Goal: Task Accomplishment & Management: Use online tool/utility

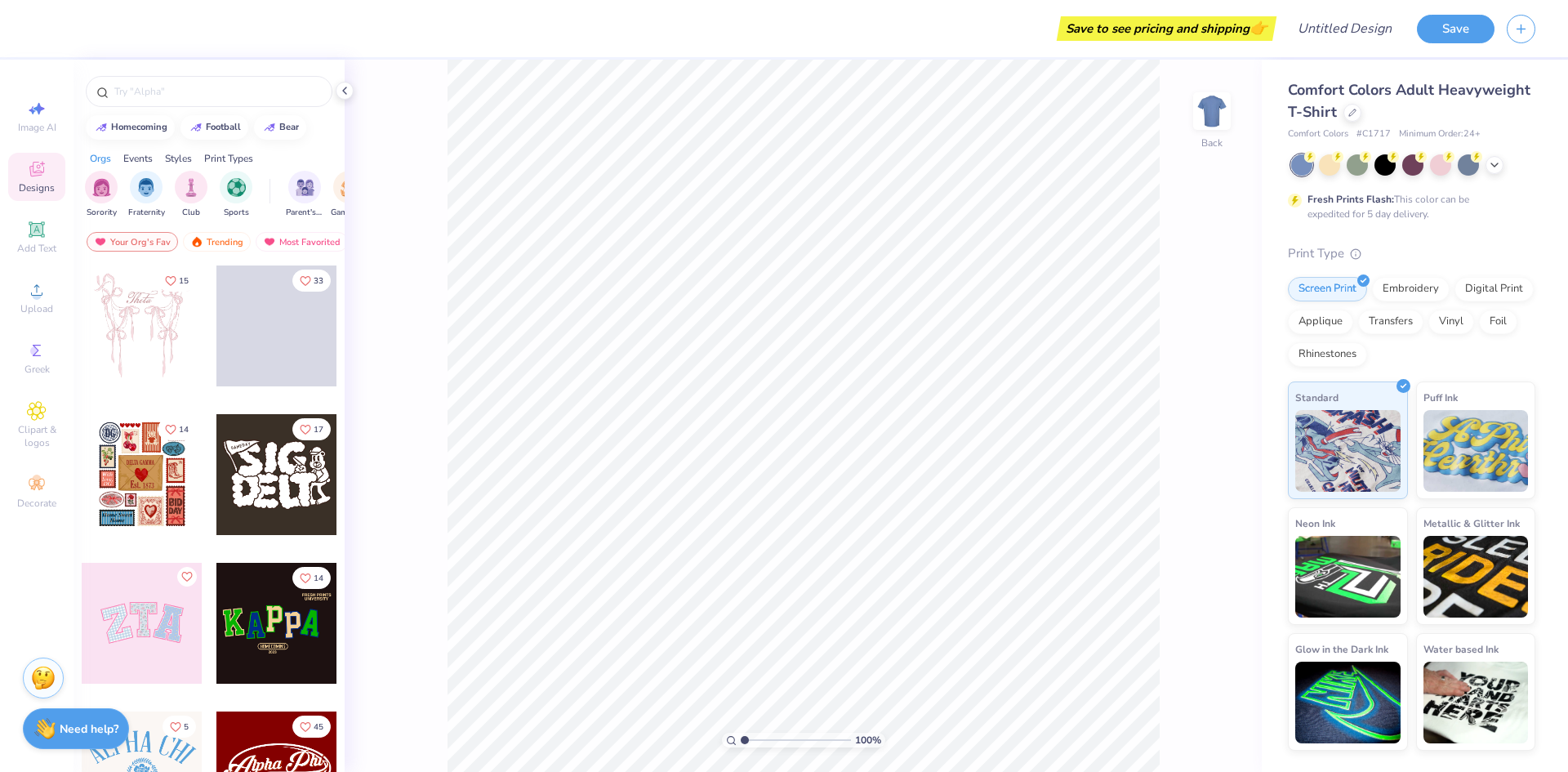
click at [272, 170] on div "Orgs Events Styles Print Types Sorority Fraternity Club Sports Parent's Weekend…" at bounding box center [209, 184] width 271 height 84
click at [282, 156] on div "Orgs Events Styles Print Types" at bounding box center [209, 154] width 271 height 23
click at [138, 152] on div "Events" at bounding box center [138, 158] width 30 height 15
click at [110, 186] on img "filter for Parent's Weekend" at bounding box center [101, 185] width 19 height 19
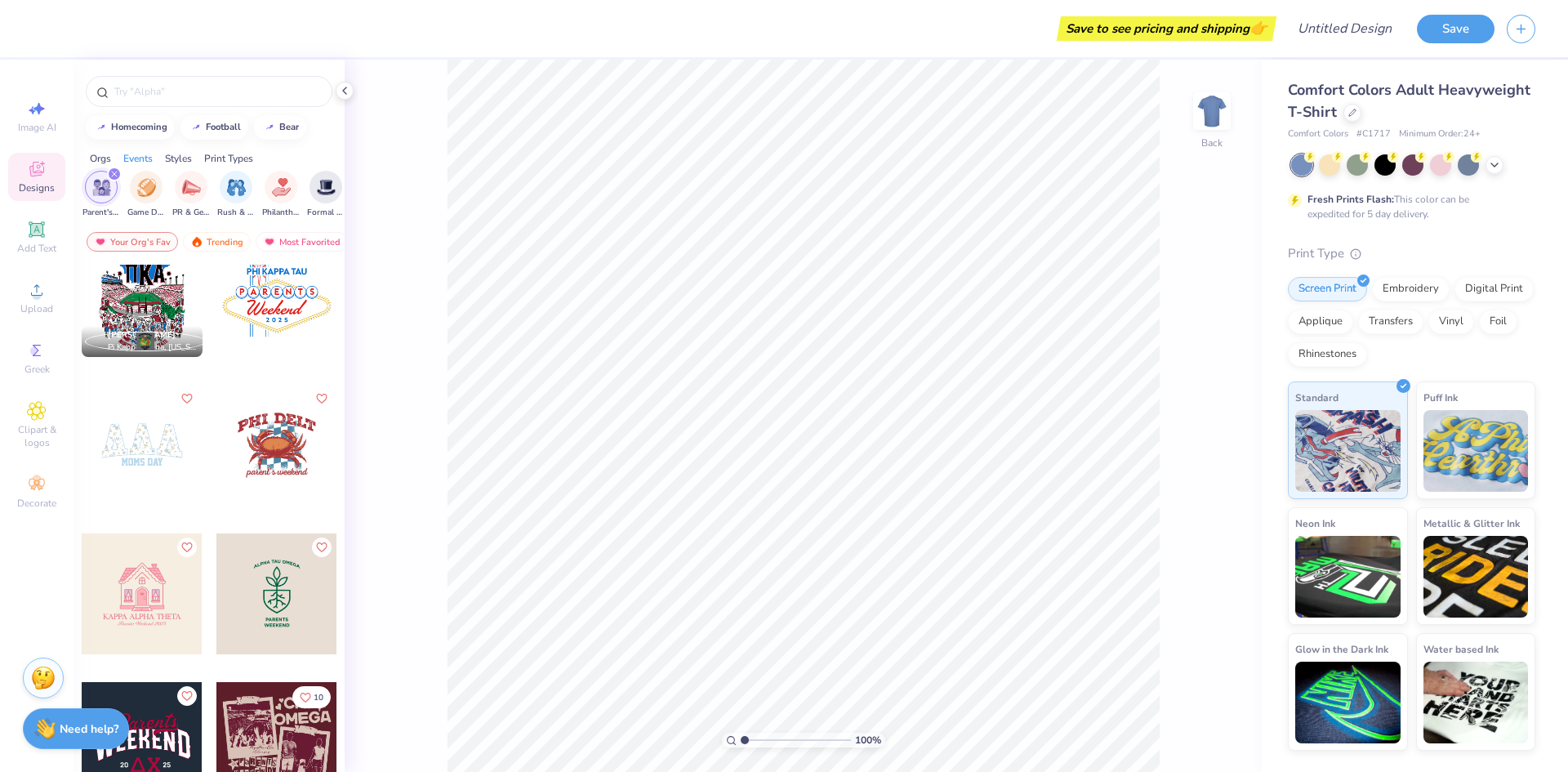
scroll to position [408, 0]
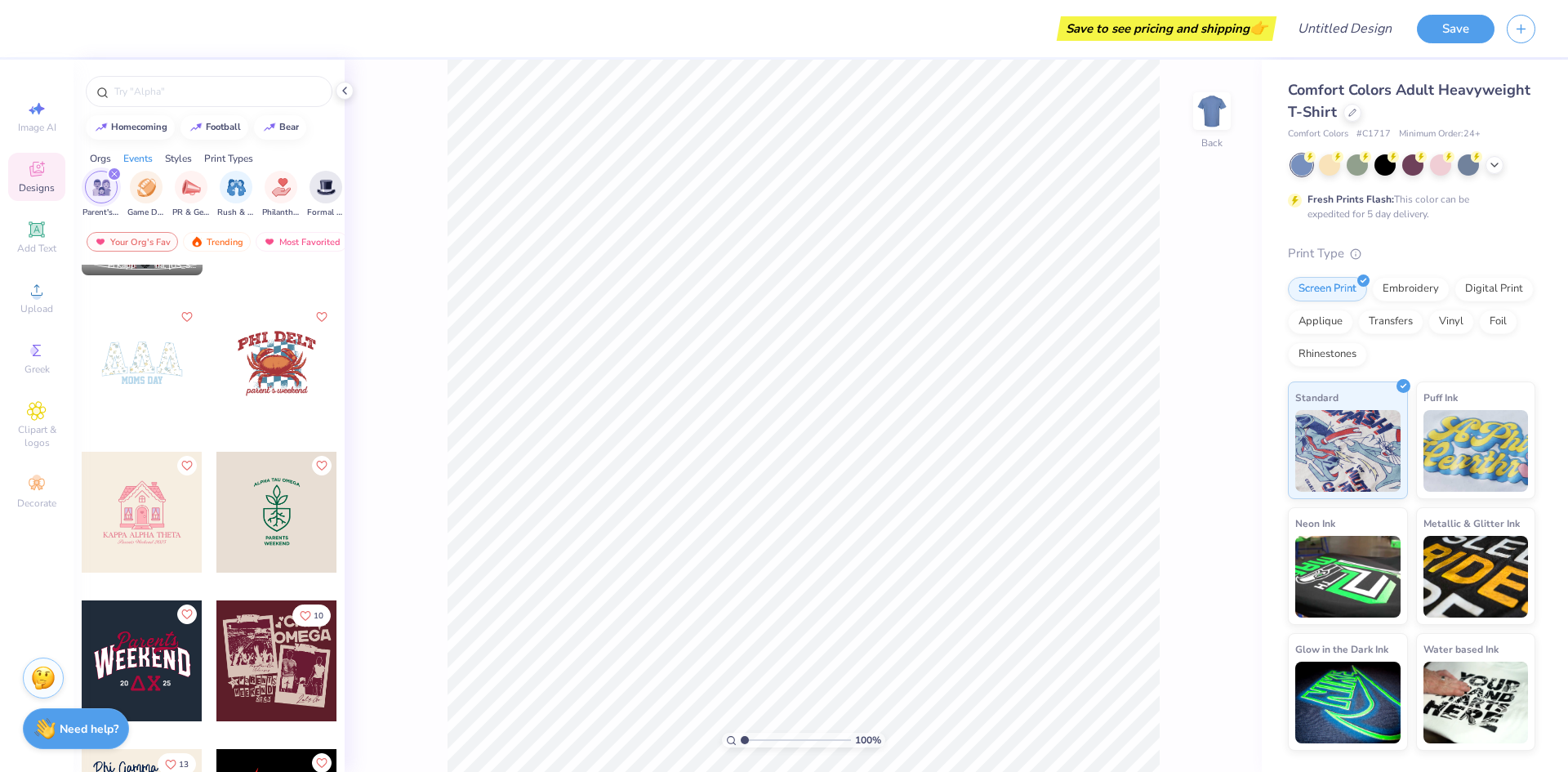
drag, startPoint x: 298, startPoint y: 180, endPoint x: 163, endPoint y: 169, distance: 135.4
click at [163, 169] on div "Sorority Fraternity Club Sports Parent's Weekend Game Day PR & General Rush & B…" at bounding box center [209, 196] width 271 height 61
click at [176, 156] on div "Styles" at bounding box center [178, 158] width 27 height 15
click at [224, 161] on div "Print Types" at bounding box center [228, 158] width 49 height 15
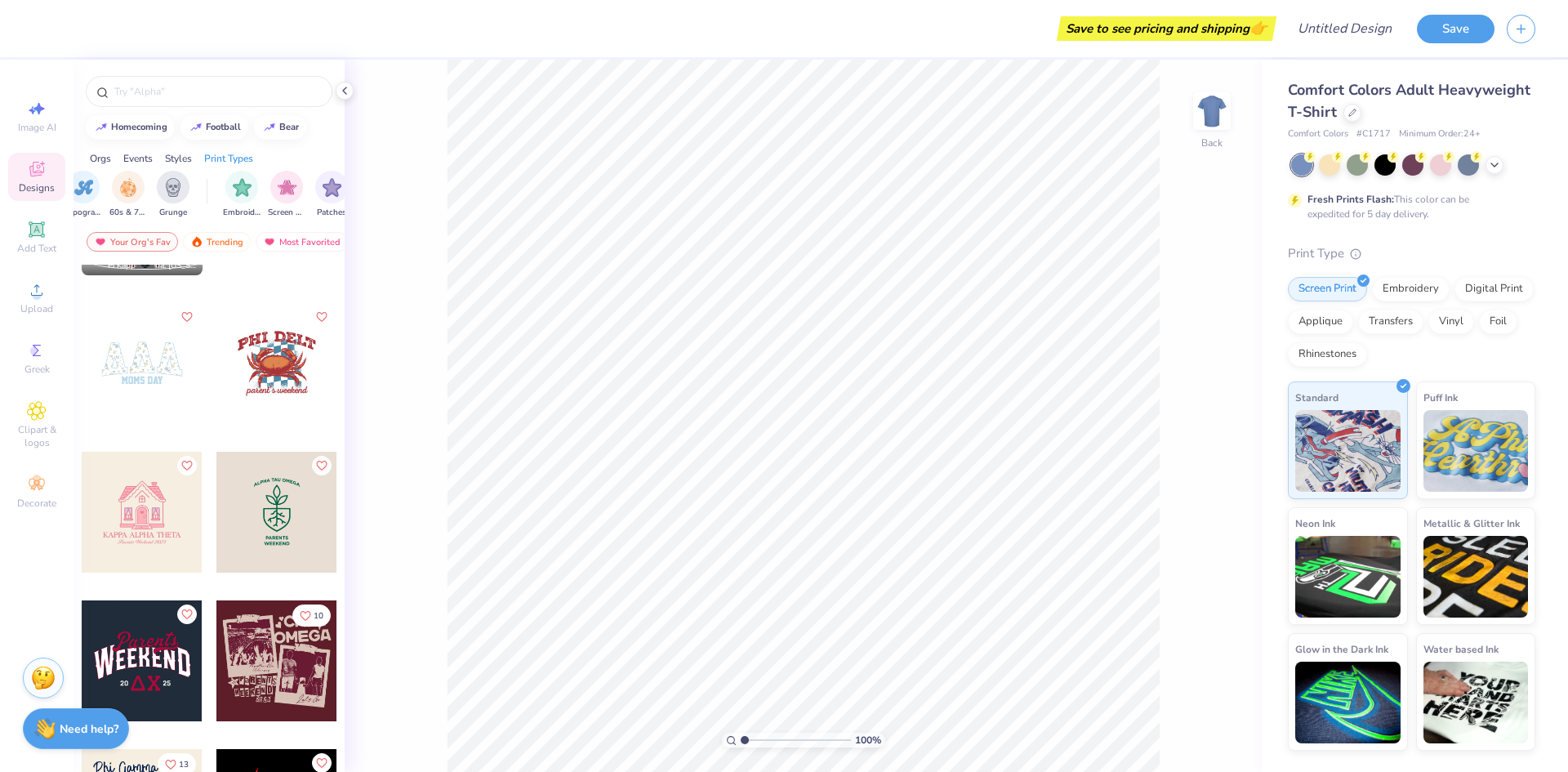
scroll to position [0, 1329]
click at [106, 163] on div "Orgs" at bounding box center [100, 158] width 21 height 15
click at [102, 183] on img "filter for Sorority" at bounding box center [101, 185] width 19 height 19
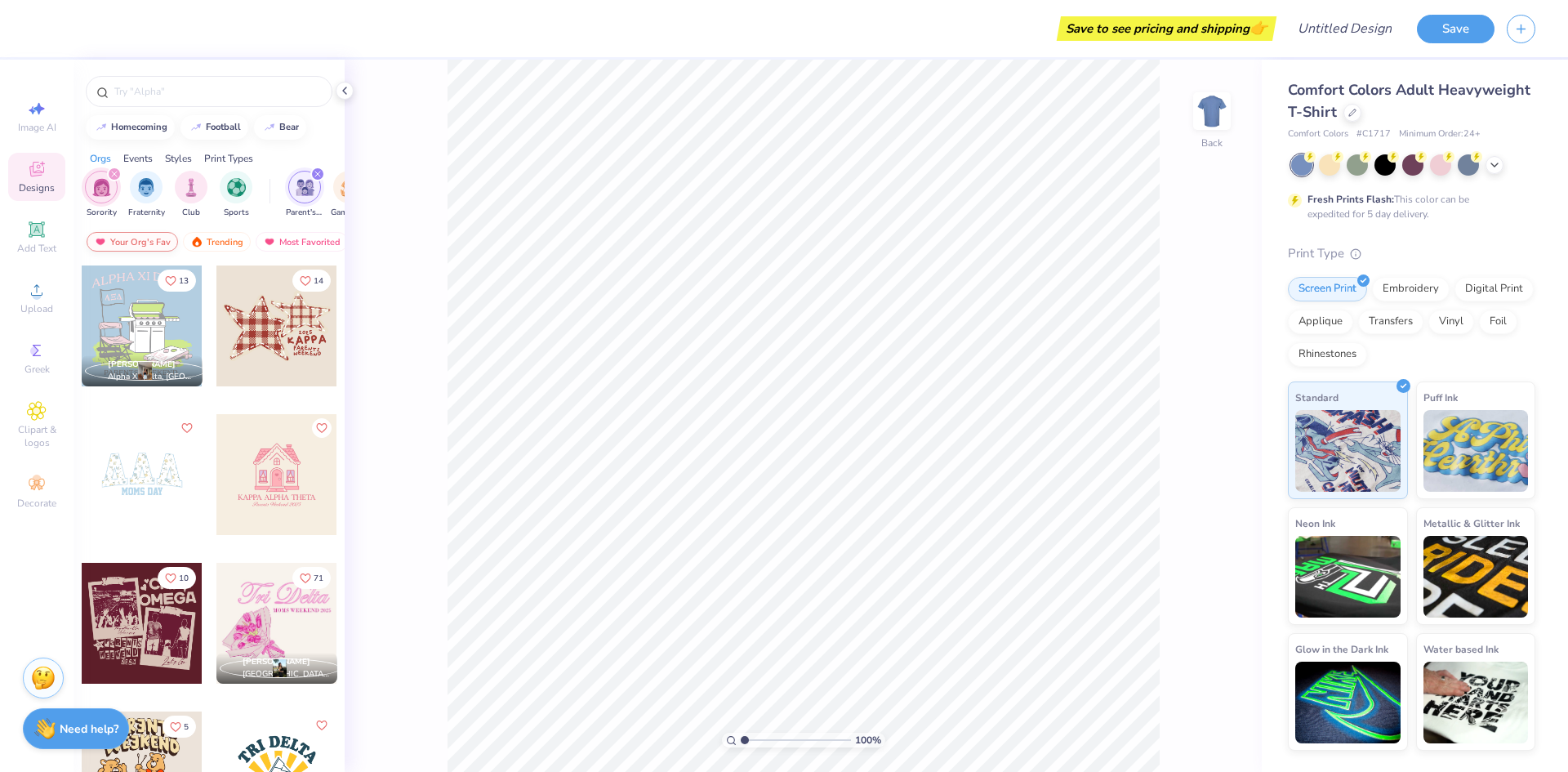
click at [136, 239] on div "Your Org's Fav" at bounding box center [132, 241] width 91 height 20
click at [148, 93] on input "text" at bounding box center [217, 91] width 210 height 17
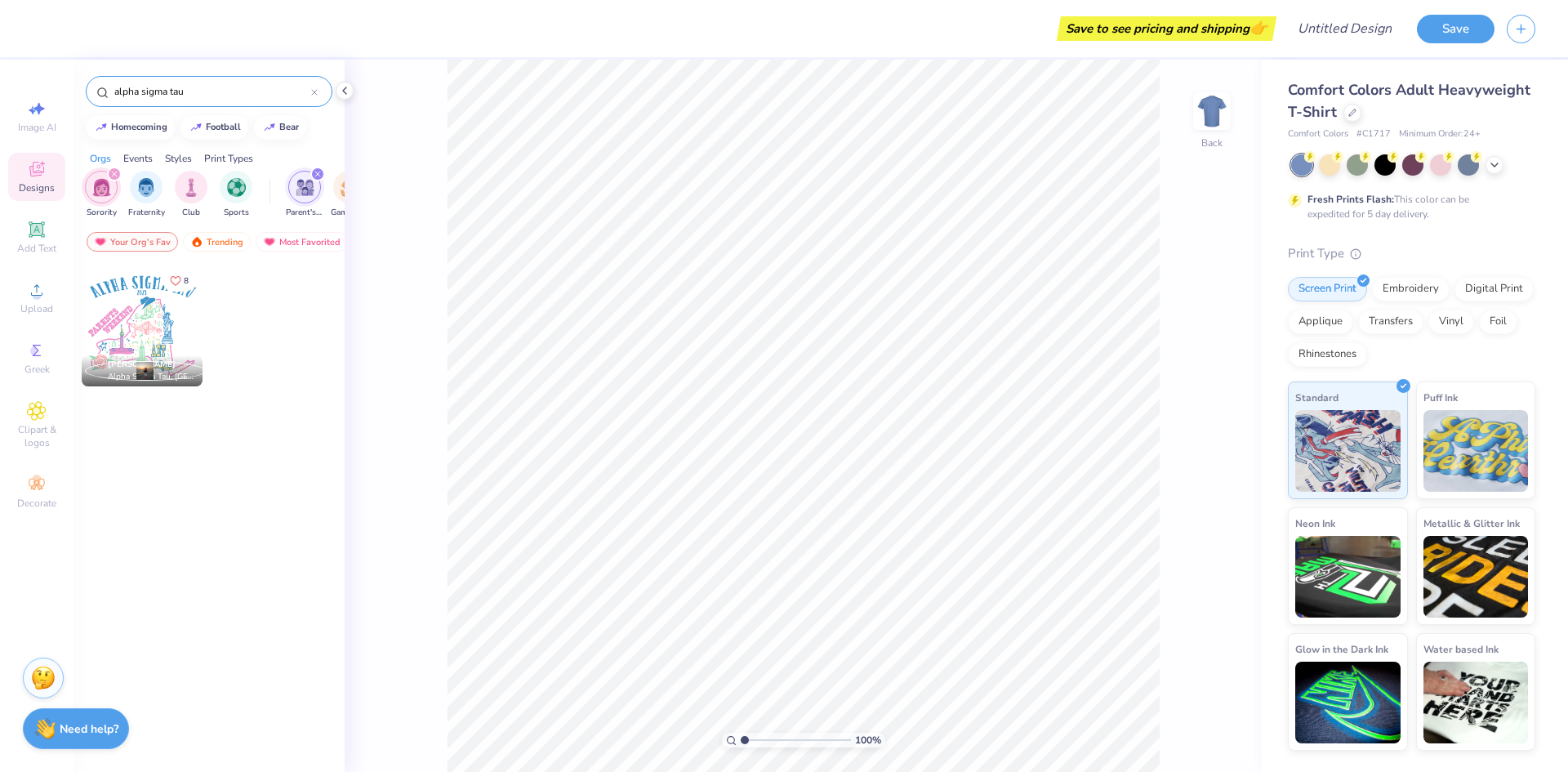
type input "alpha sigma tau"
click at [125, 329] on div at bounding box center [142, 326] width 121 height 121
click at [286, 312] on div at bounding box center [277, 338] width 123 height 148
click at [316, 91] on icon at bounding box center [314, 91] width 5 height 5
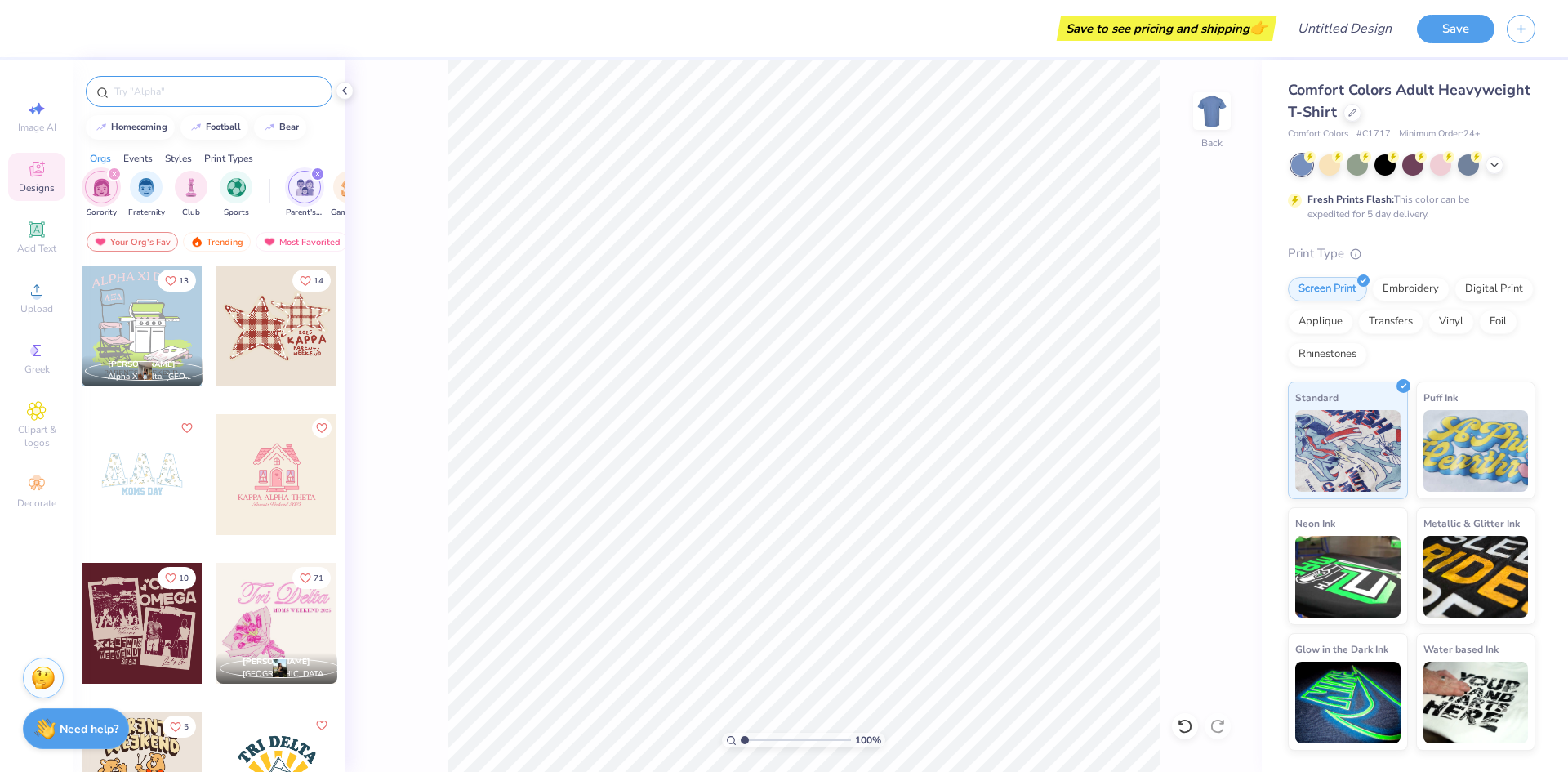
click at [263, 605] on div at bounding box center [277, 623] width 121 height 121
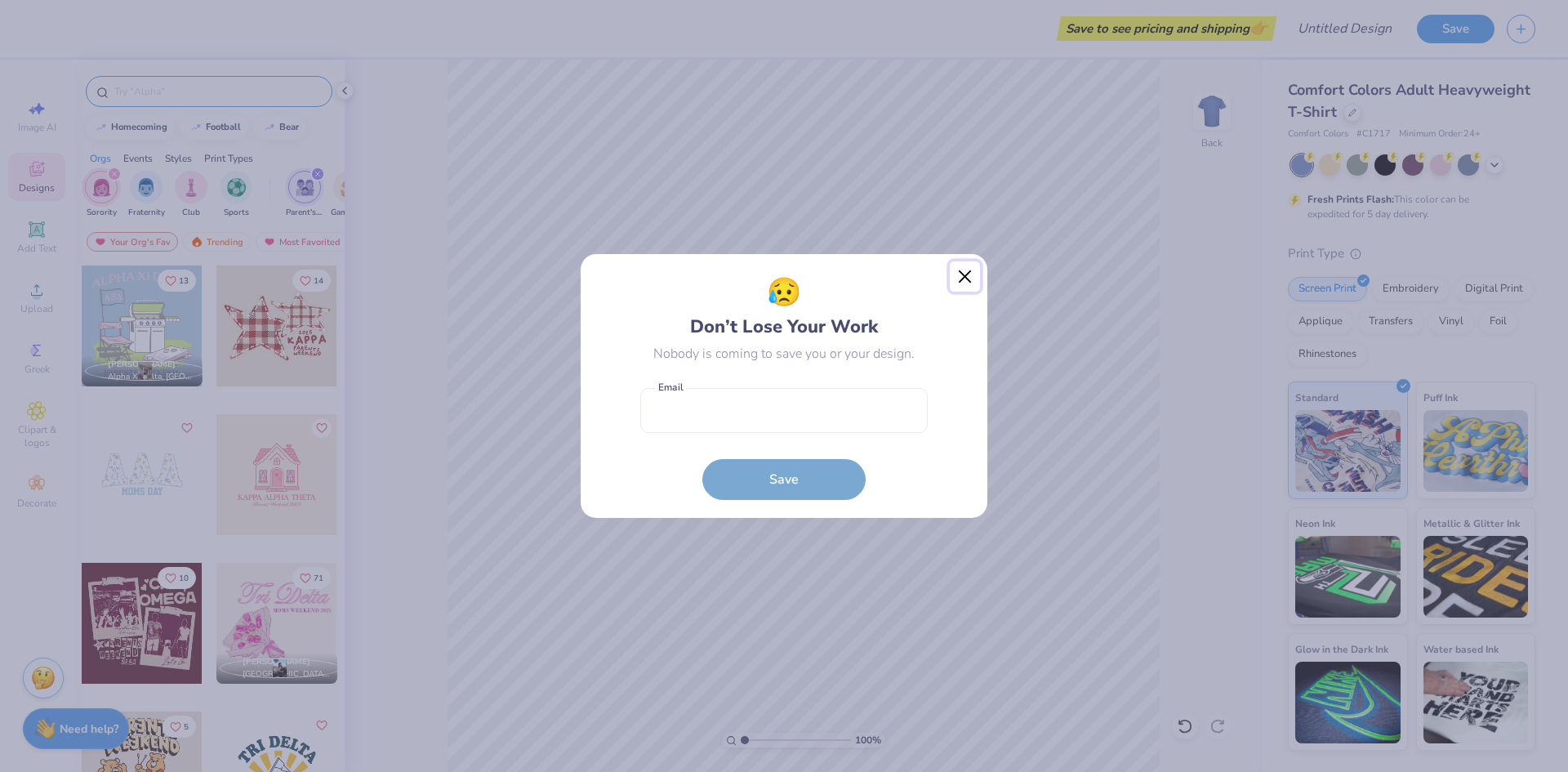
click at [971, 278] on button "Close" at bounding box center [965, 277] width 31 height 31
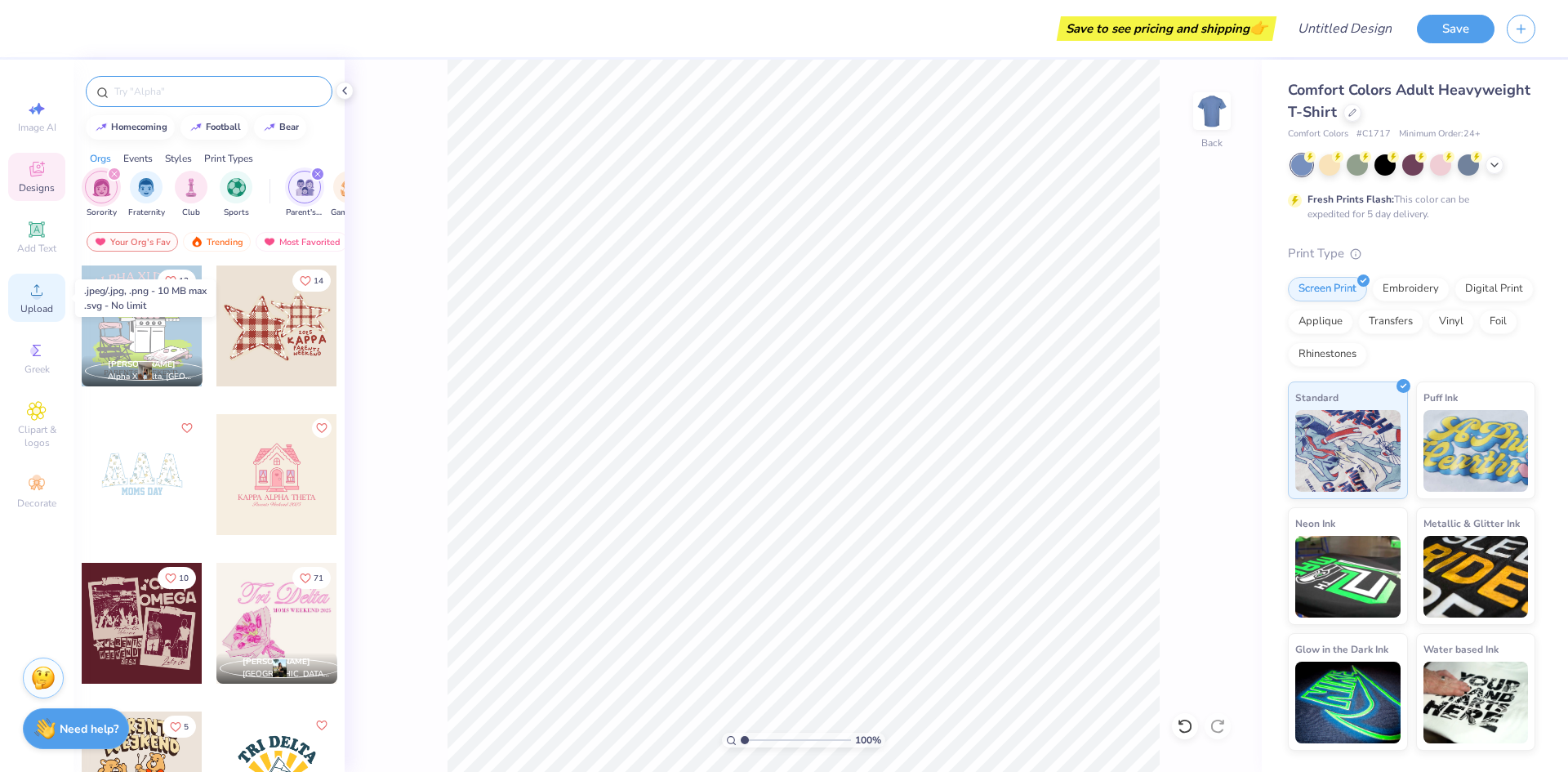
click at [27, 318] on div "Upload" at bounding box center [36, 298] width 57 height 48
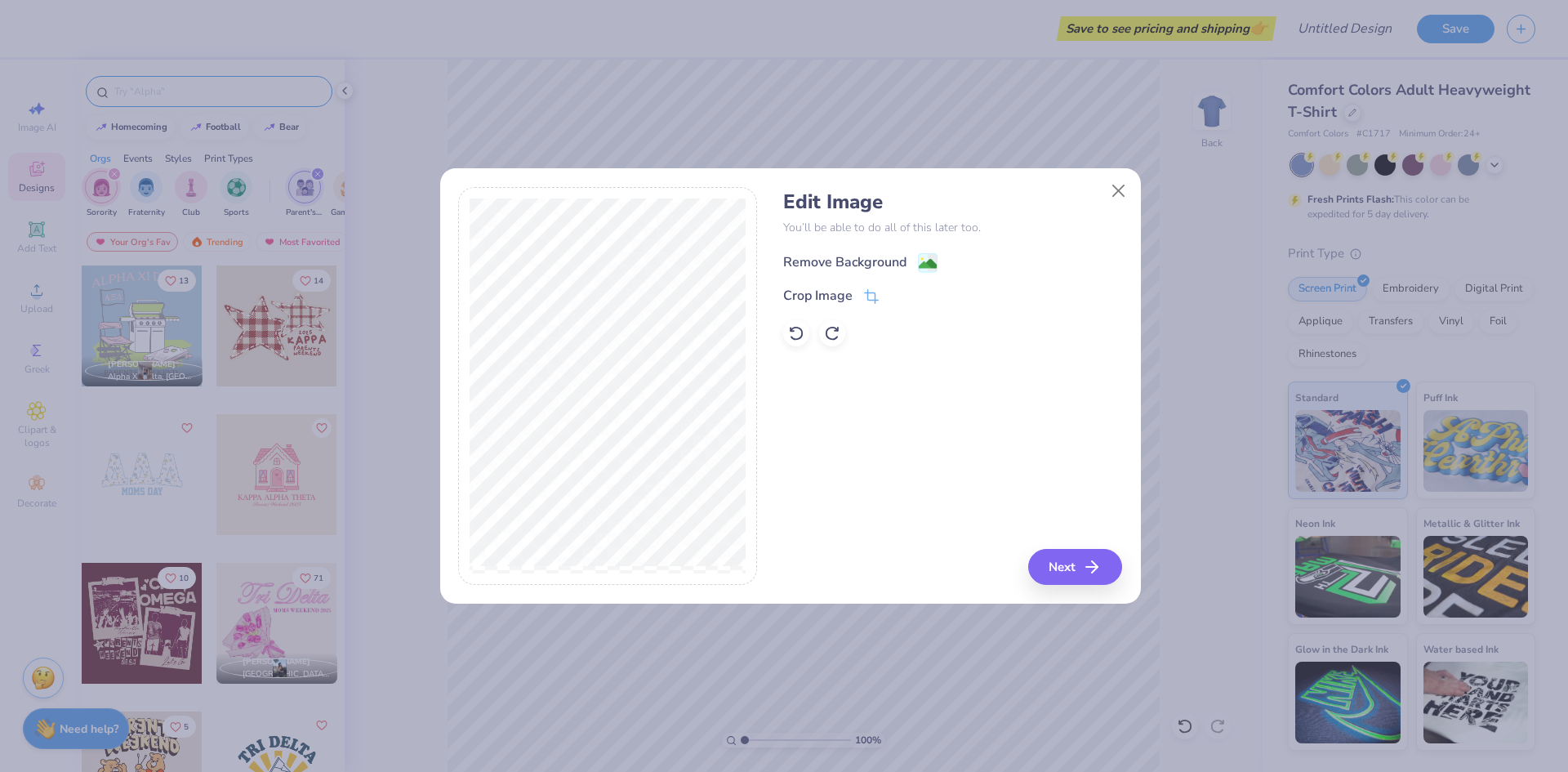
click at [863, 263] on div "Remove Background" at bounding box center [845, 262] width 123 height 20
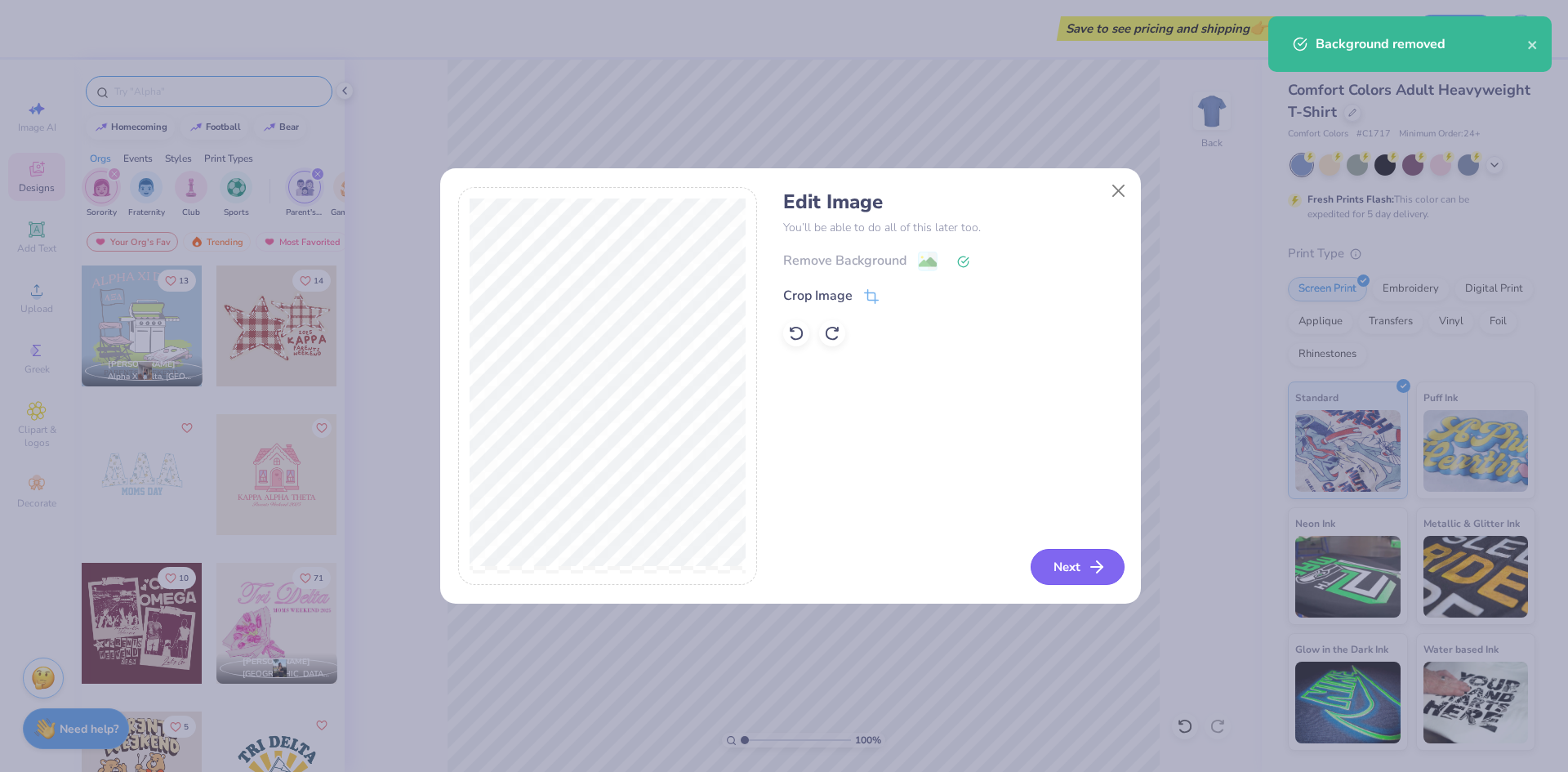
click at [1082, 560] on button "Next" at bounding box center [1077, 566] width 94 height 36
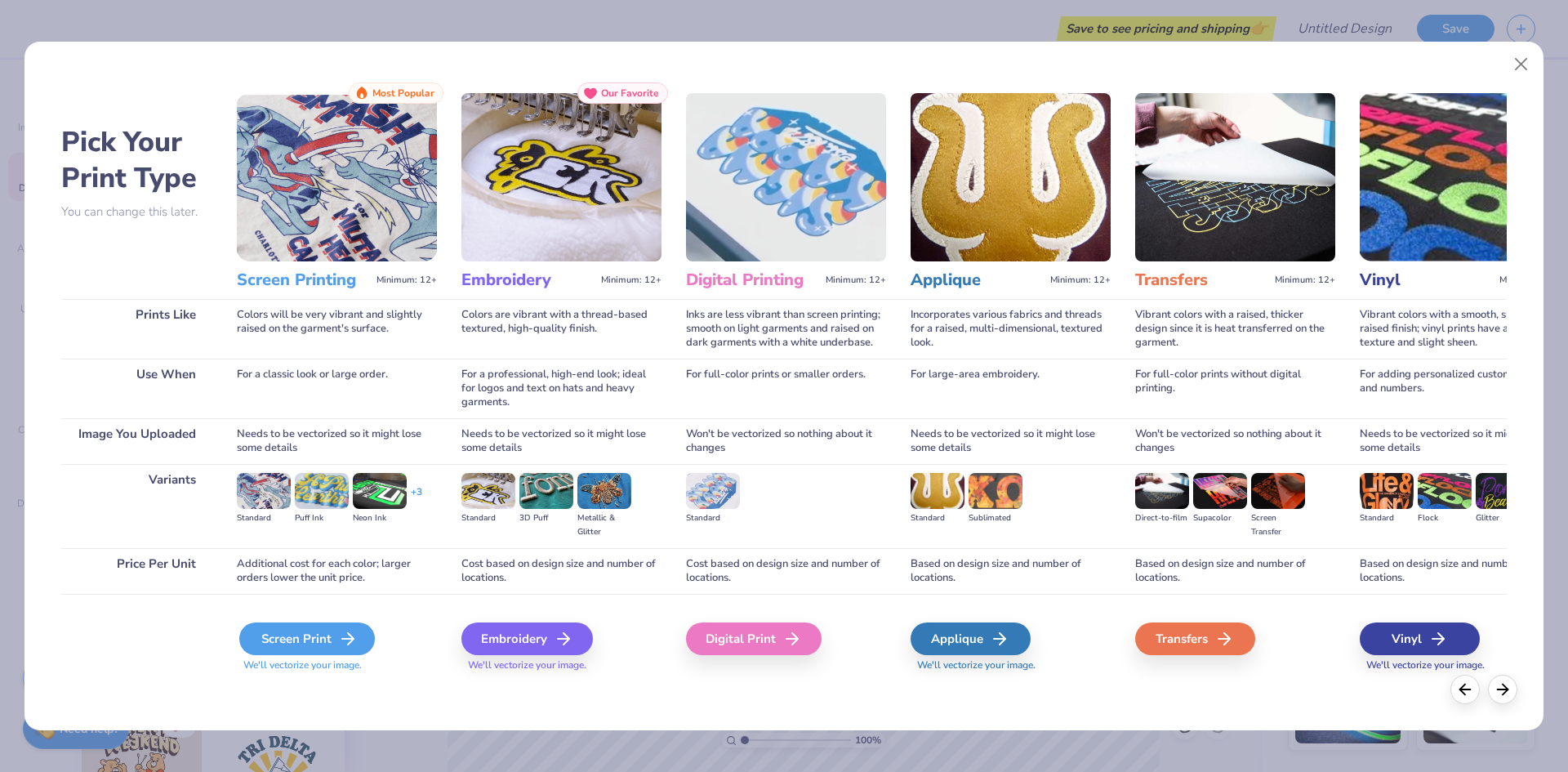
click at [342, 645] on icon at bounding box center [347, 638] width 20 height 20
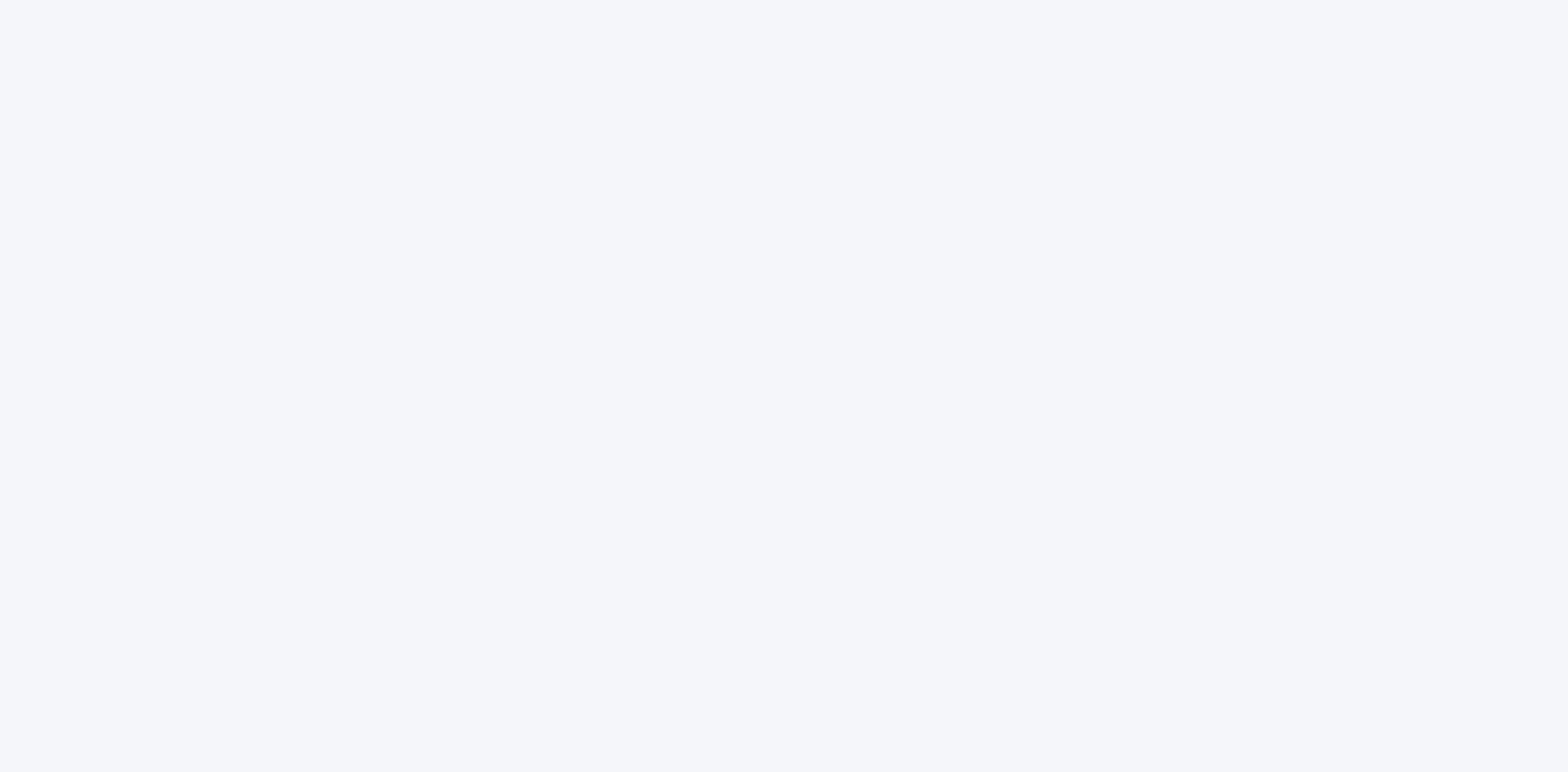
click at [645, 595] on div at bounding box center [784, 386] width 1568 height 772
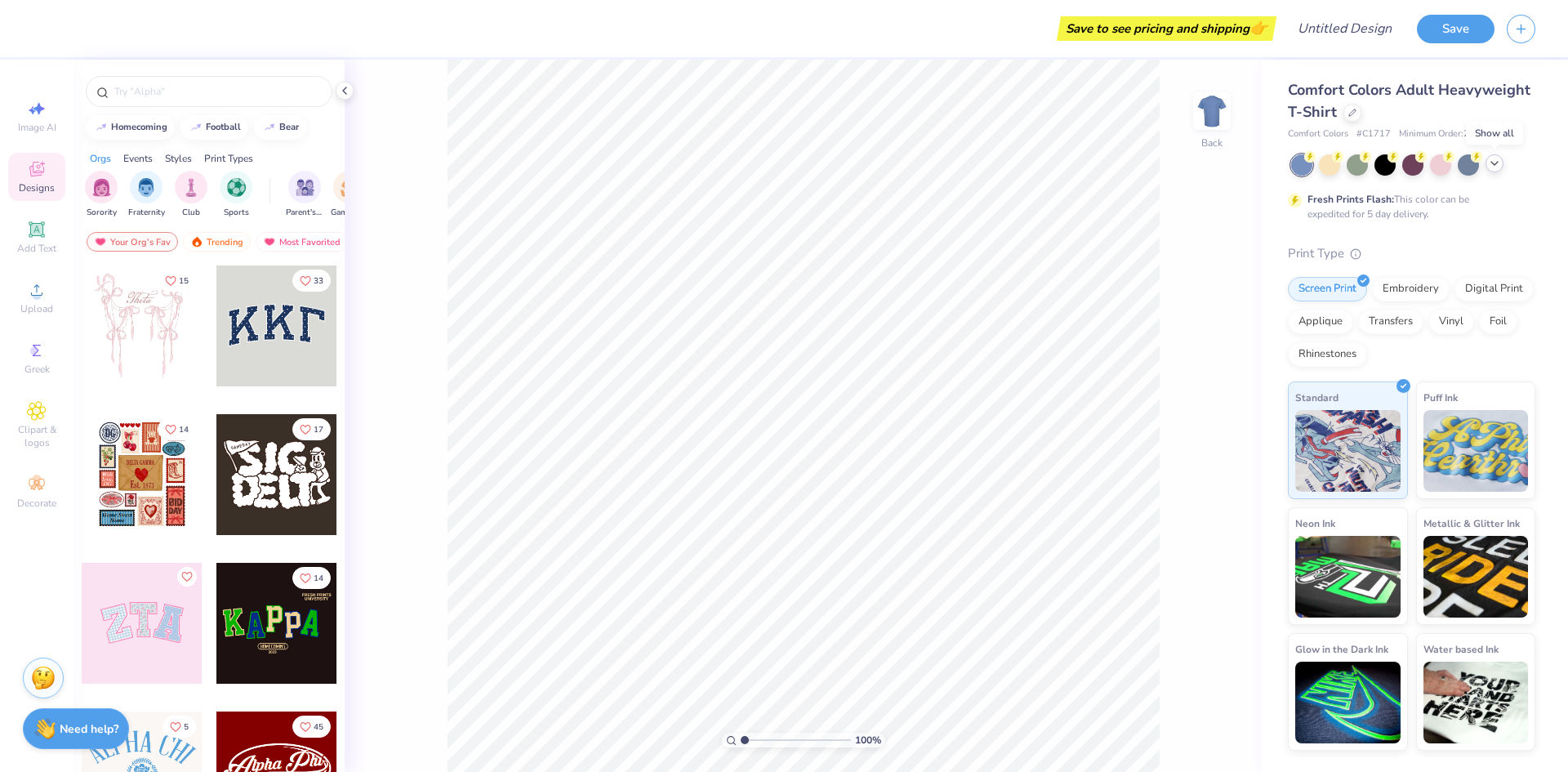
click at [1492, 166] on icon at bounding box center [1494, 163] width 13 height 13
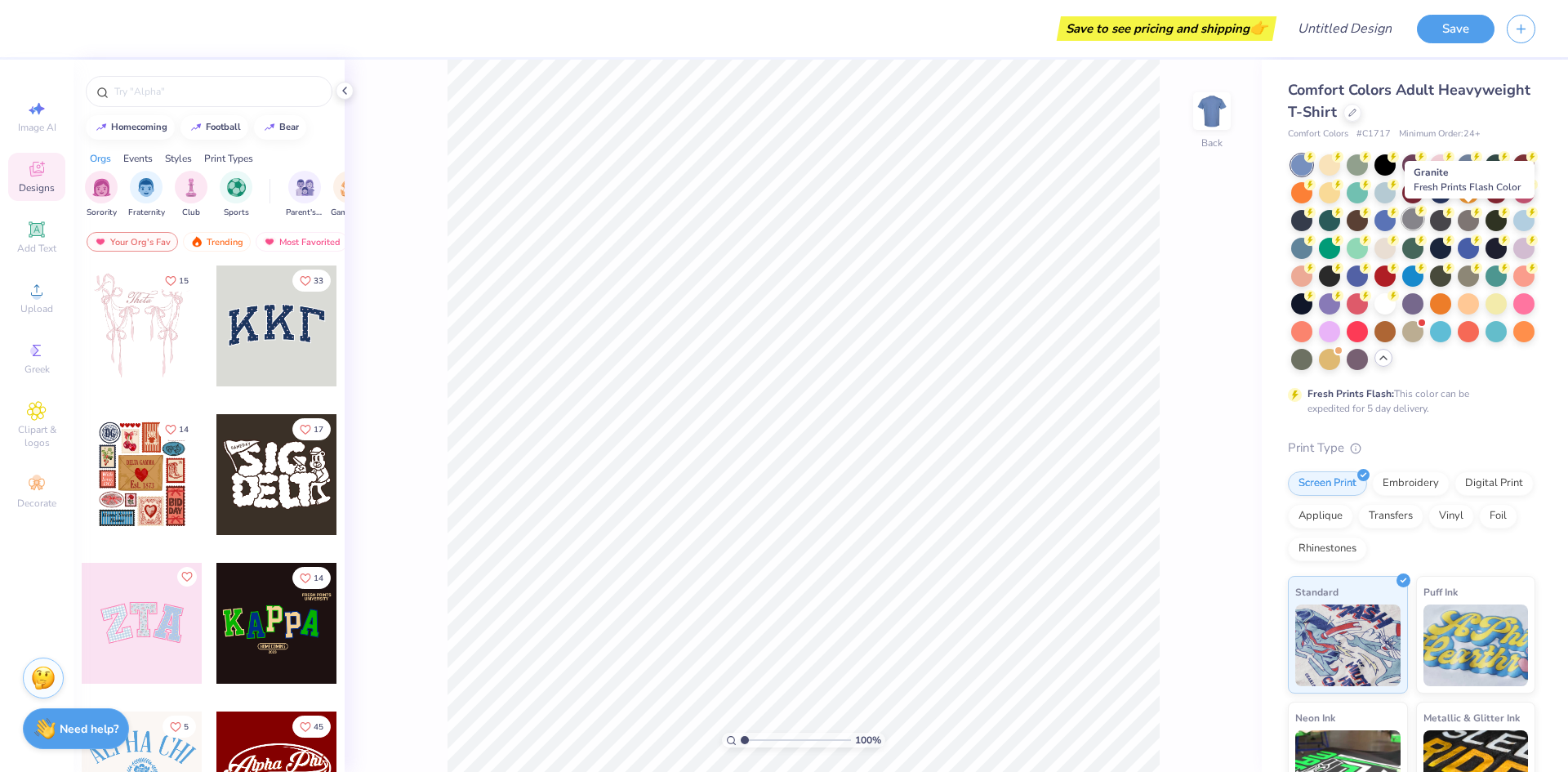
click at [1424, 217] on div at bounding box center [1413, 219] width 21 height 21
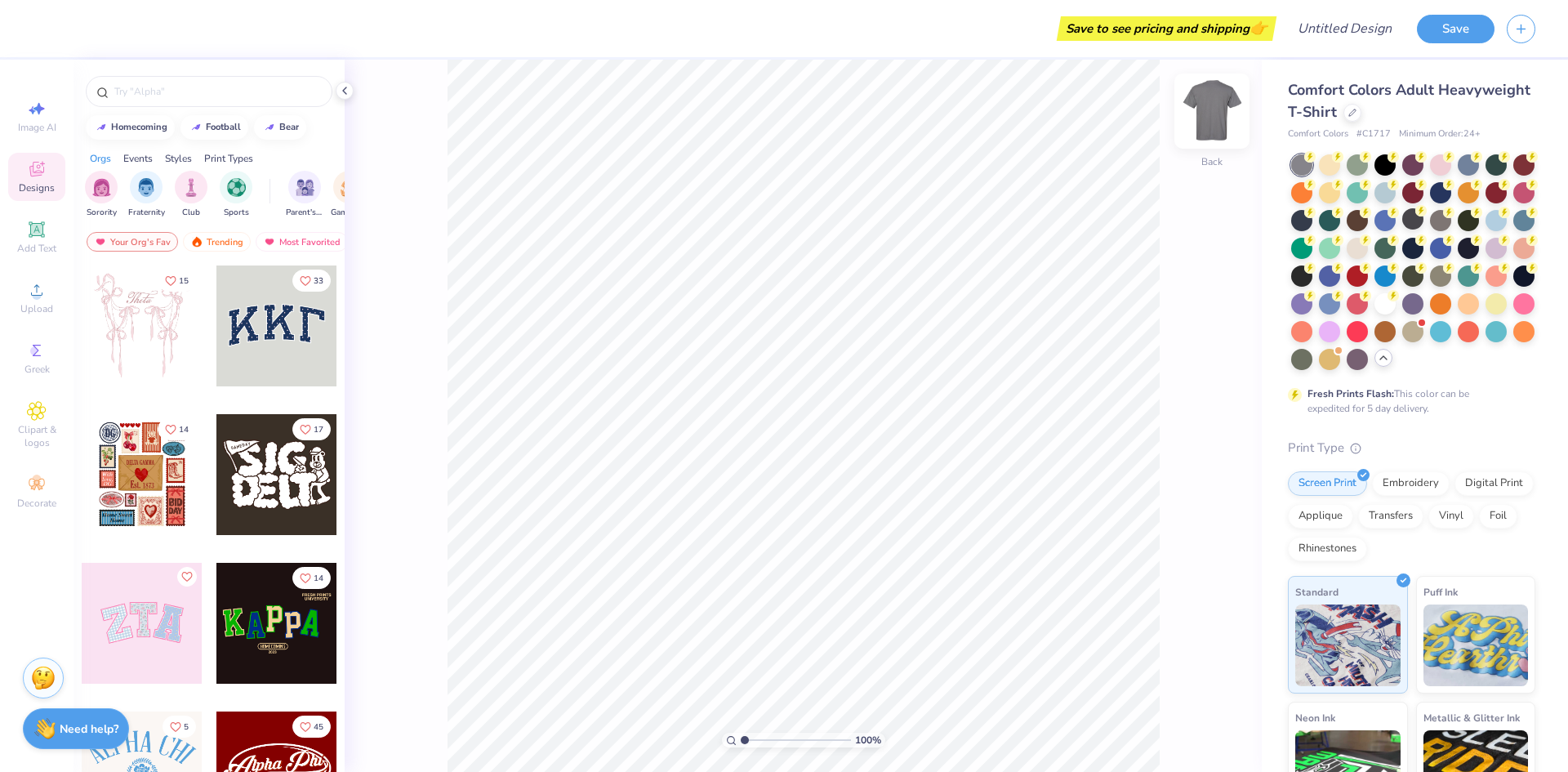
click at [1205, 112] on img at bounding box center [1211, 111] width 65 height 65
click at [44, 308] on span "Upload" at bounding box center [36, 308] width 33 height 13
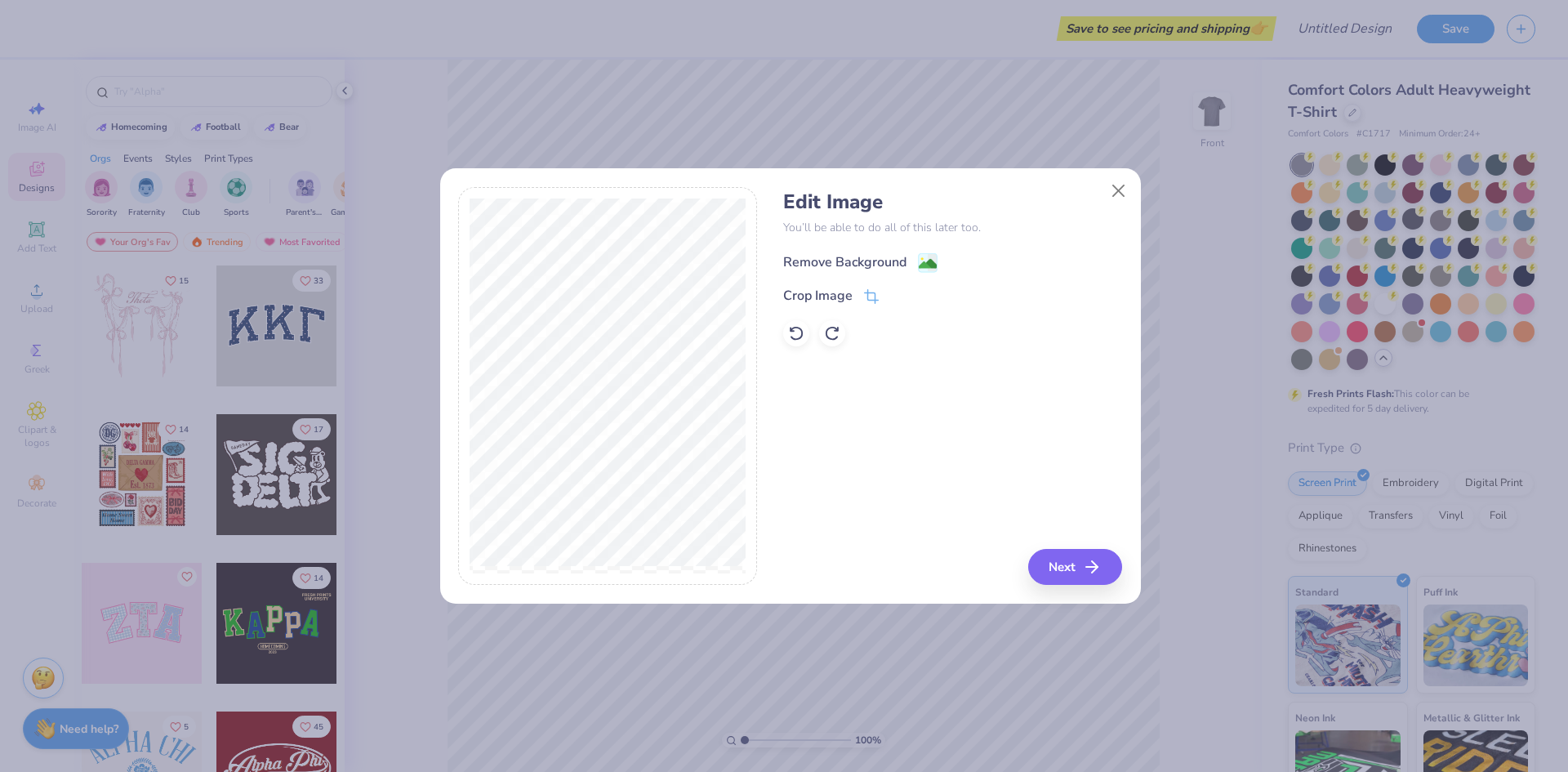
click at [805, 260] on div "Remove Background" at bounding box center [845, 262] width 123 height 20
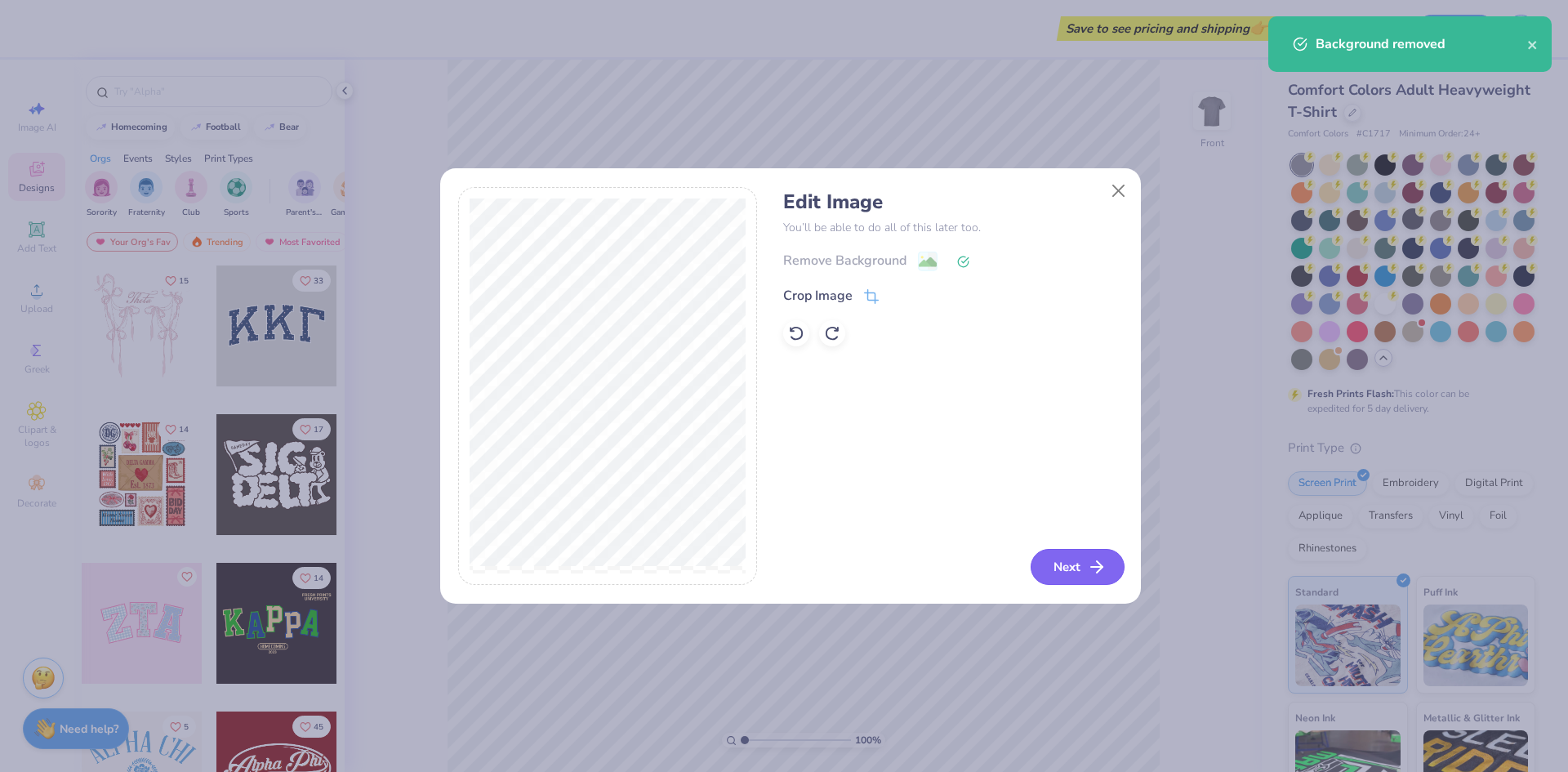
click at [1059, 551] on button "Next" at bounding box center [1077, 566] width 94 height 36
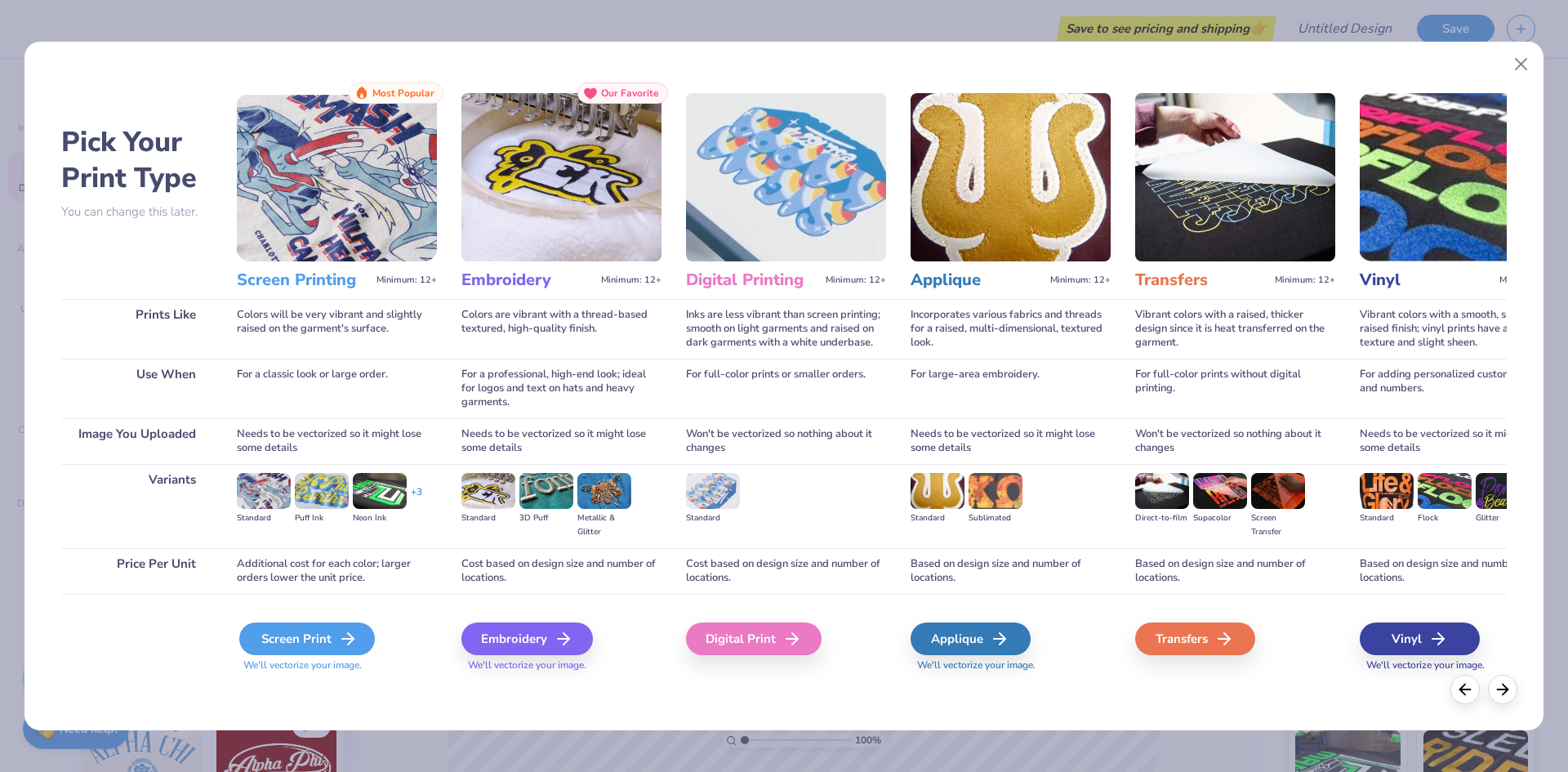
click at [318, 636] on div "Screen Print" at bounding box center [307, 638] width 136 height 33
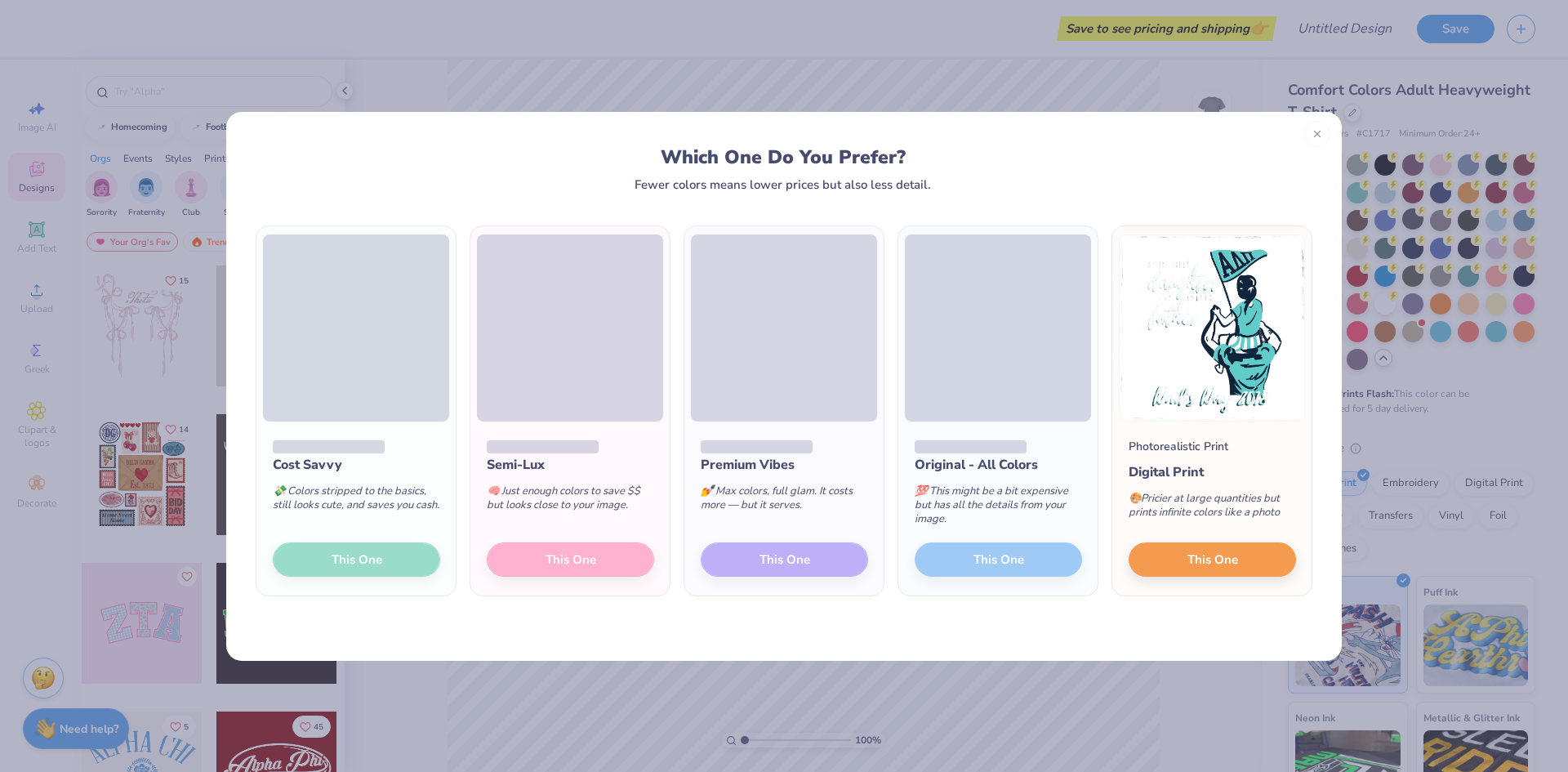
click at [330, 557] on div "Cost Savvy 💸 Colors stripped to the basics, still looks cute, and saves you cas…" at bounding box center [356, 509] width 199 height 175
click at [375, 565] on div "Cost Savvy 💸 Colors stripped to the basics, still looks cute, and saves you cas…" at bounding box center [356, 509] width 199 height 175
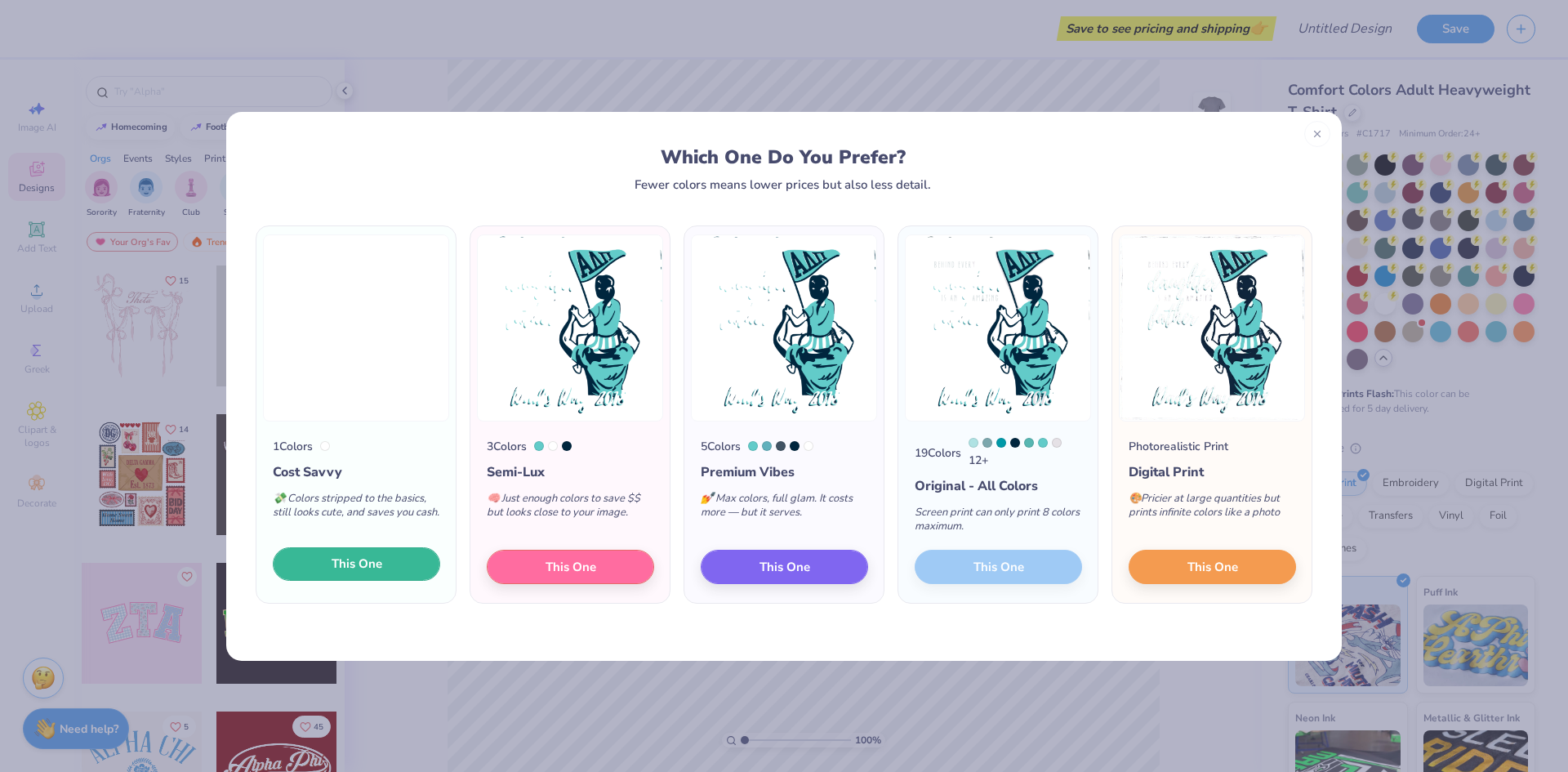
click at [342, 568] on span "This One" at bounding box center [357, 563] width 50 height 19
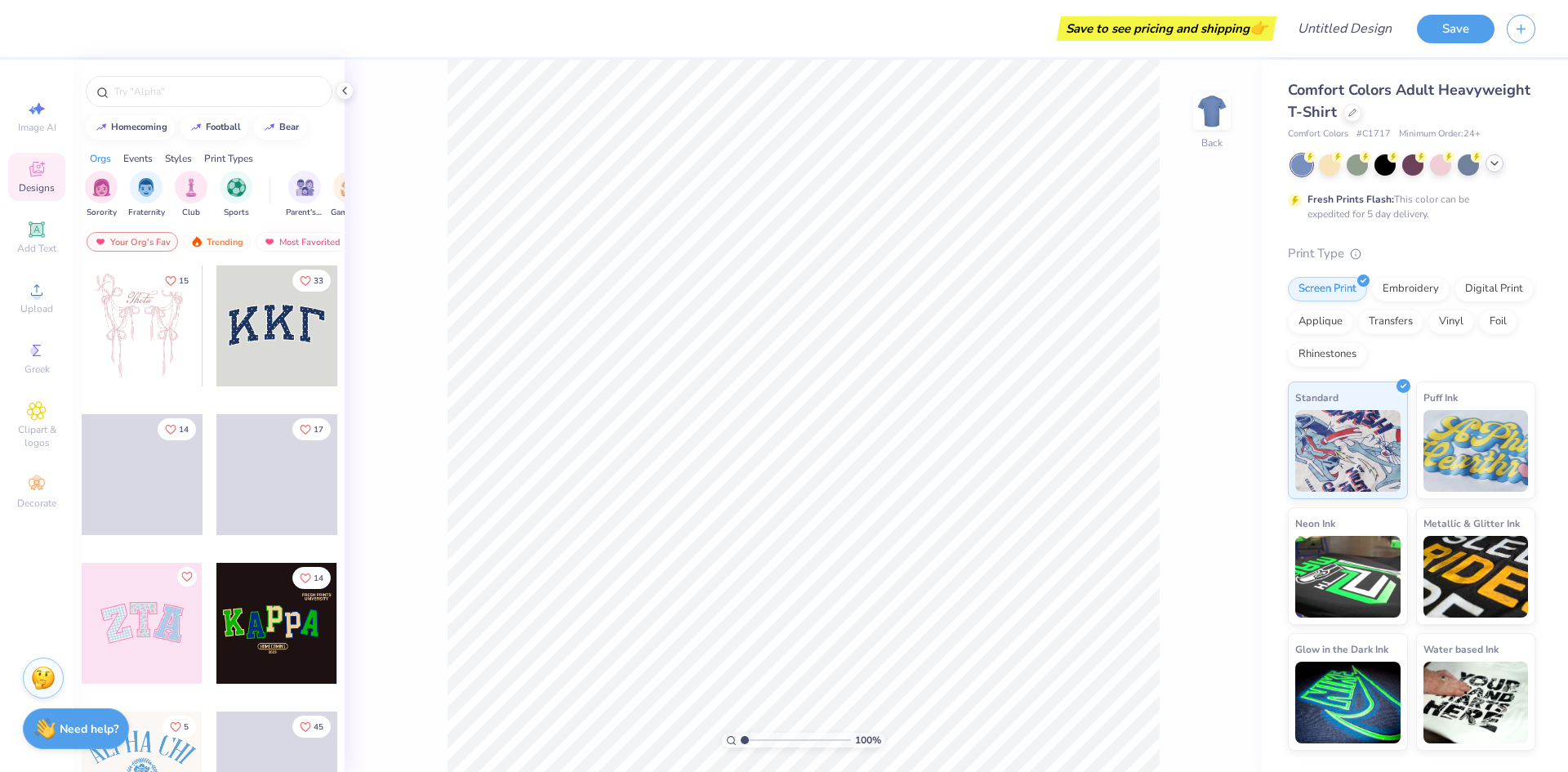
click at [1496, 163] on polyline at bounding box center [1494, 164] width 7 height 4
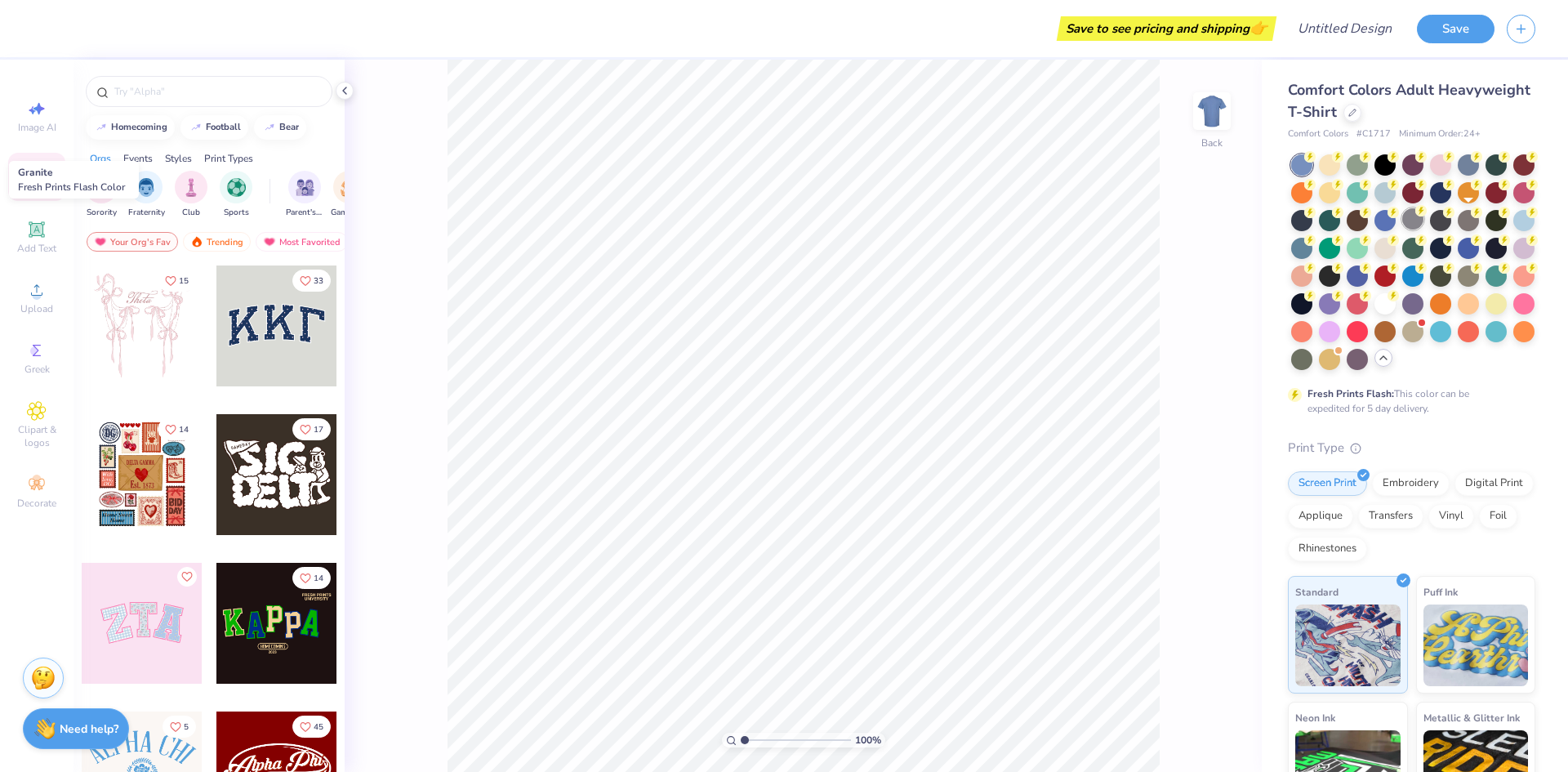
click at [1424, 221] on div at bounding box center [1413, 219] width 21 height 21
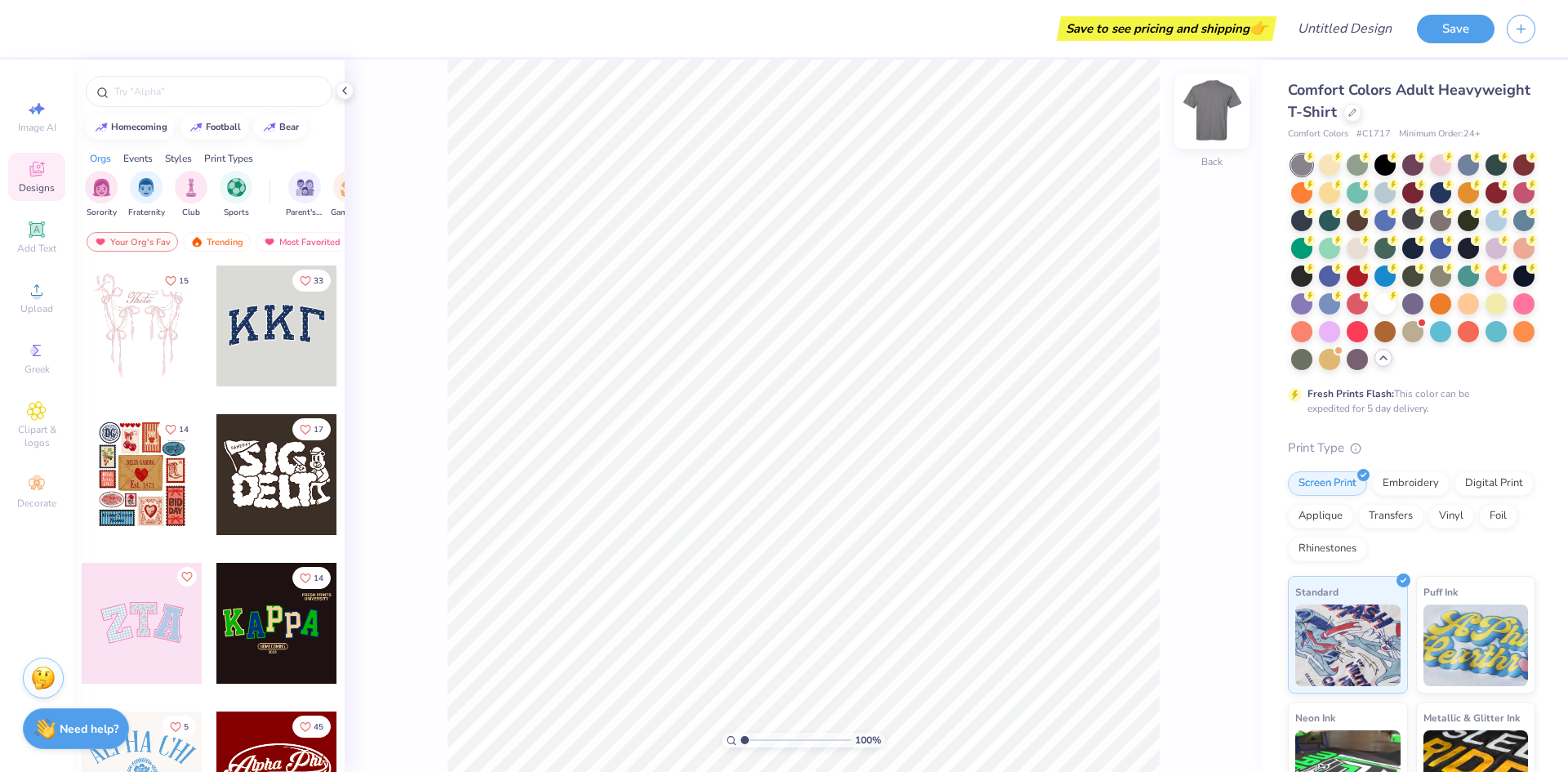
click at [1227, 114] on img at bounding box center [1211, 111] width 65 height 65
click at [41, 313] on span "Upload" at bounding box center [36, 308] width 33 height 13
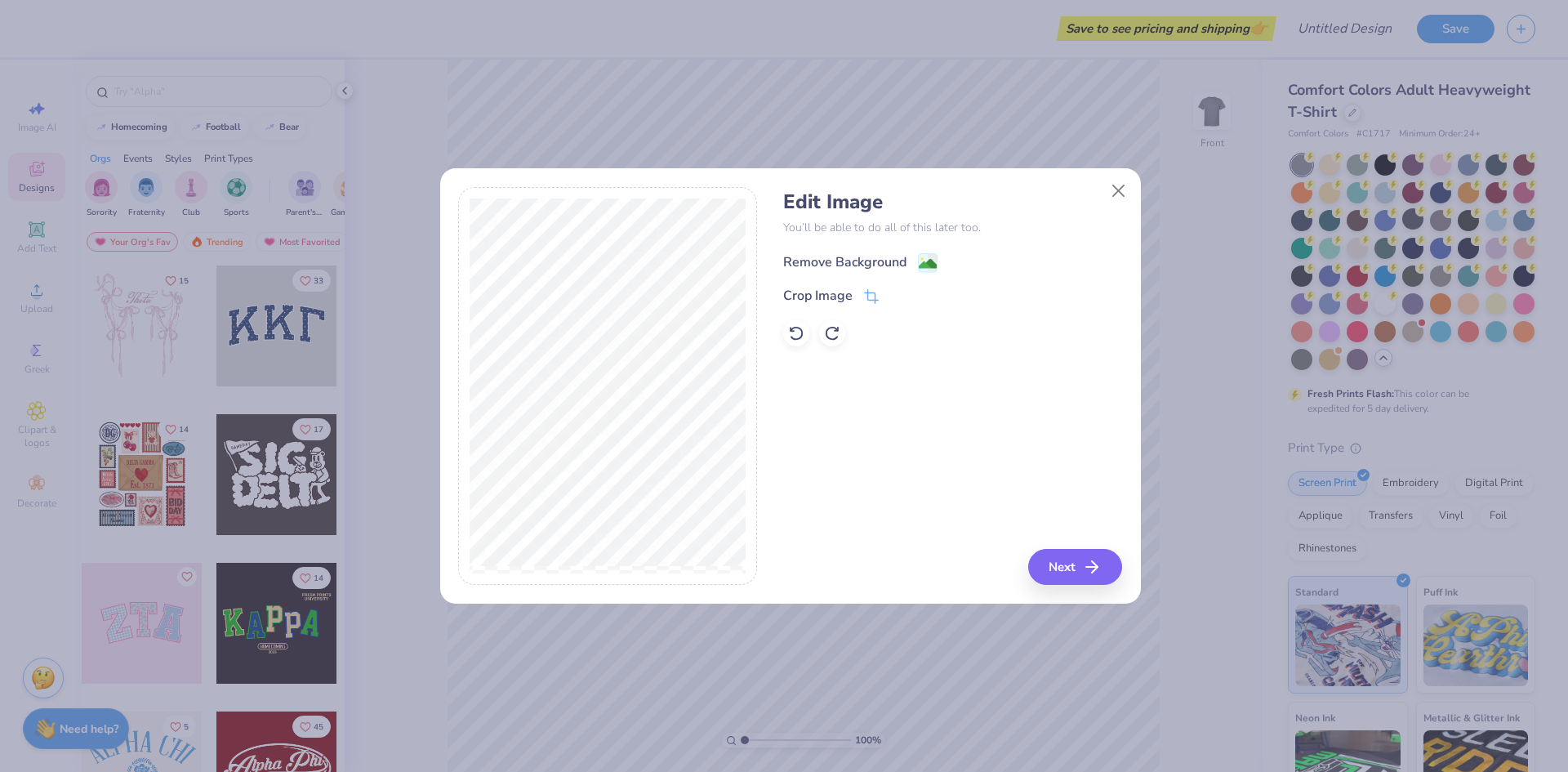
click at [903, 264] on div "Remove Background" at bounding box center [845, 262] width 123 height 20
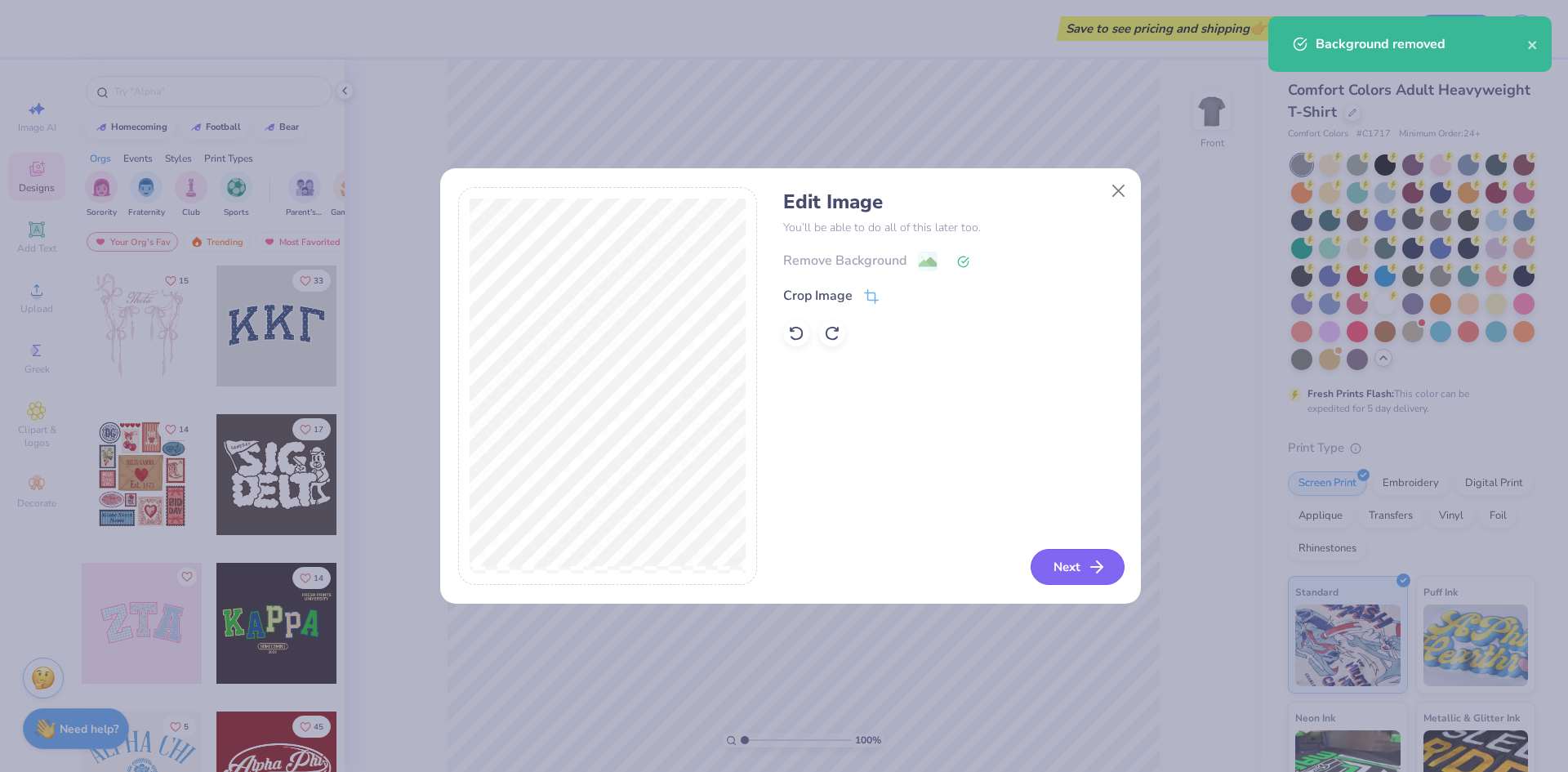
click at [1031, 558] on div "Edit Image You’ll be able to do all of this later too. Remove Background Crop I…" at bounding box center [953, 386] width 339 height 399
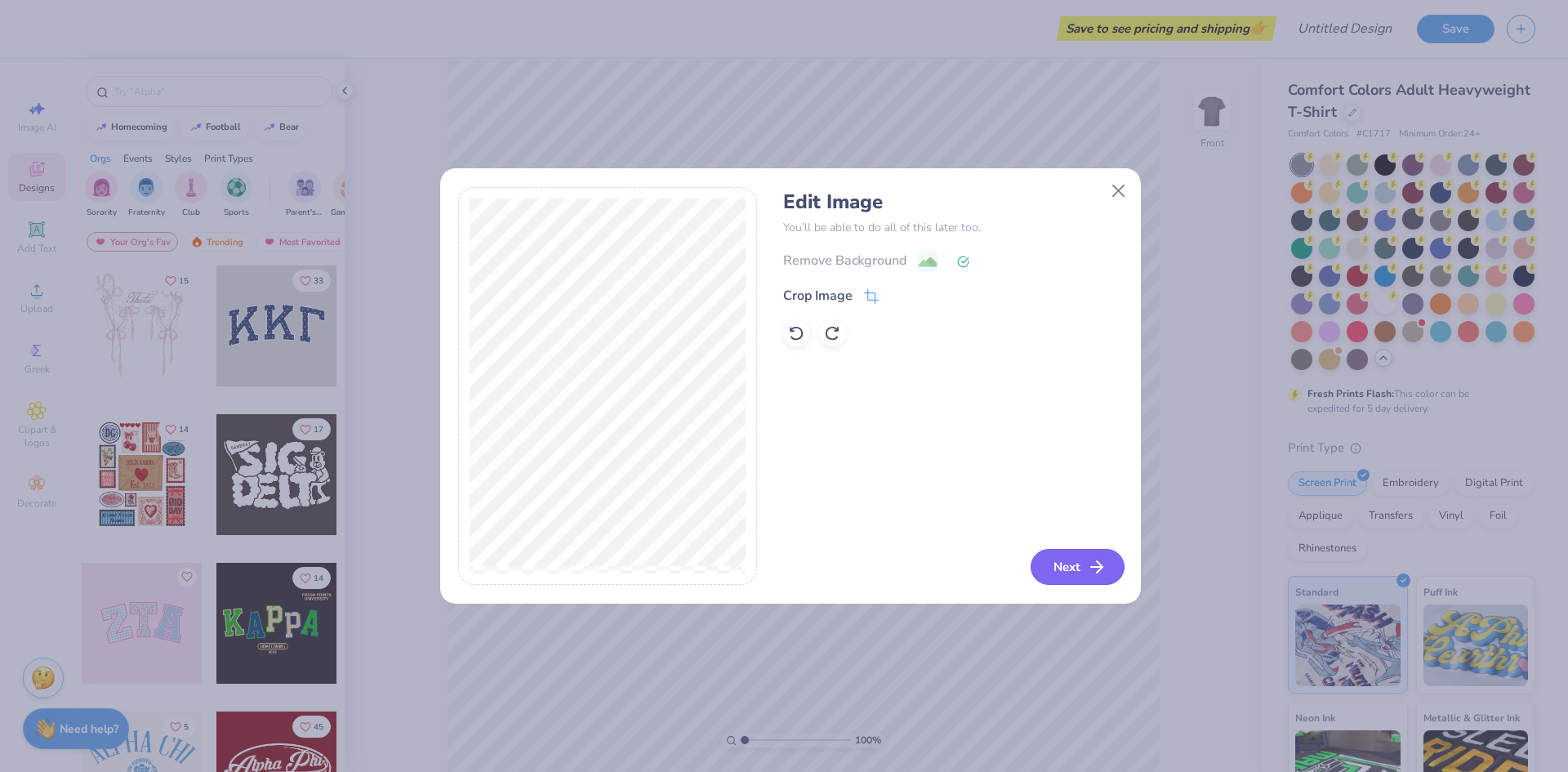
click at [1072, 562] on button "Next" at bounding box center [1077, 566] width 94 height 36
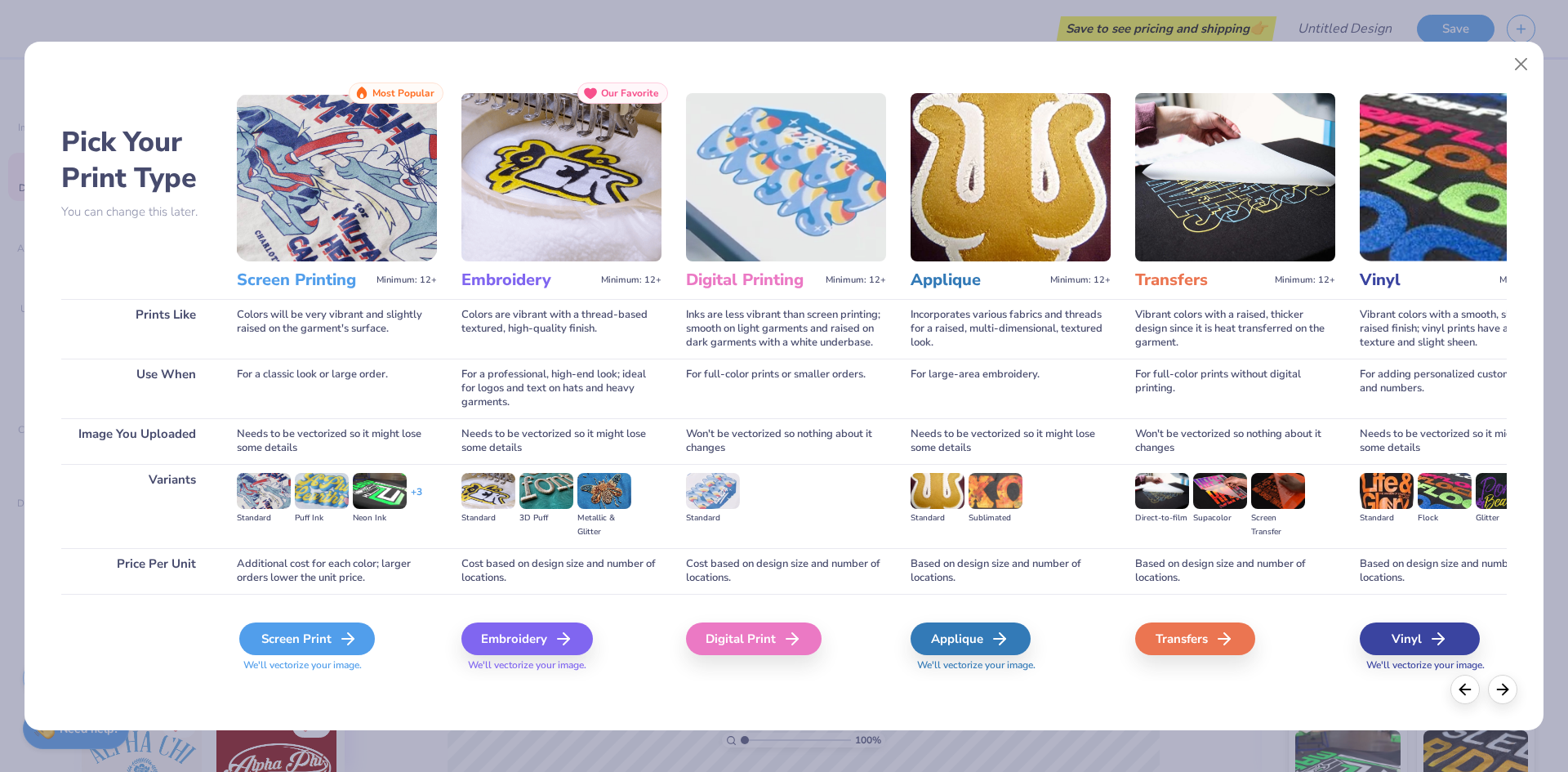
click at [276, 641] on div "Screen Print" at bounding box center [307, 638] width 136 height 33
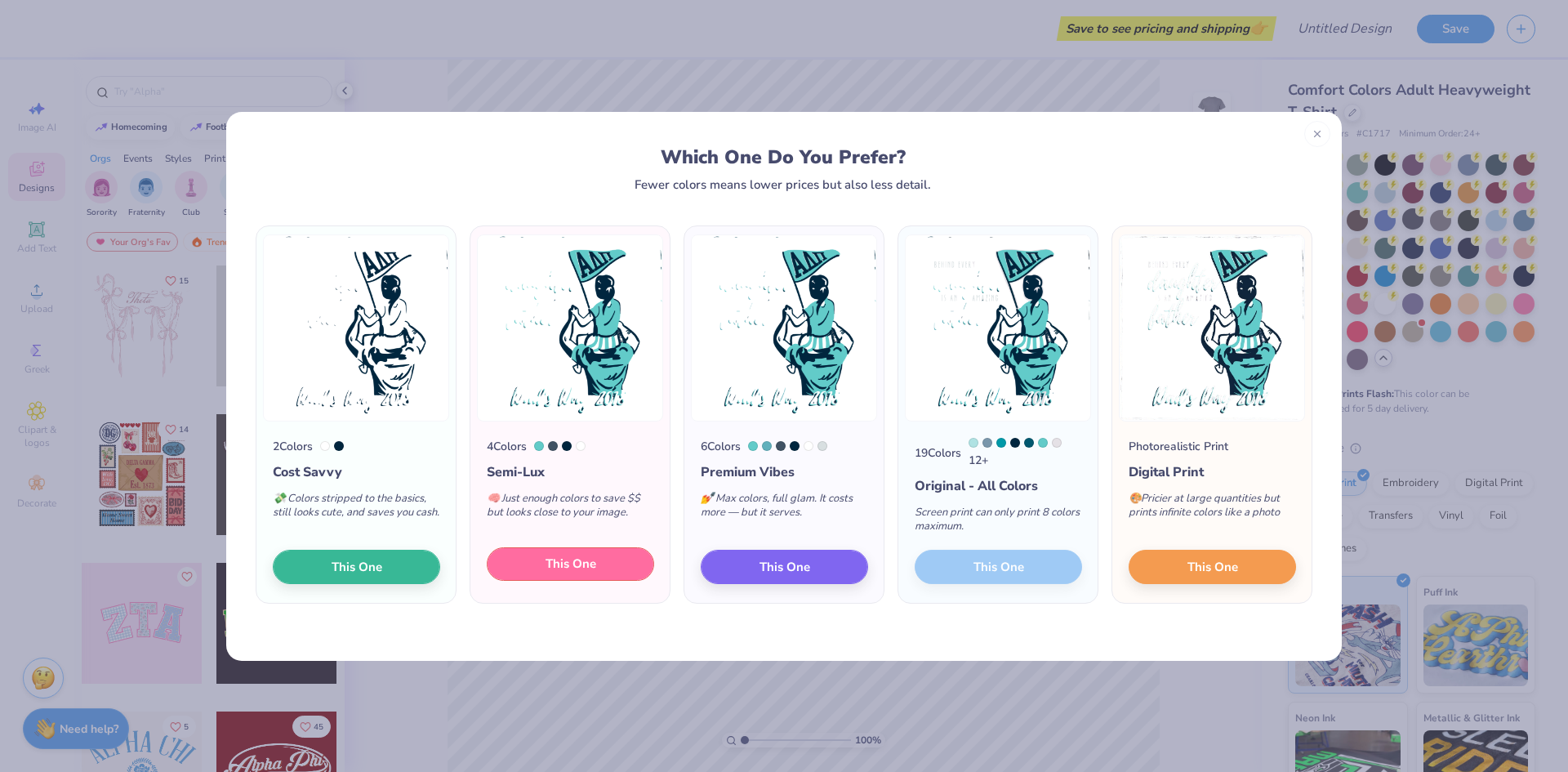
click at [596, 557] on button "This One" at bounding box center [571, 564] width 168 height 34
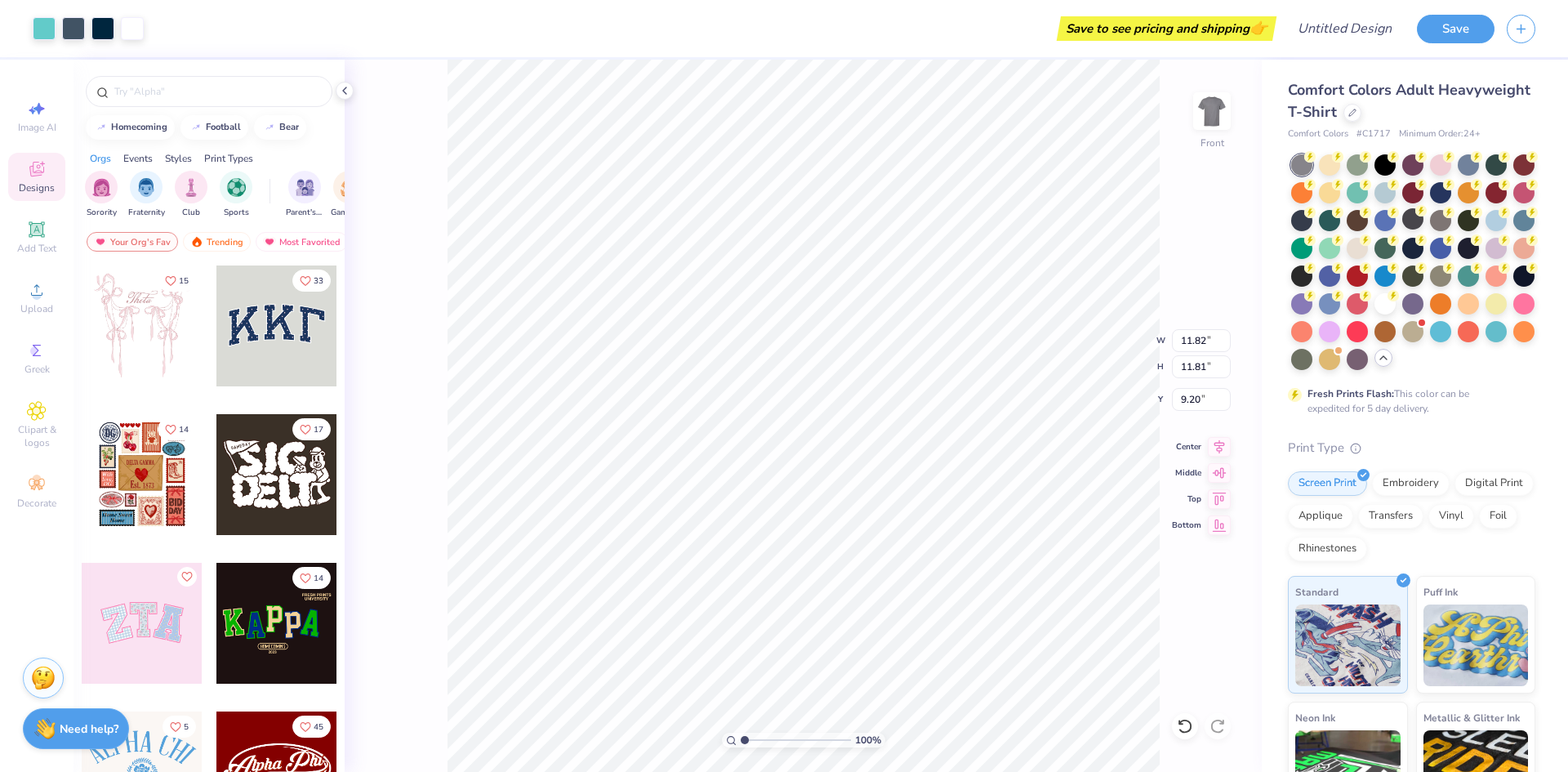
type input "11.82"
type input "11.81"
type input "5.12"
click at [36, 186] on span "Designs" at bounding box center [36, 188] width 36 height 13
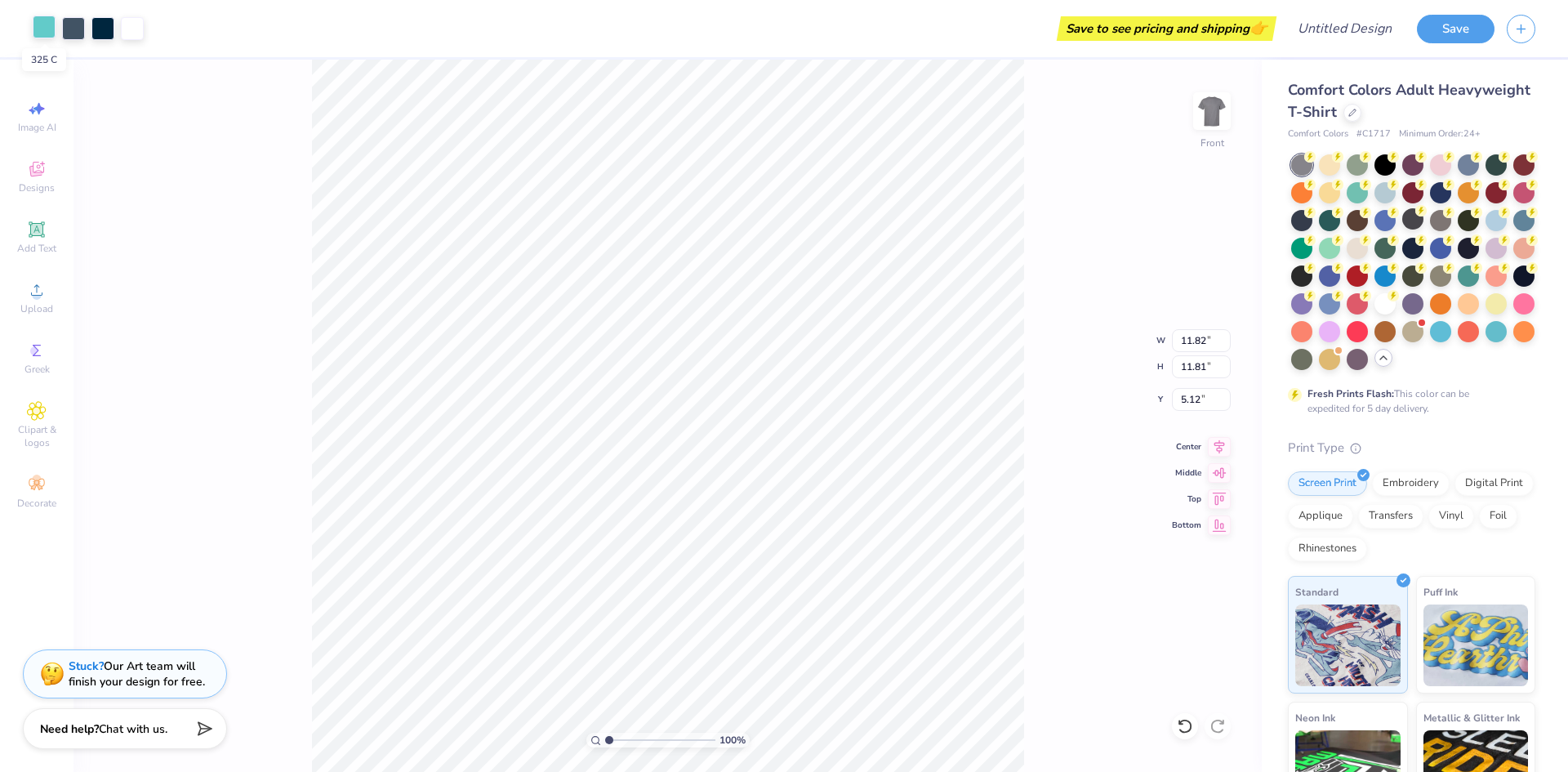
click at [52, 33] on div at bounding box center [44, 27] width 23 height 23
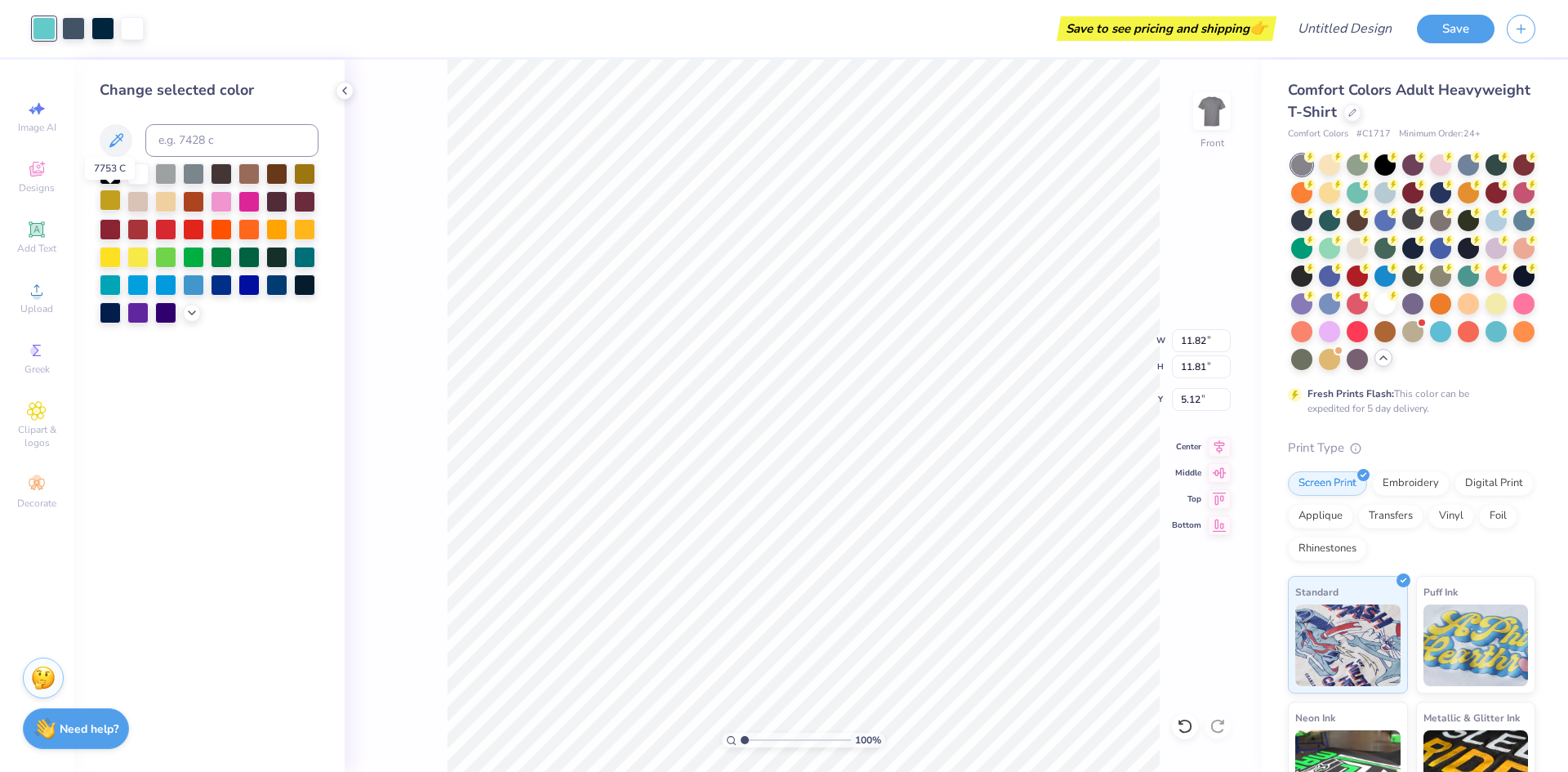
click at [113, 201] on div at bounding box center [110, 199] width 21 height 21
click at [186, 253] on div at bounding box center [193, 255] width 21 height 21
click at [69, 29] on div at bounding box center [74, 27] width 23 height 23
click at [144, 257] on div at bounding box center [138, 255] width 21 height 21
click at [102, 27] on div at bounding box center [102, 27] width 23 height 23
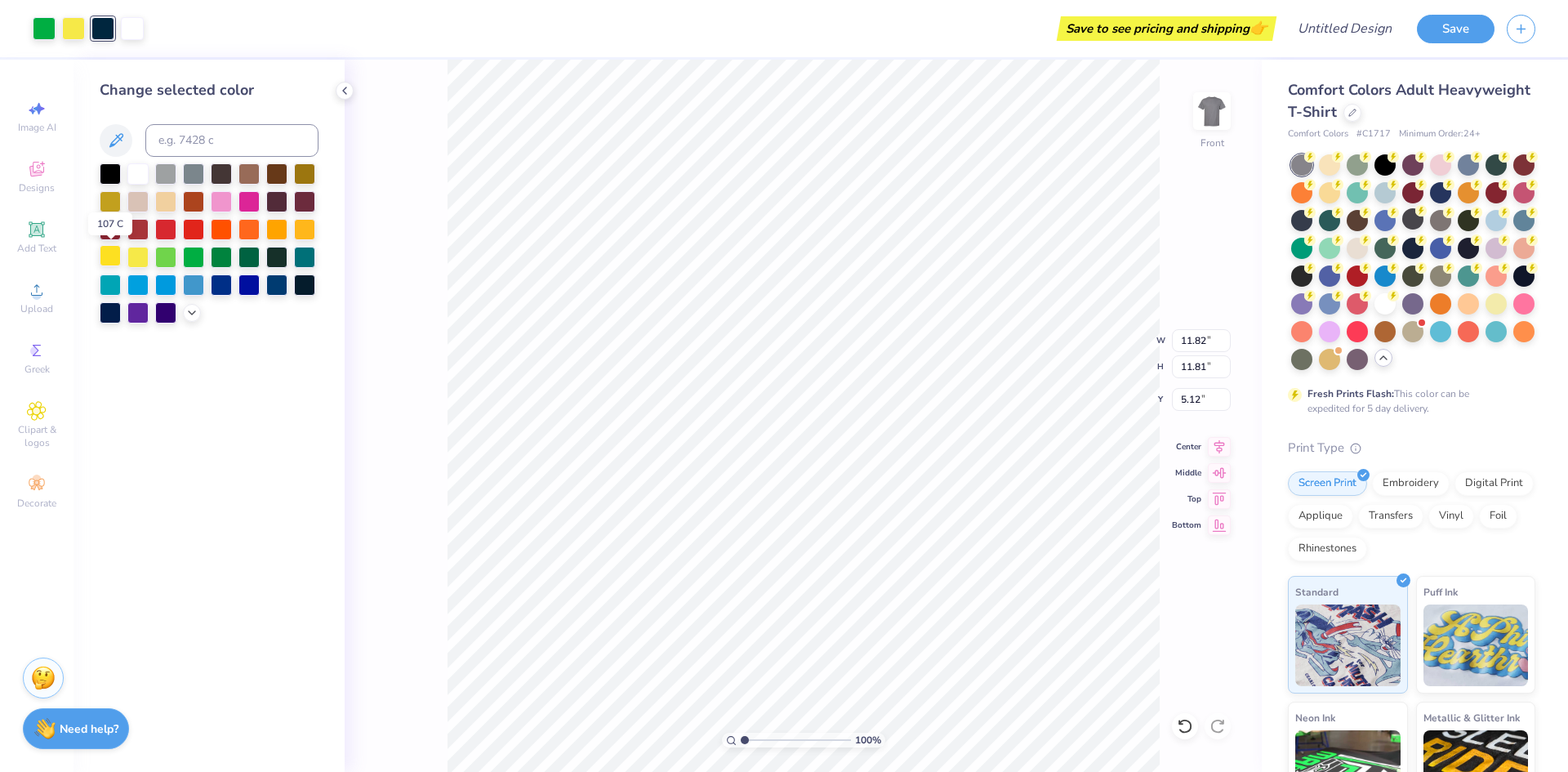
click at [116, 260] on div at bounding box center [110, 255] width 21 height 21
click at [125, 23] on div at bounding box center [132, 27] width 23 height 23
click at [115, 179] on div at bounding box center [110, 172] width 21 height 21
click at [138, 181] on div at bounding box center [138, 172] width 21 height 21
click at [167, 251] on div at bounding box center [166, 255] width 21 height 21
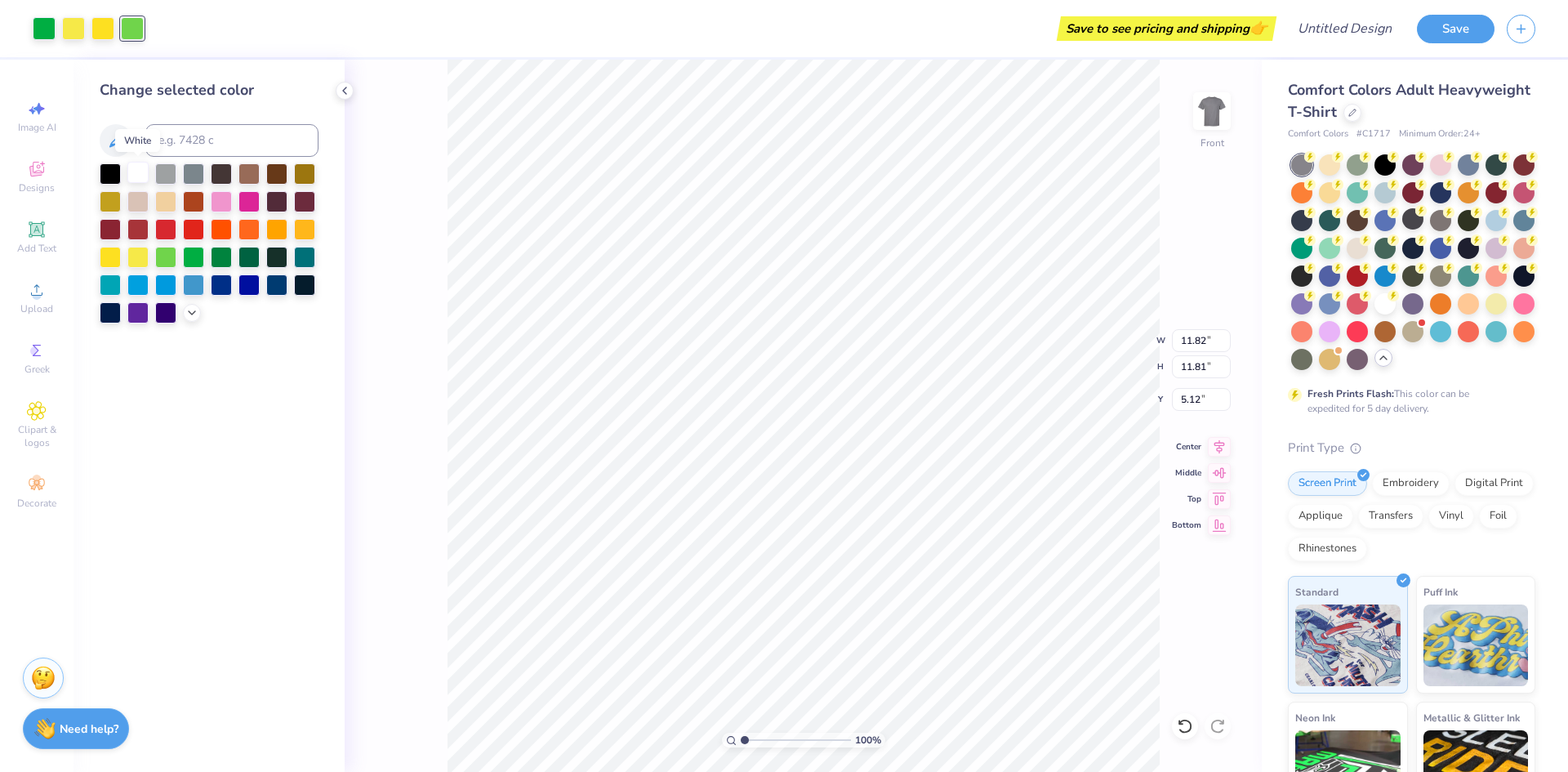
click at [137, 180] on div at bounding box center [138, 172] width 21 height 21
click at [69, 23] on div at bounding box center [74, 27] width 23 height 23
click at [109, 171] on div at bounding box center [110, 172] width 21 height 21
click at [135, 248] on div at bounding box center [138, 255] width 21 height 21
click at [108, 32] on div at bounding box center [102, 27] width 23 height 23
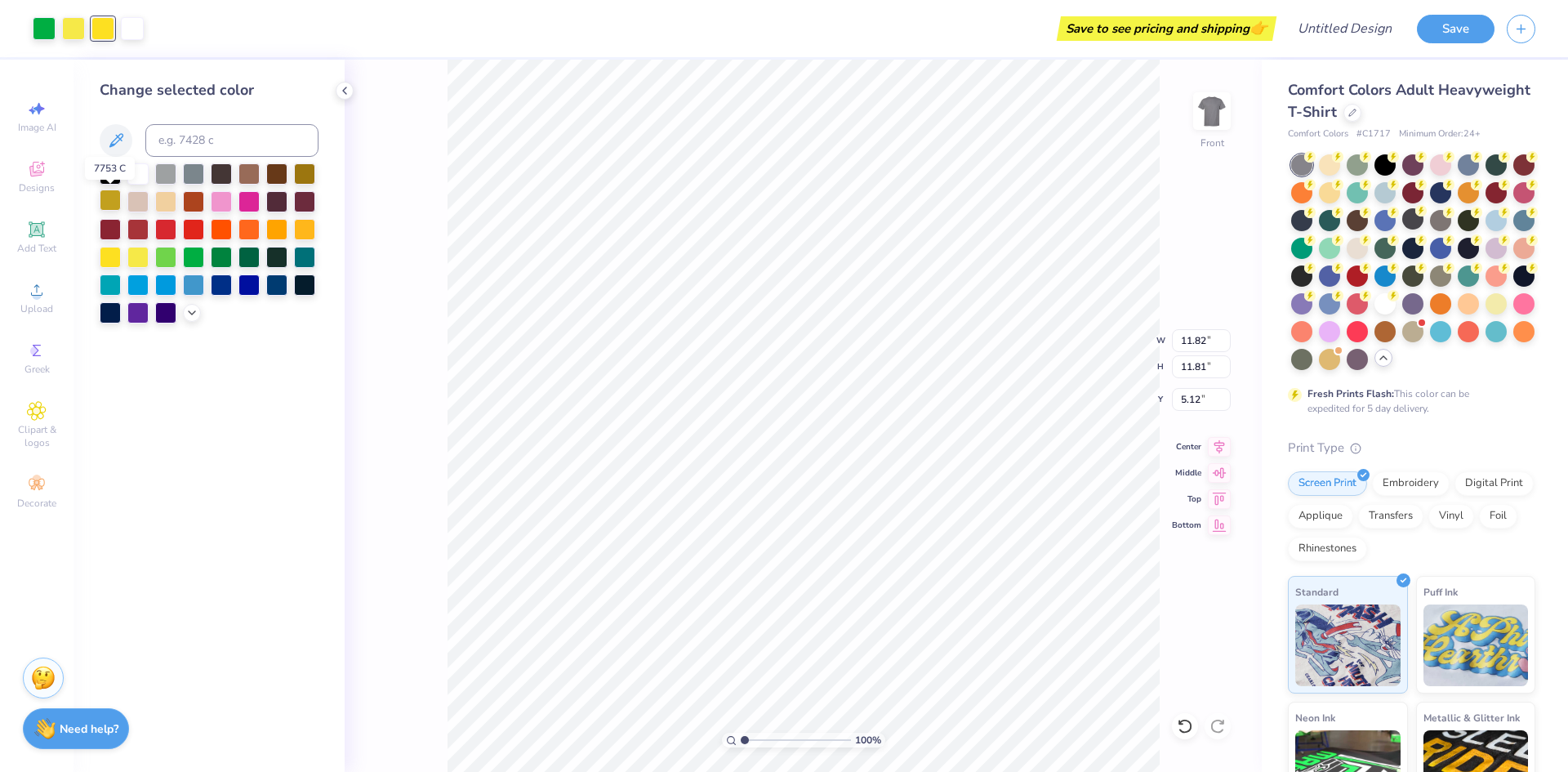
click at [101, 197] on div at bounding box center [110, 199] width 21 height 21
click at [115, 252] on div at bounding box center [110, 255] width 21 height 21
click at [133, 255] on div at bounding box center [138, 255] width 21 height 21
click at [111, 258] on div at bounding box center [110, 255] width 21 height 21
click at [37, 35] on div at bounding box center [44, 27] width 23 height 23
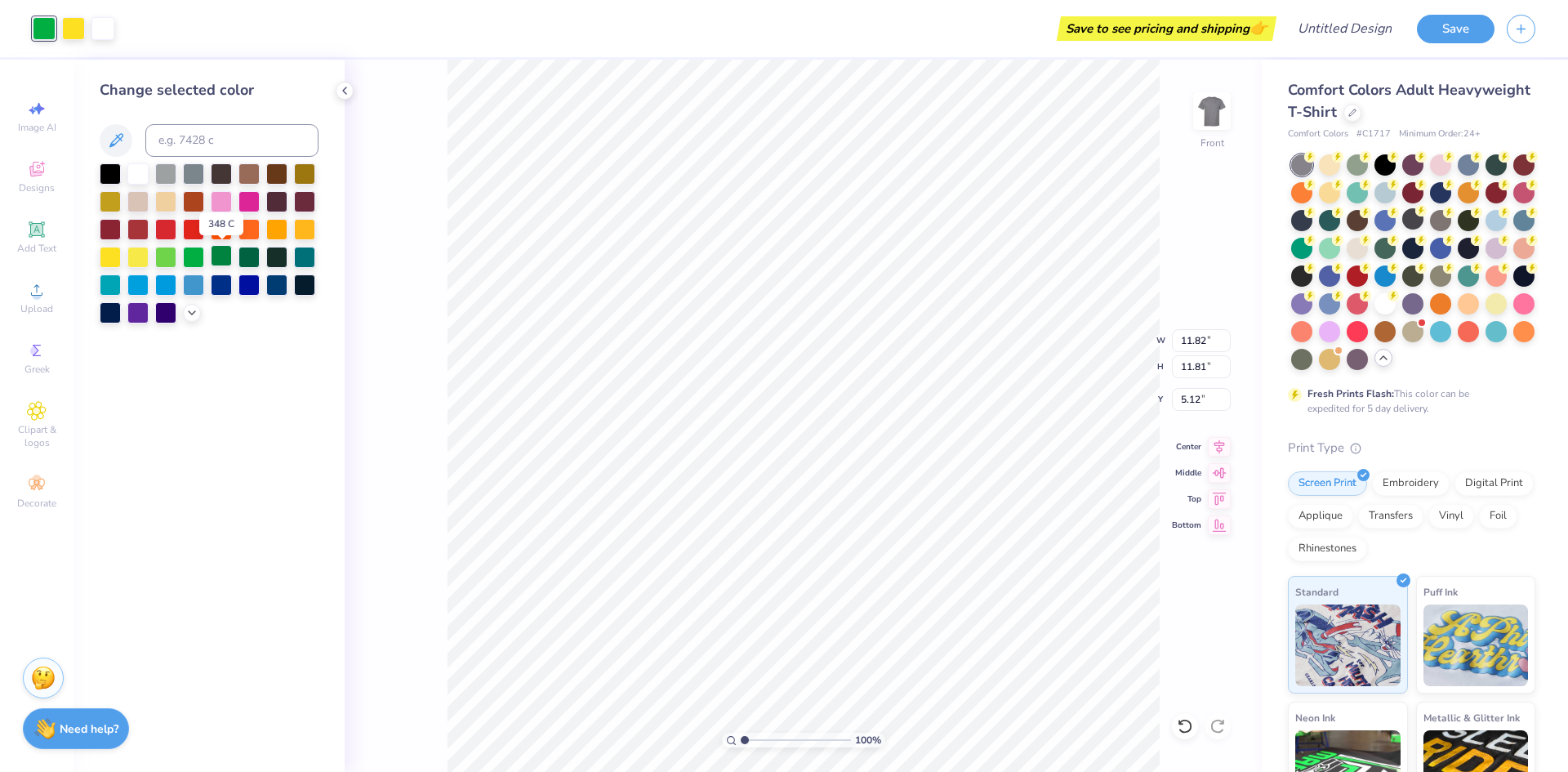
click at [210, 249] on div at bounding box center [221, 255] width 21 height 21
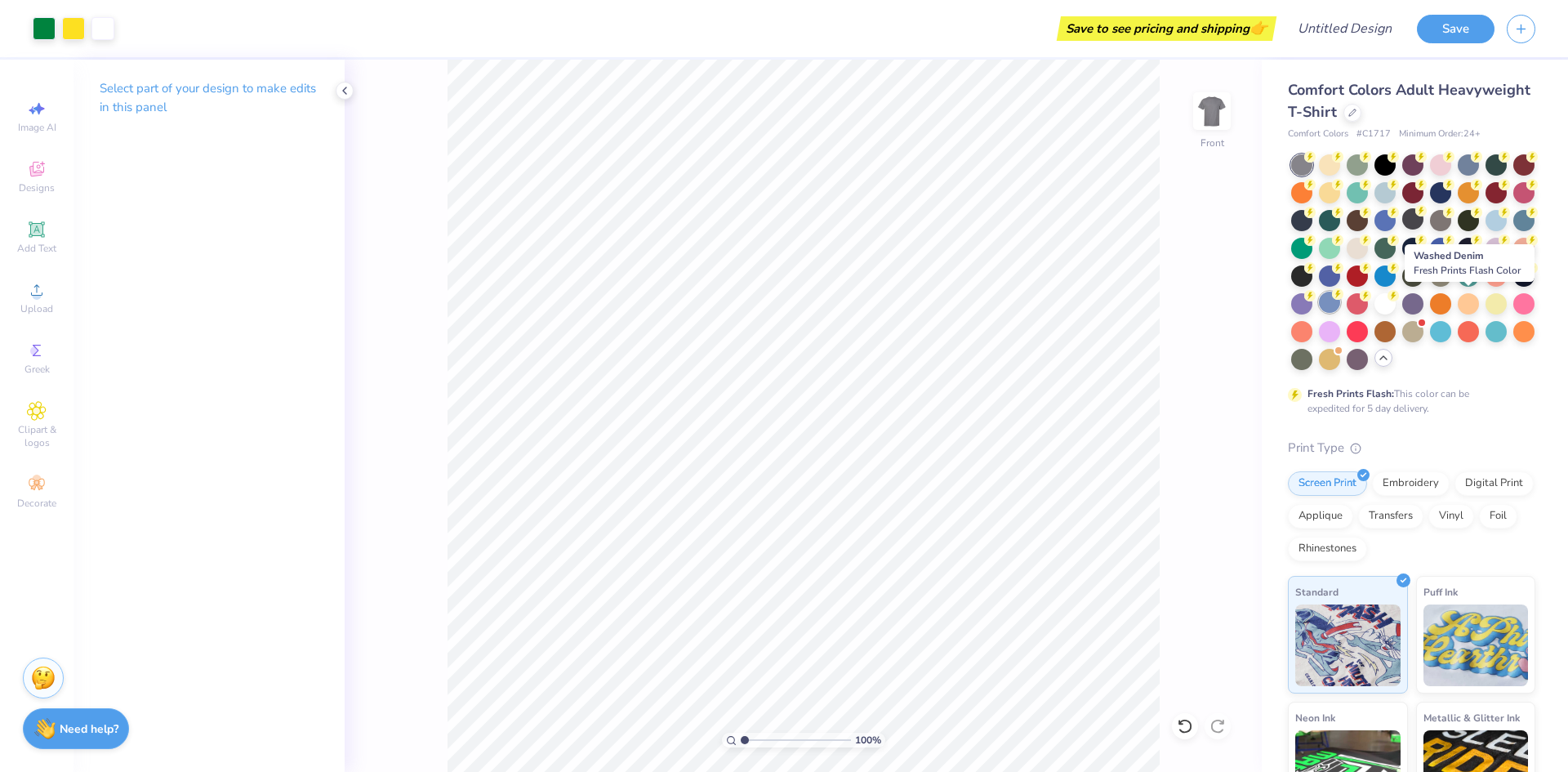
click at [1340, 300] on div at bounding box center [1329, 302] width 21 height 21
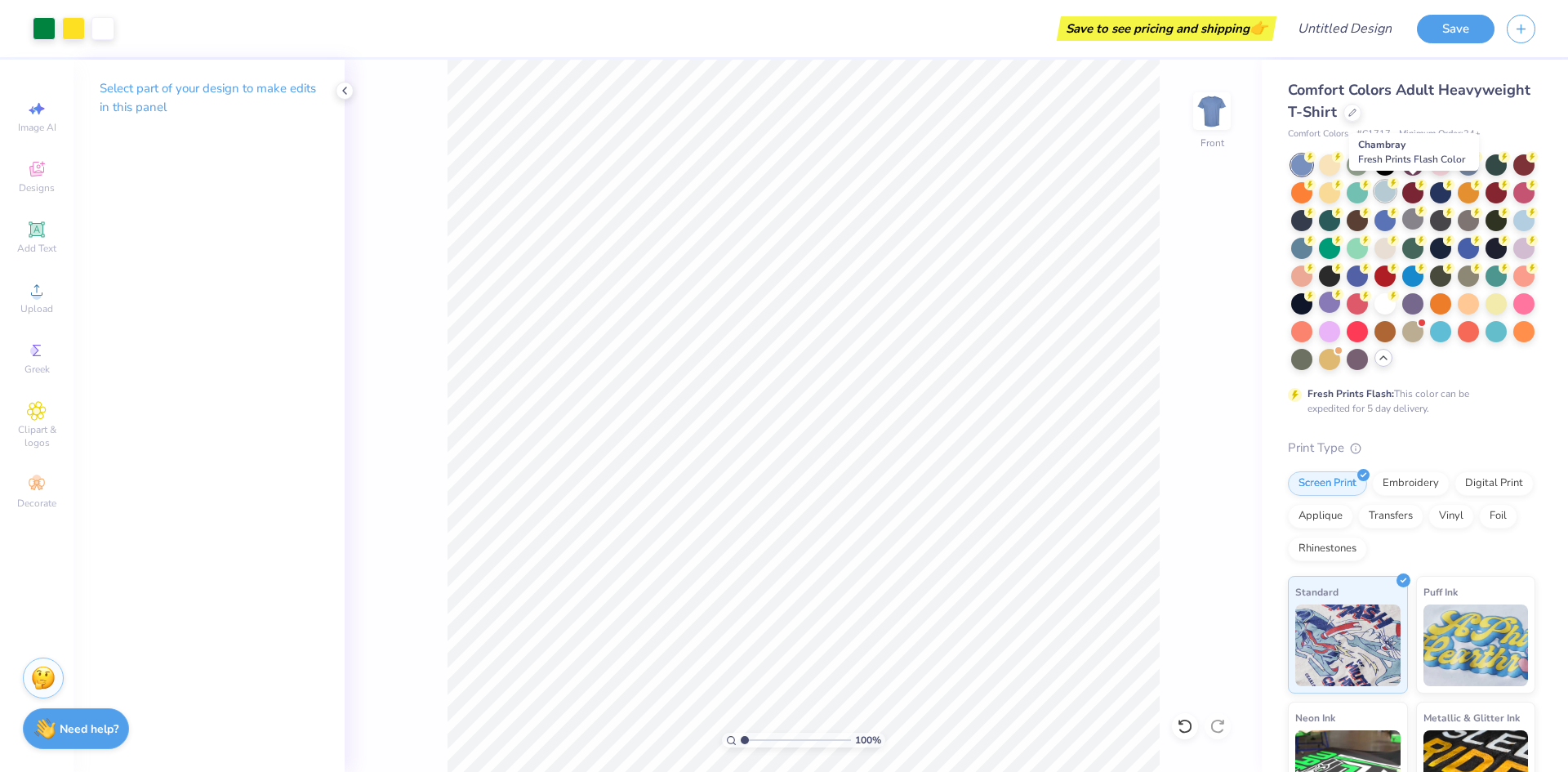
click at [1396, 193] on div at bounding box center [1385, 191] width 21 height 21
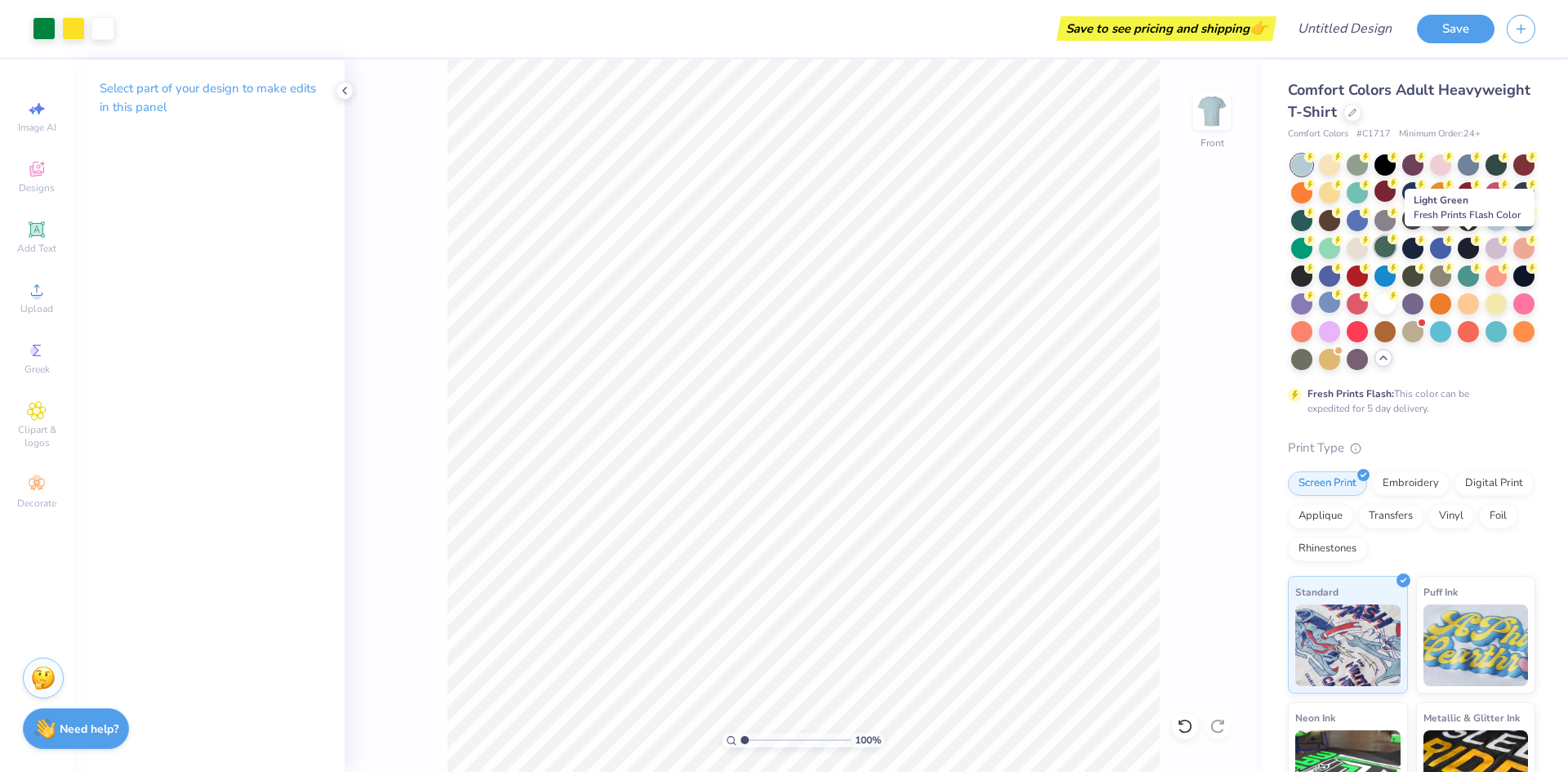
click at [1396, 240] on div at bounding box center [1385, 246] width 21 height 21
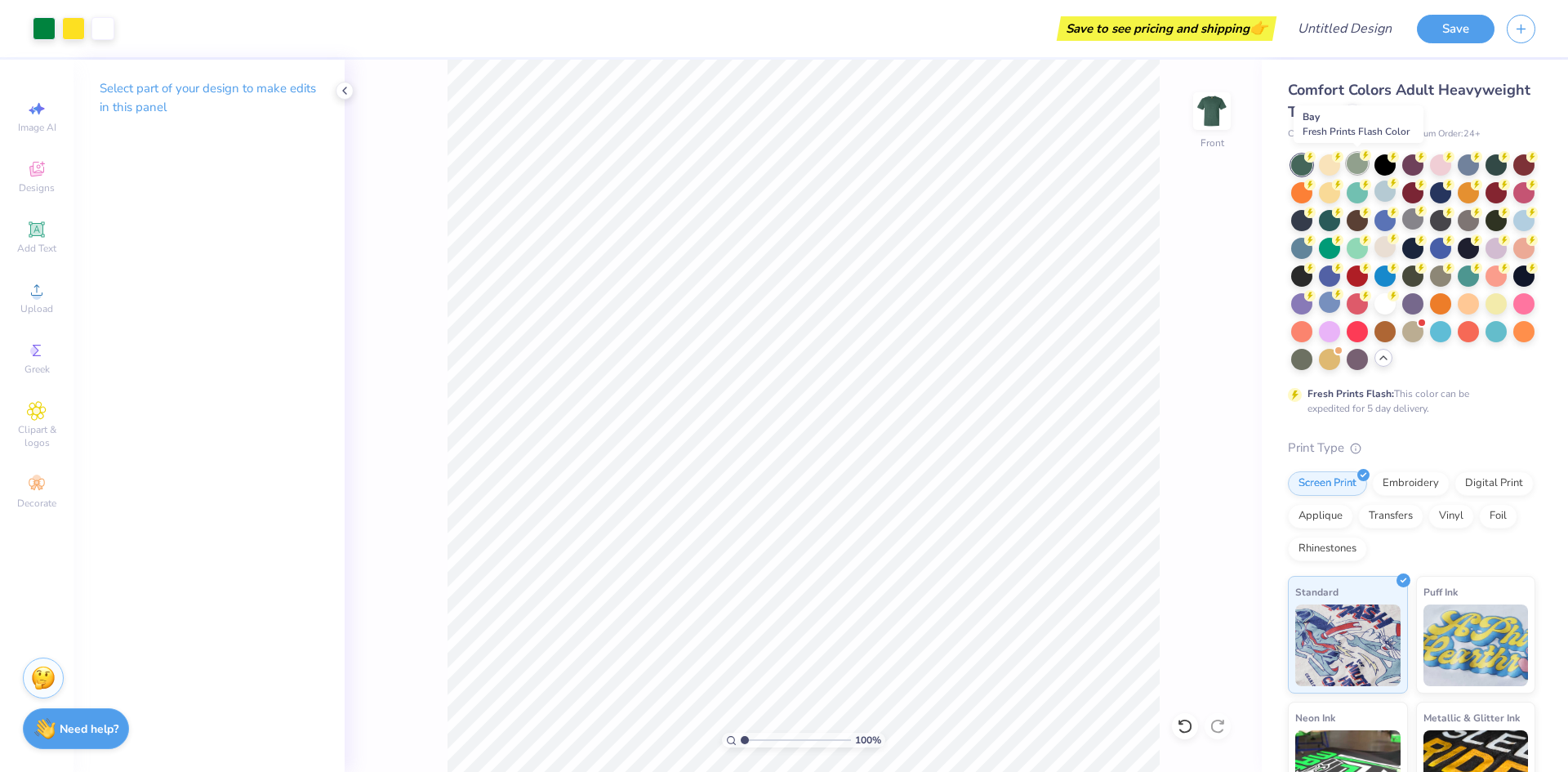
click at [1365, 168] on div at bounding box center [1357, 163] width 21 height 21
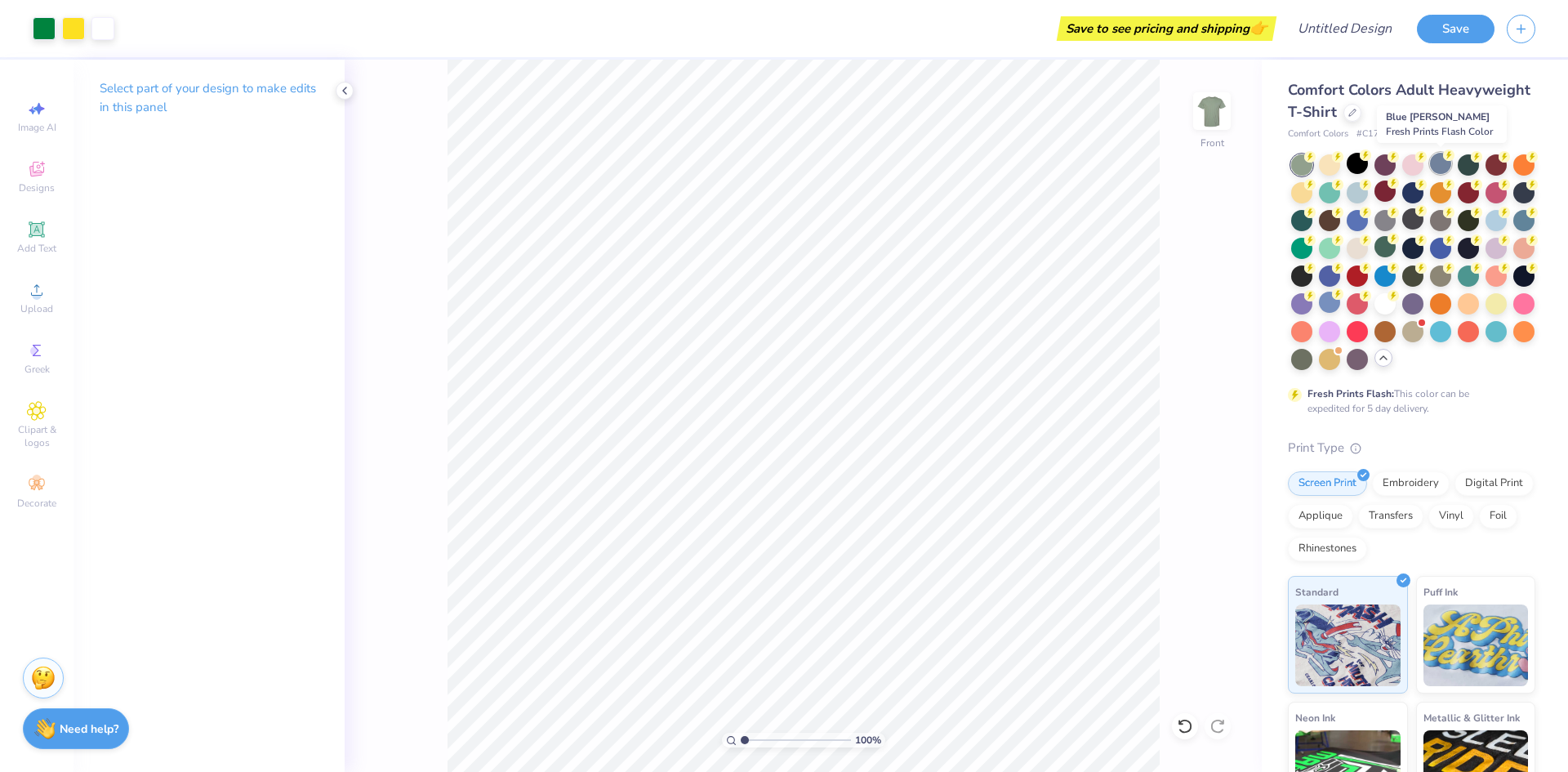
click at [1442, 169] on div at bounding box center [1440, 163] width 21 height 21
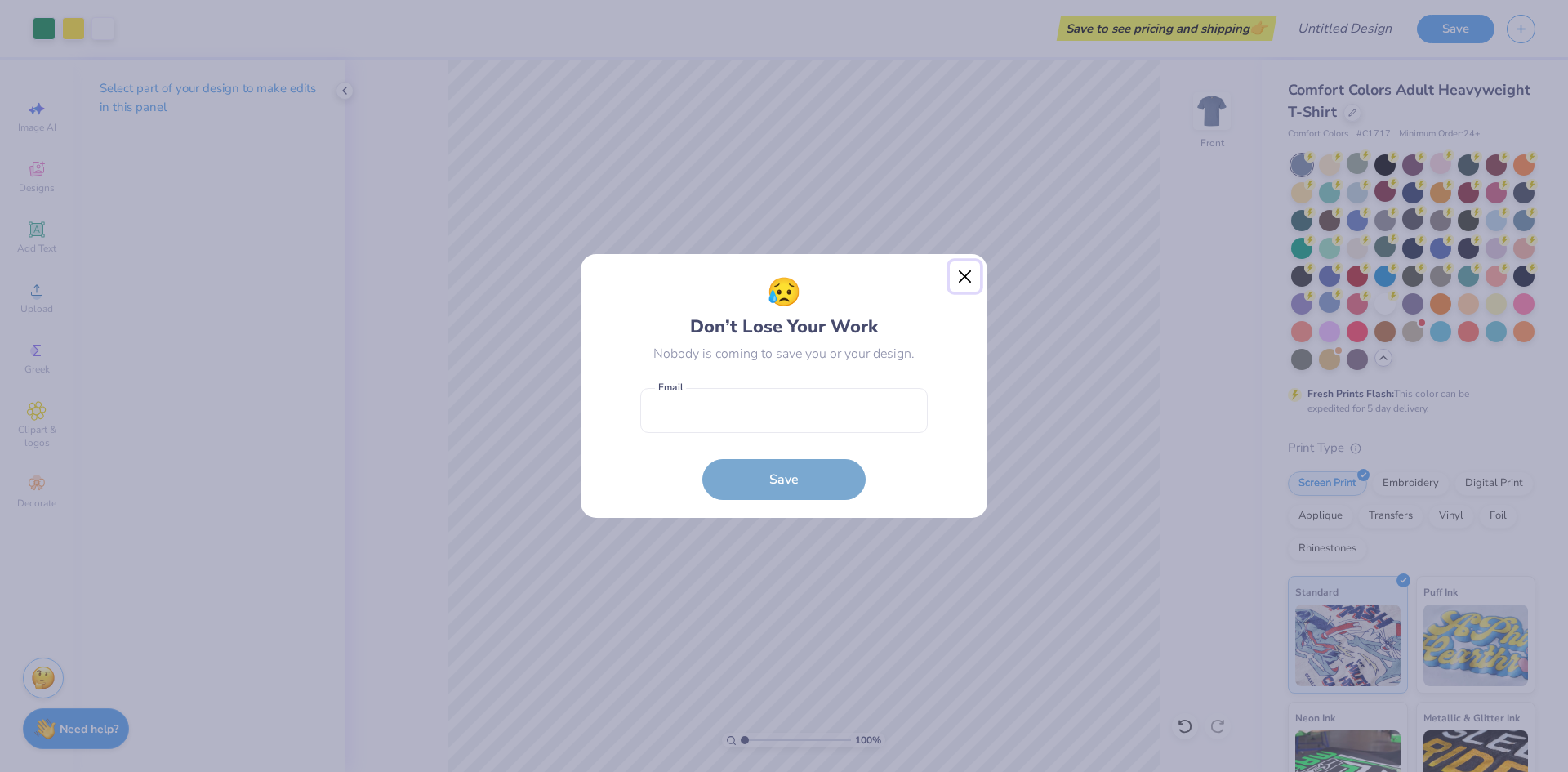
click at [954, 272] on button "Close" at bounding box center [965, 277] width 31 height 31
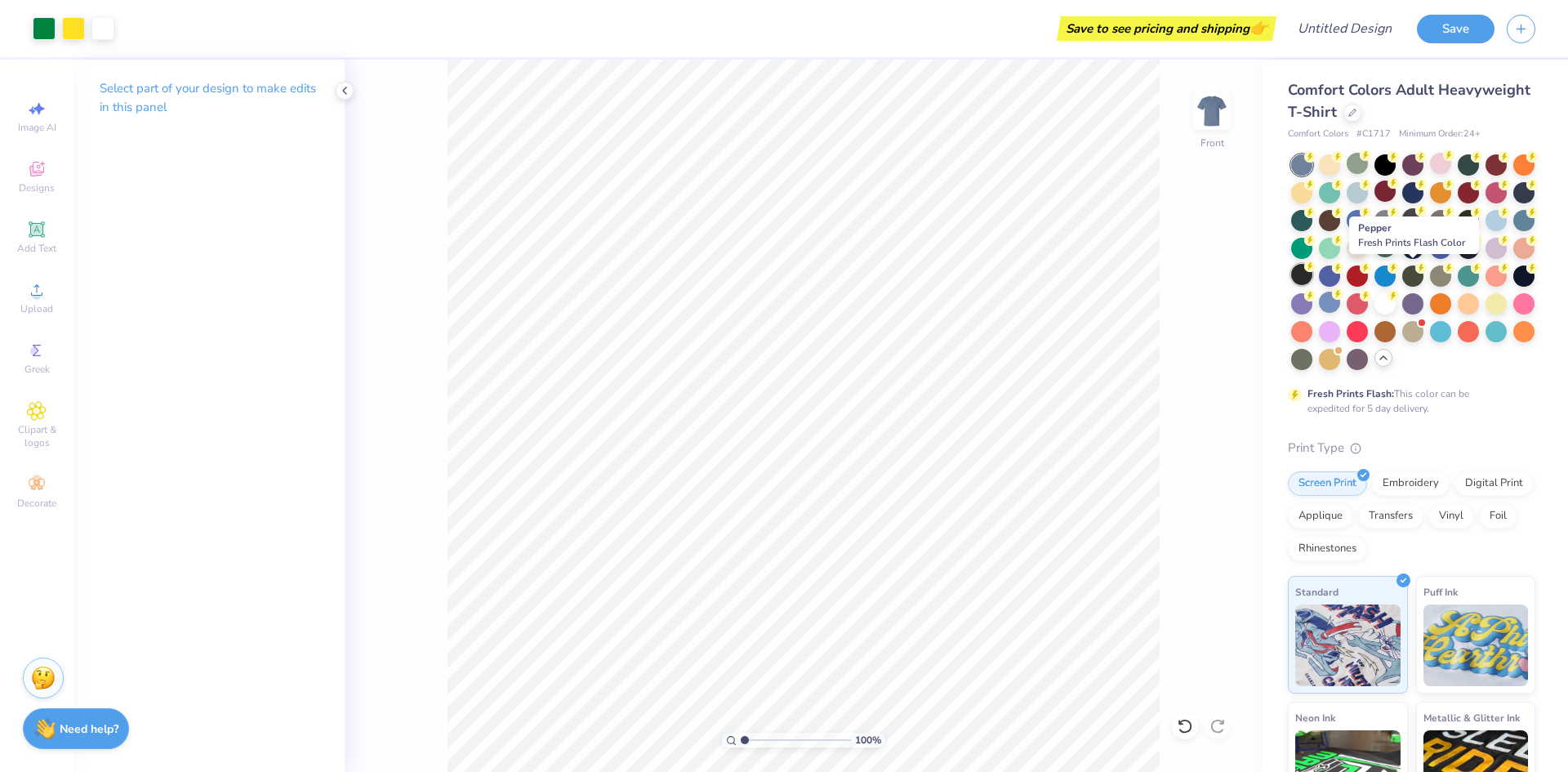
click at [1312, 284] on div at bounding box center [1301, 274] width 21 height 21
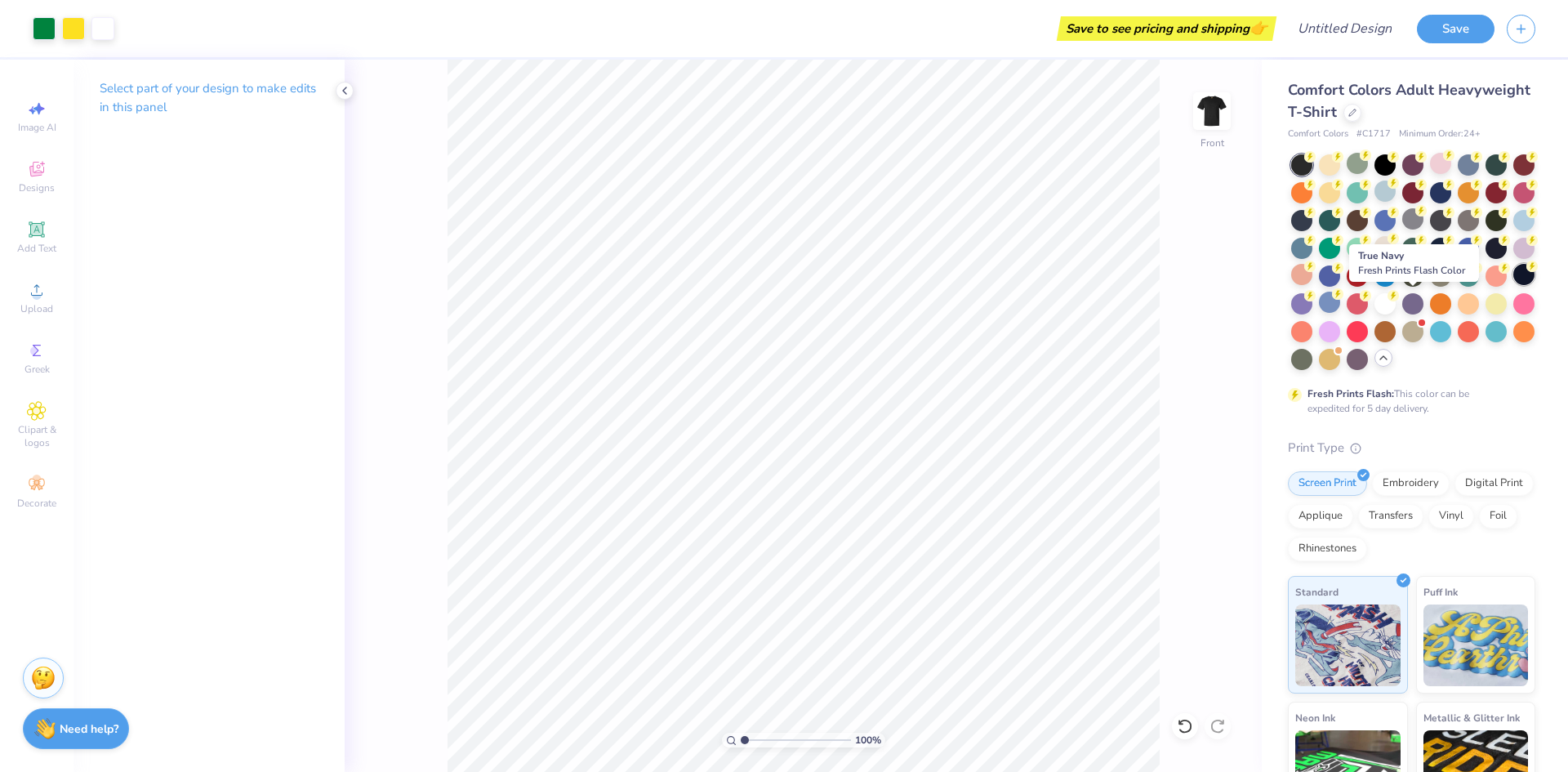
click at [1513, 285] on div at bounding box center [1523, 274] width 21 height 21
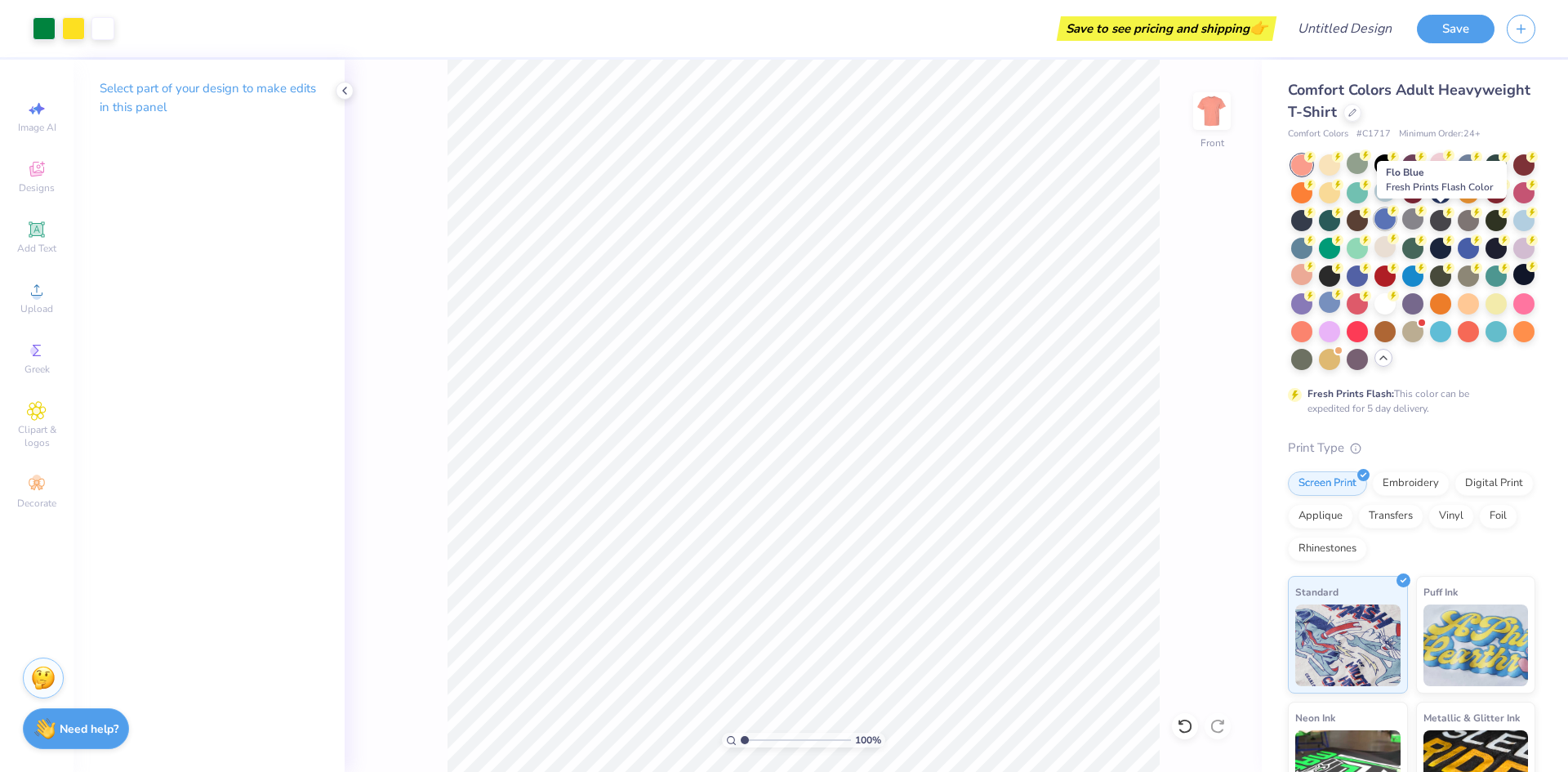
click at [1396, 226] on div at bounding box center [1385, 219] width 21 height 21
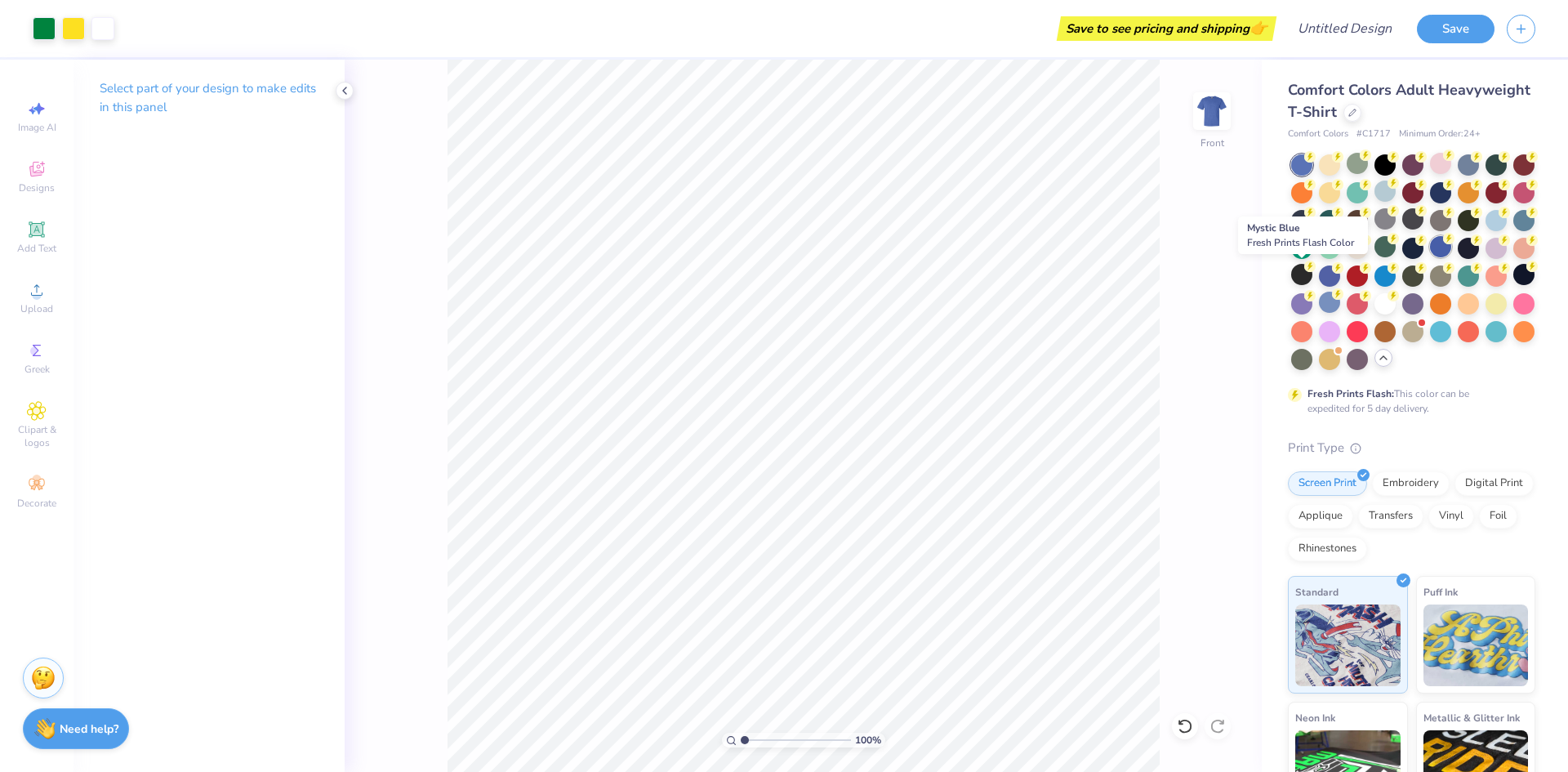
click at [1430, 257] on div at bounding box center [1440, 246] width 21 height 21
click at [1312, 246] on div at bounding box center [1301, 246] width 21 height 21
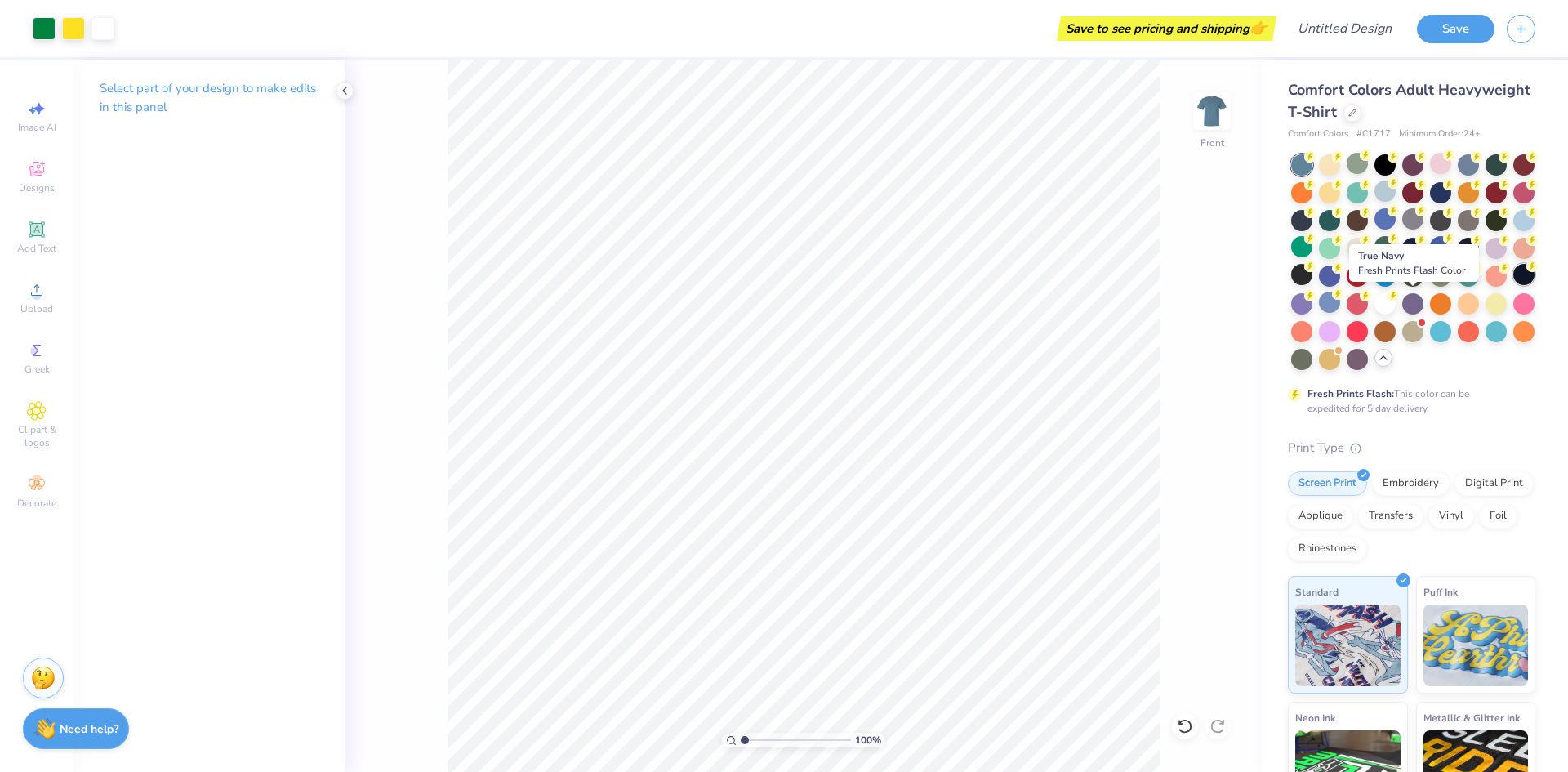
click at [1526, 272] on circle at bounding box center [1532, 266] width 11 height 11
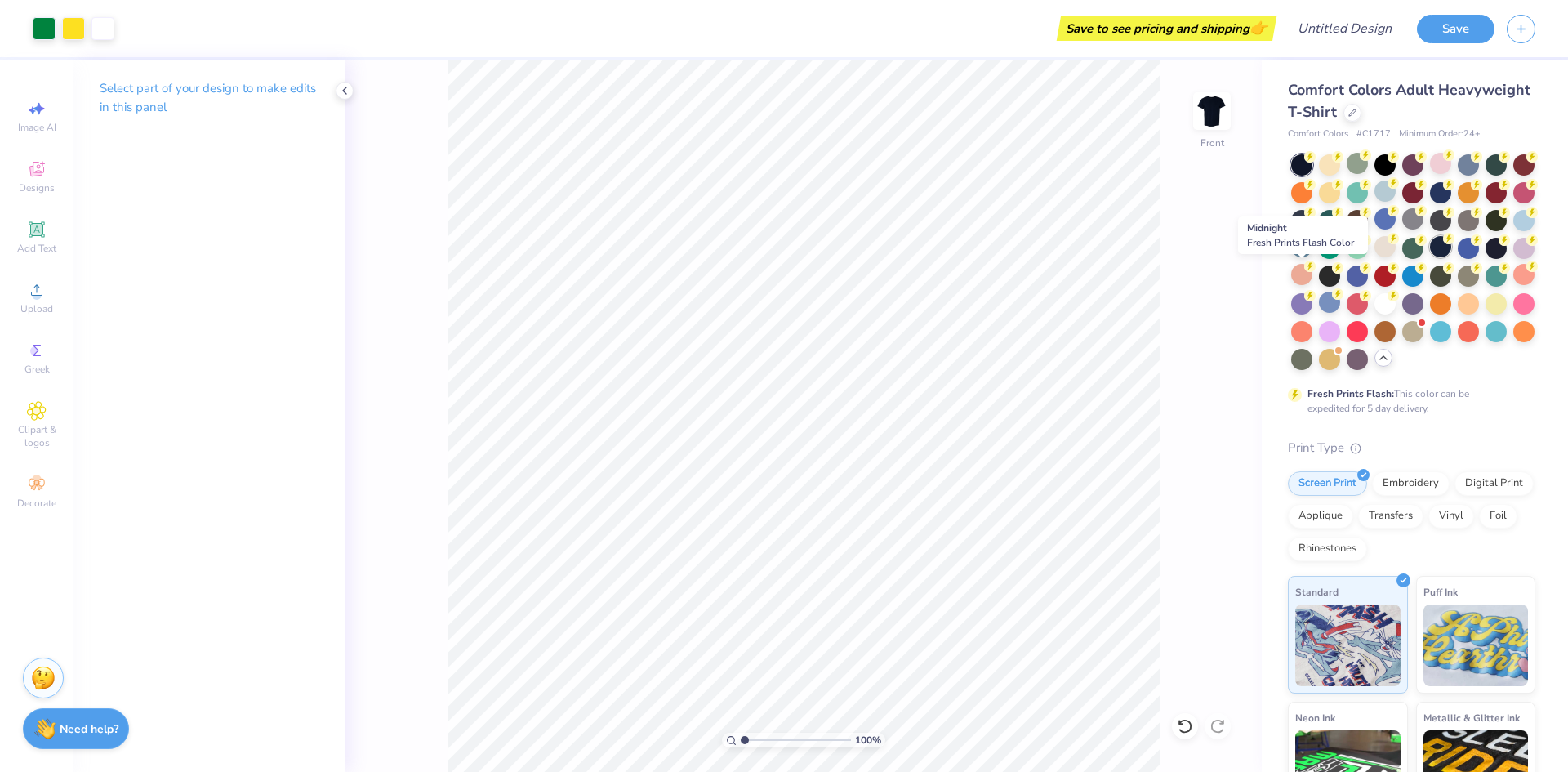
click at [1430, 257] on div at bounding box center [1440, 246] width 21 height 21
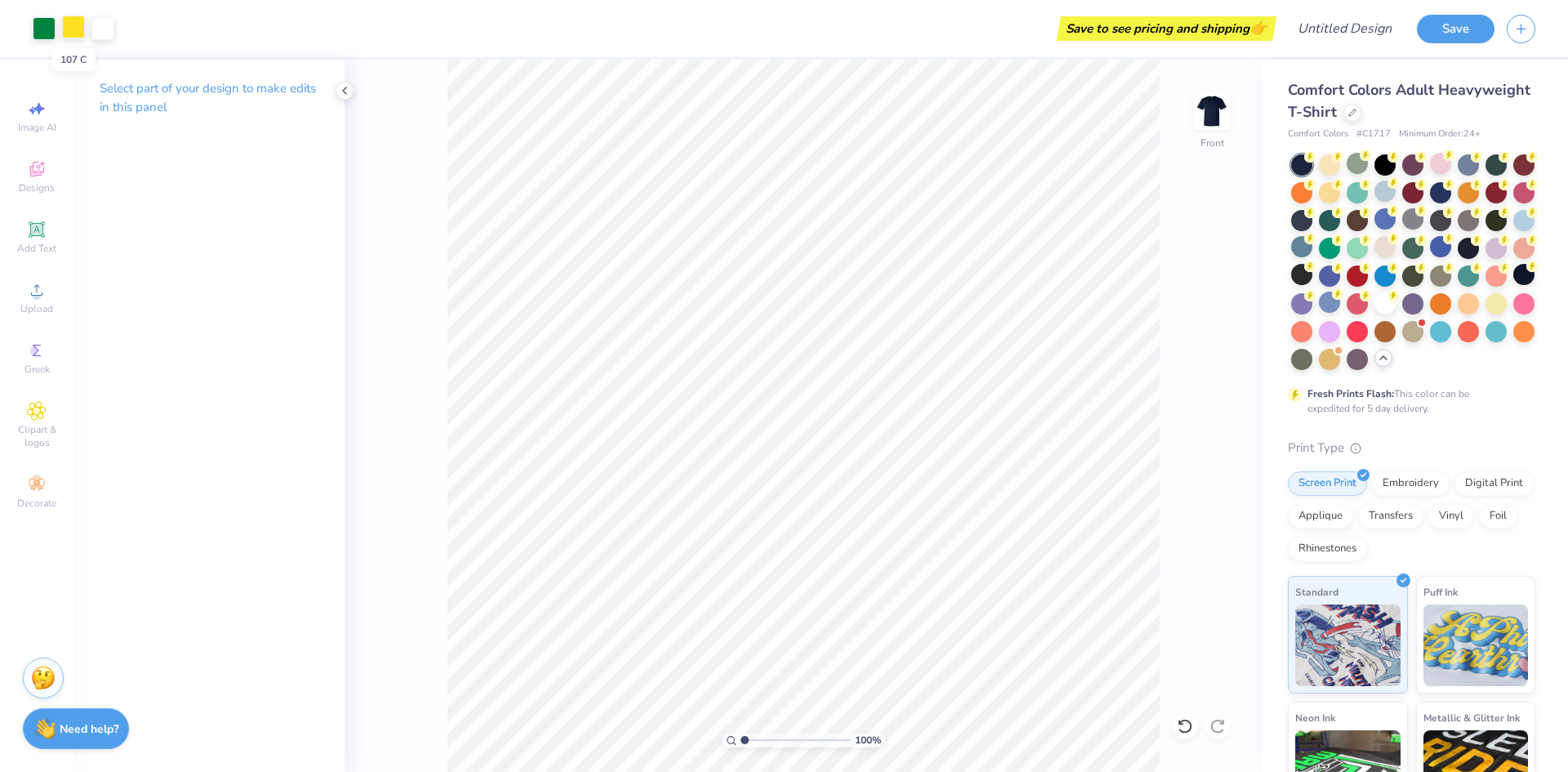
click at [62, 23] on div at bounding box center [74, 27] width 23 height 23
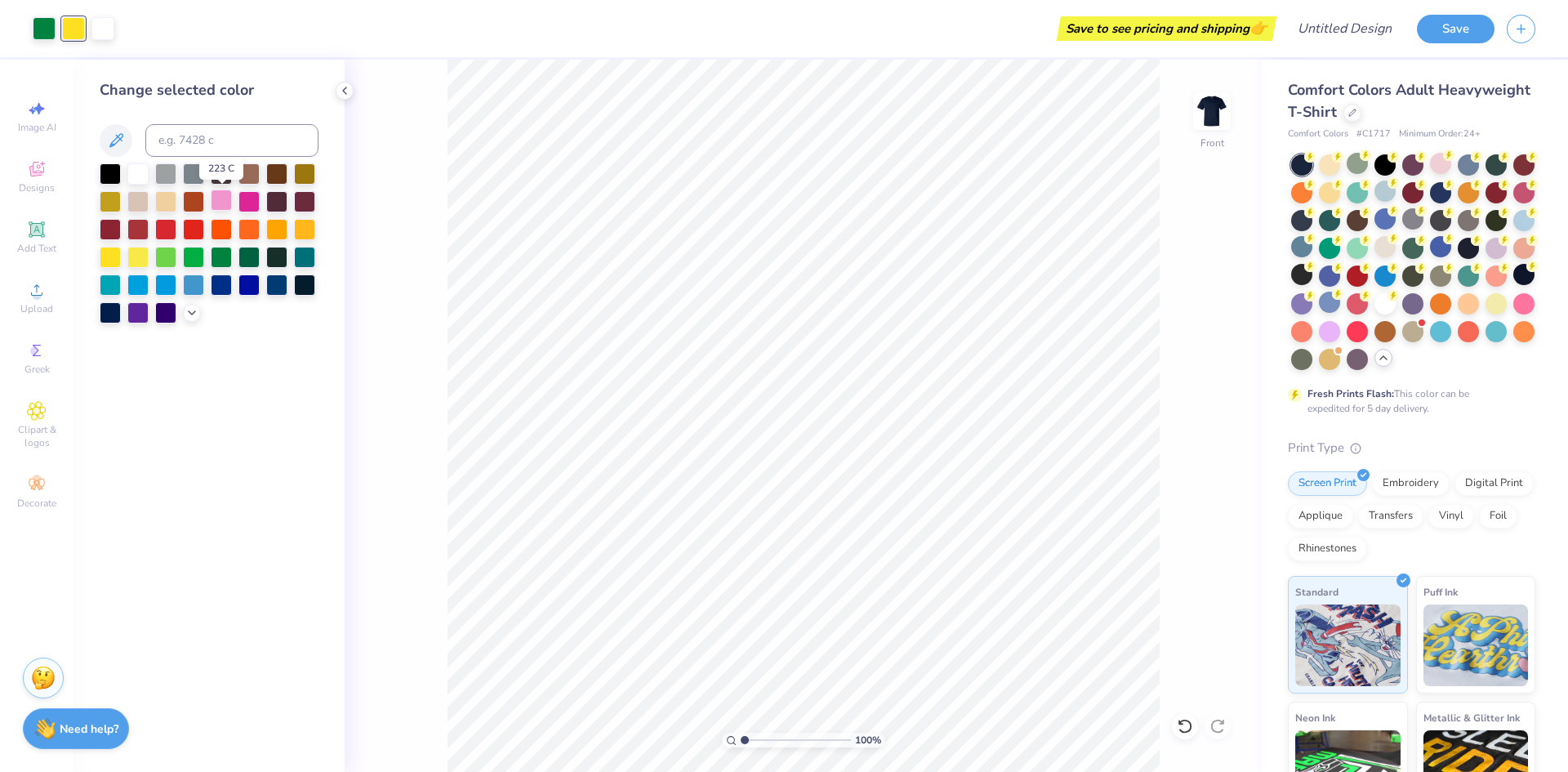
click at [225, 207] on div at bounding box center [221, 199] width 21 height 21
click at [49, 32] on div at bounding box center [44, 27] width 23 height 23
click at [243, 199] on div at bounding box center [249, 199] width 21 height 21
click at [190, 311] on polyline at bounding box center [192, 311] width 7 height 4
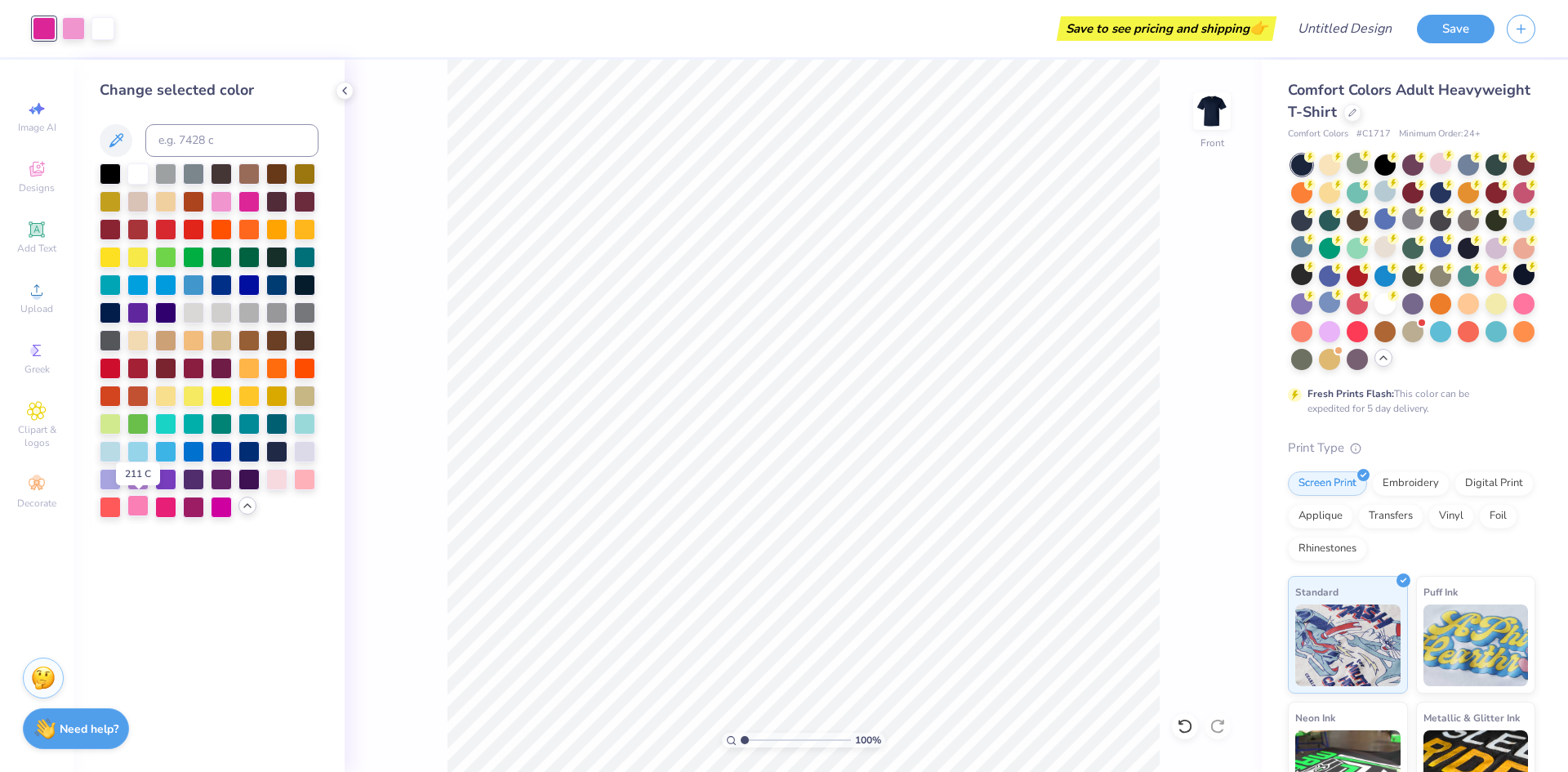
click at [135, 501] on div at bounding box center [138, 505] width 21 height 21
click at [163, 507] on div at bounding box center [166, 505] width 21 height 21
click at [308, 485] on div at bounding box center [304, 478] width 21 height 21
click at [76, 25] on div at bounding box center [74, 27] width 23 height 23
click at [276, 484] on div at bounding box center [277, 478] width 21 height 21
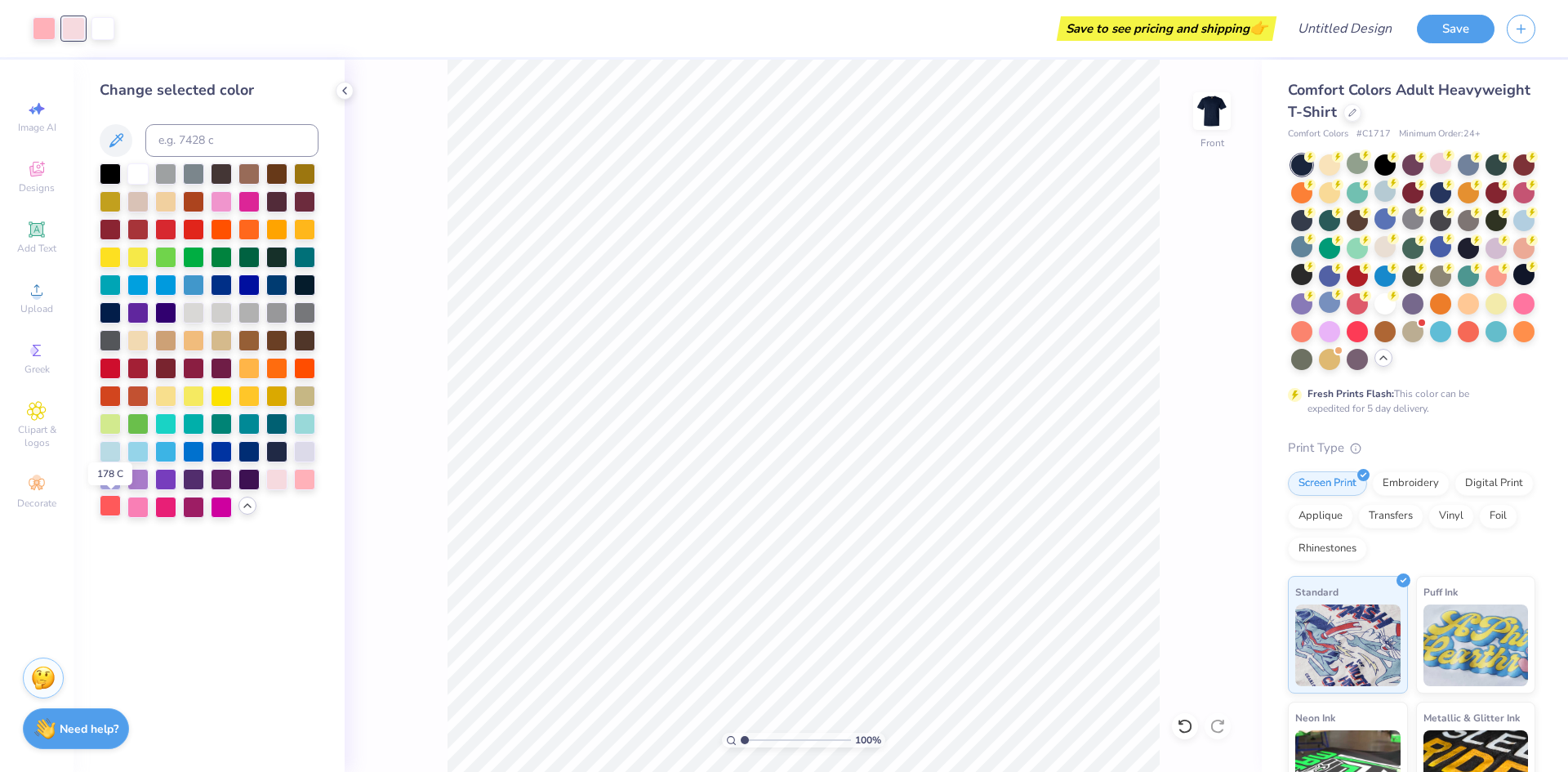
click at [114, 505] on div at bounding box center [110, 505] width 21 height 21
click at [258, 316] on div at bounding box center [249, 311] width 21 height 21
click at [168, 511] on div at bounding box center [166, 505] width 21 height 21
click at [38, 37] on div at bounding box center [44, 27] width 23 height 23
click at [193, 305] on div at bounding box center [193, 311] width 21 height 21
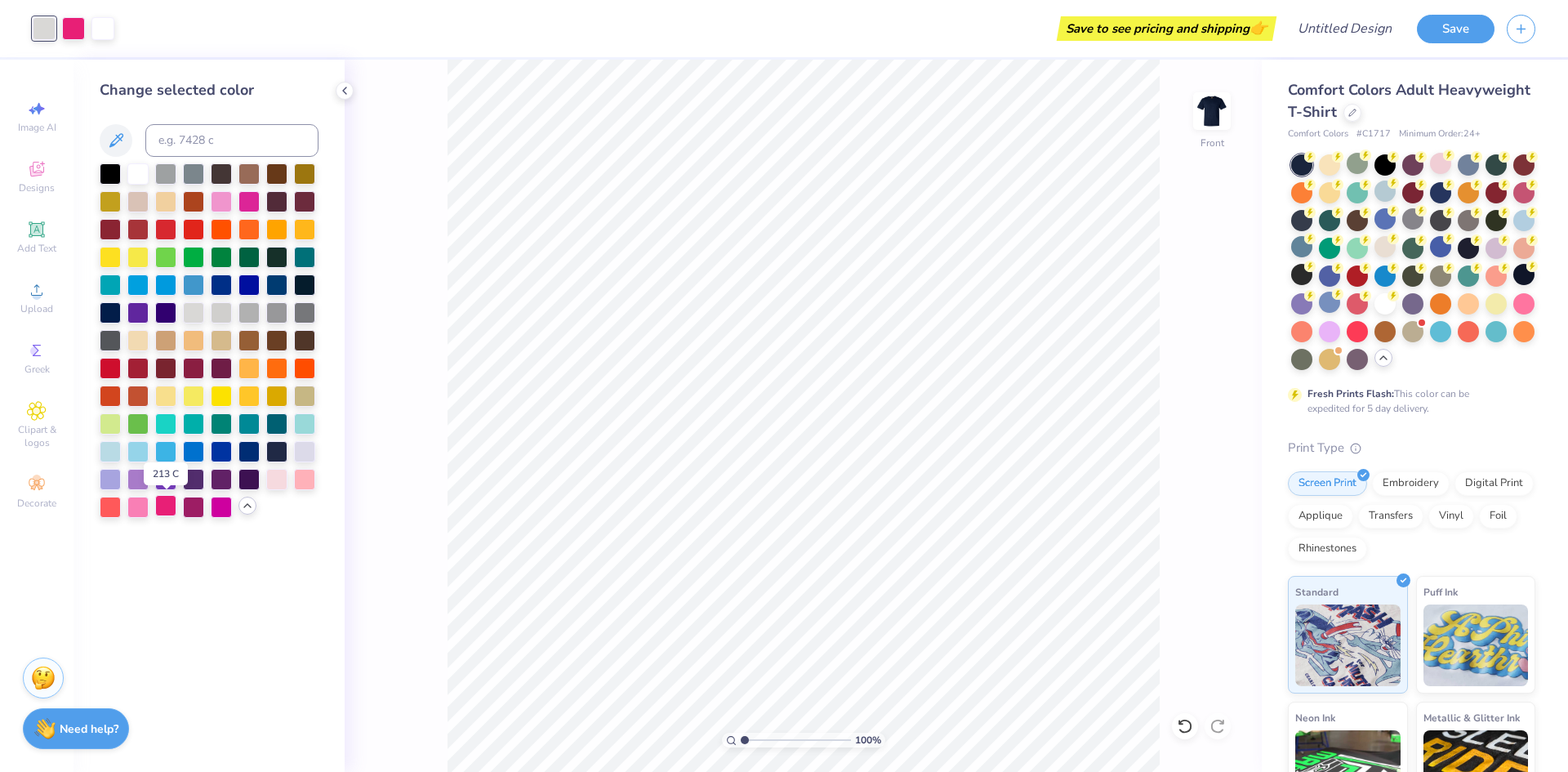
click at [155, 504] on div at bounding box center [166, 505] width 21 height 21
click at [78, 20] on div at bounding box center [74, 28] width 23 height 23
click at [45, 25] on div at bounding box center [44, 27] width 23 height 23
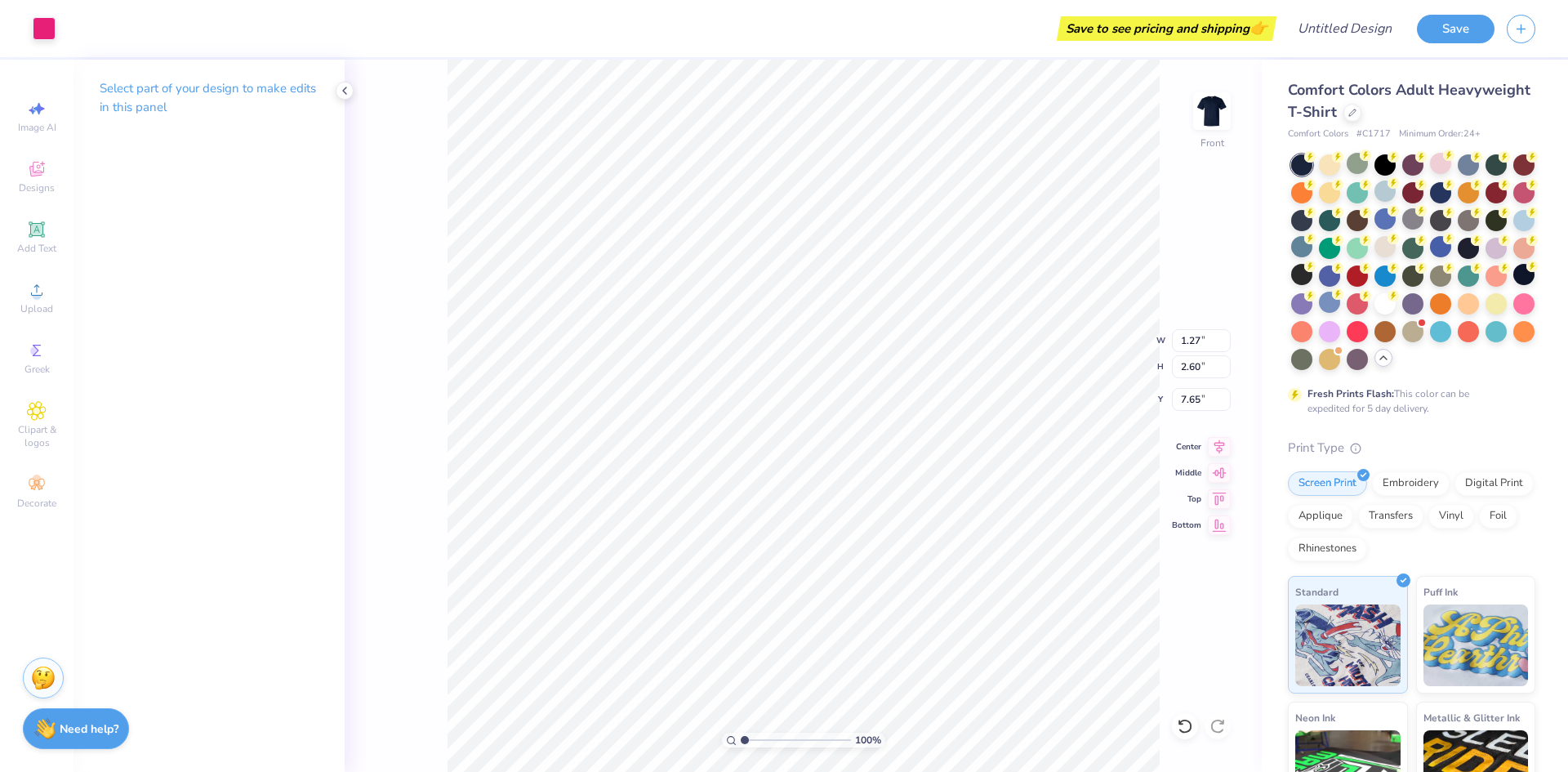
type input "3.97"
type input "4.49"
type input "11.50"
click at [38, 33] on div at bounding box center [44, 27] width 23 height 23
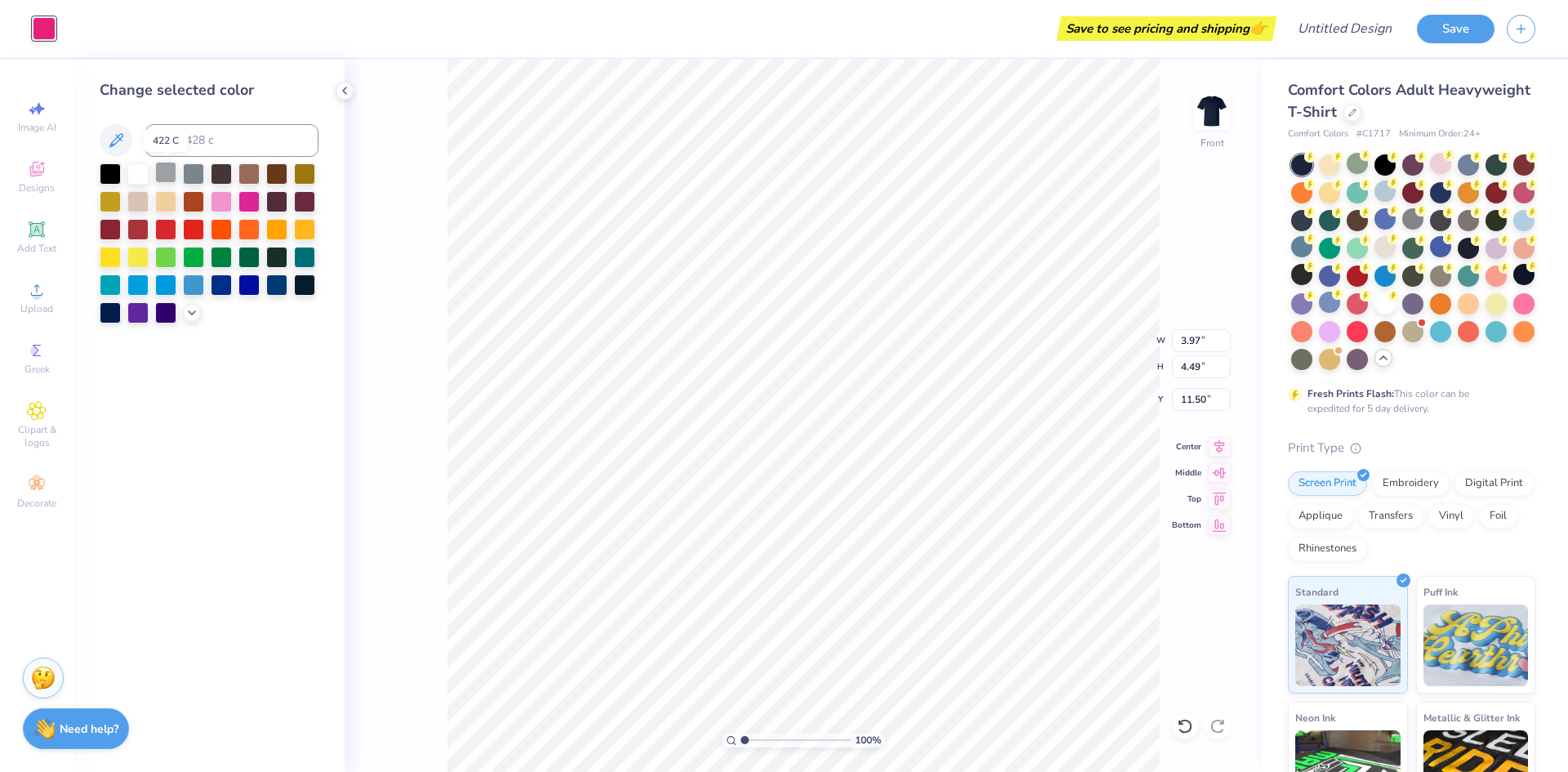
click at [158, 169] on div at bounding box center [166, 172] width 21 height 21
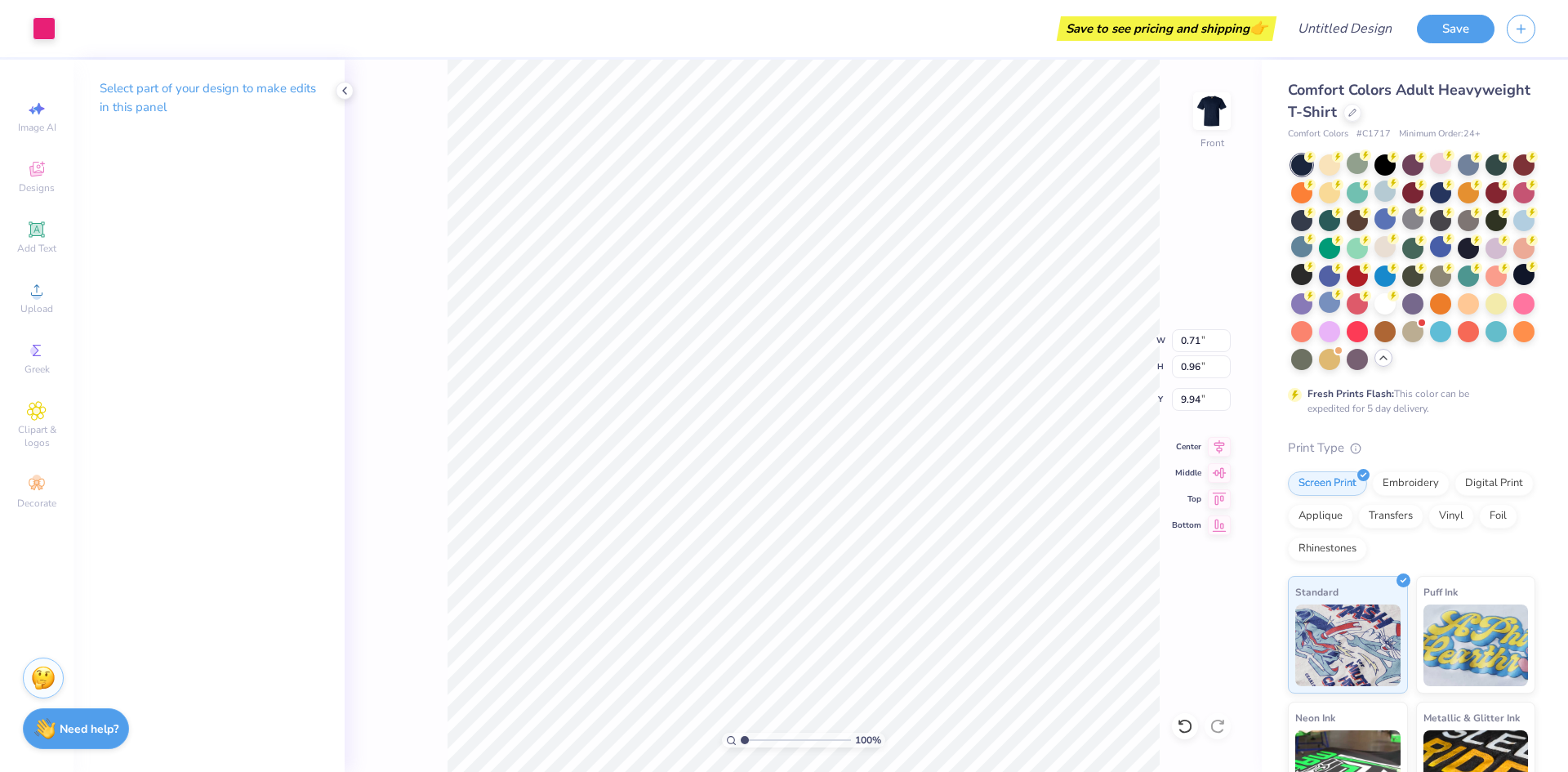
click at [6, 19] on div "Art colors" at bounding box center [28, 28] width 56 height 57
click at [29, 20] on div "Art colors" at bounding box center [28, 28] width 56 height 57
click at [52, 36] on div at bounding box center [44, 27] width 23 height 23
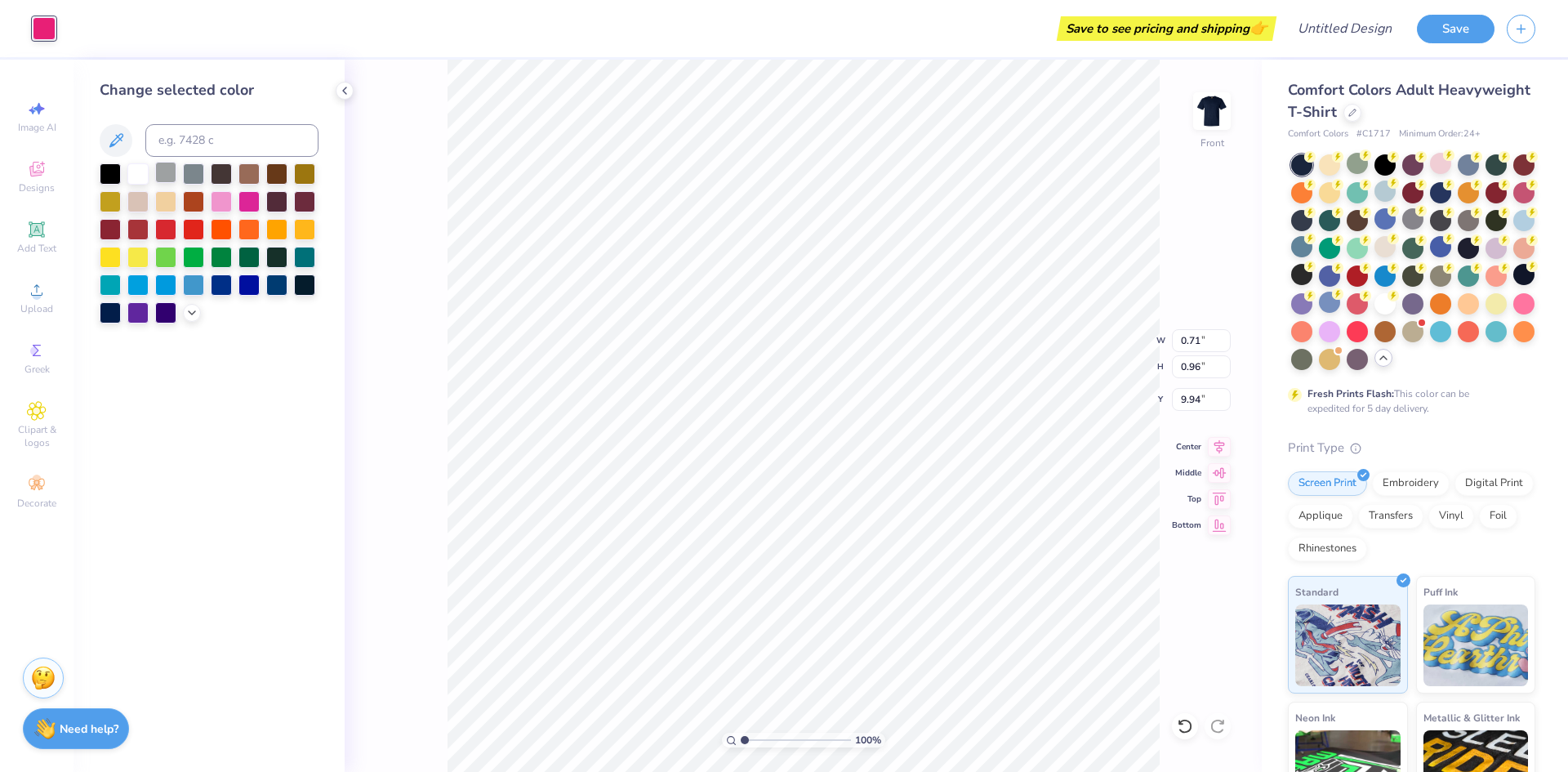
drag, startPoint x: 154, startPoint y: 166, endPoint x: 139, endPoint y: 164, distance: 15.1
click at [155, 167] on div at bounding box center [166, 172] width 21 height 21
click at [385, 289] on div "100 % Front W 0.71 0.71 " H 0.96 0.96 " Y 9.94 9.94 " Center Middle Top Bottom" at bounding box center [803, 415] width 917 height 712
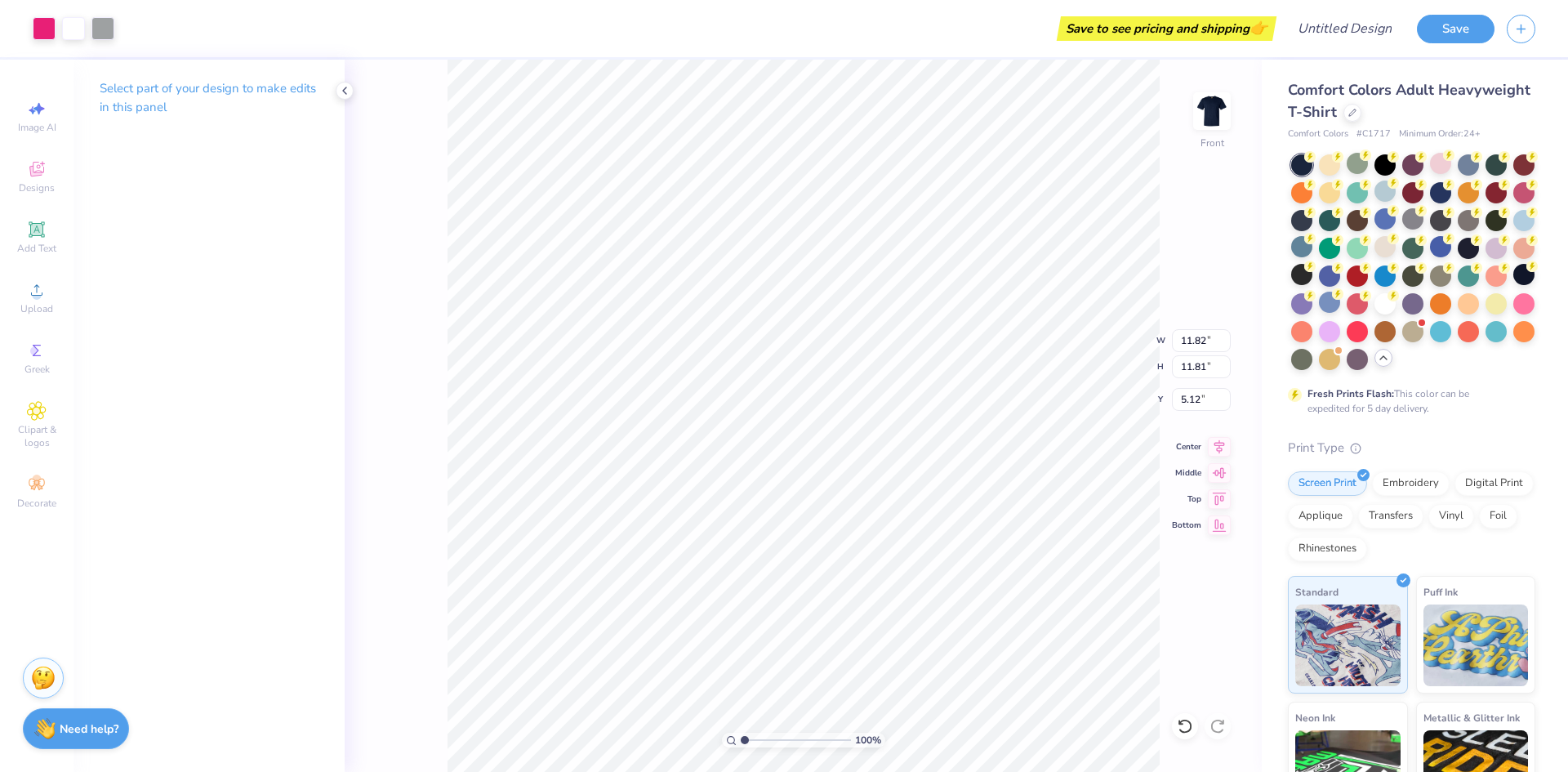
click at [132, 92] on p "Select part of your design to make edits in this panel" at bounding box center [209, 98] width 219 height 37
click at [38, 23] on div at bounding box center [44, 27] width 23 height 23
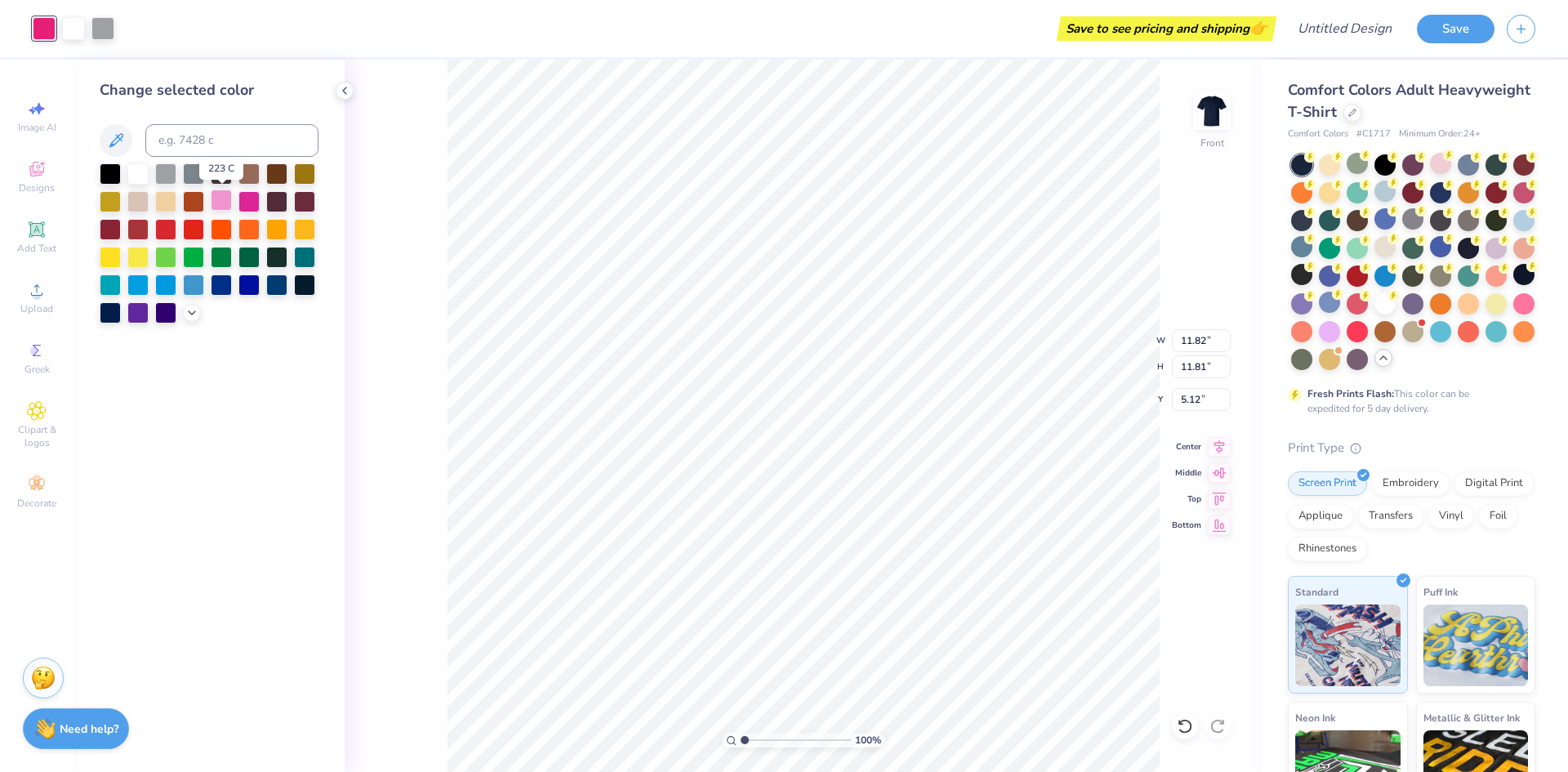
click at [212, 195] on div at bounding box center [221, 199] width 21 height 21
click at [96, 30] on div at bounding box center [102, 27] width 23 height 23
click at [242, 197] on div at bounding box center [249, 199] width 21 height 21
click at [265, 76] on div "Change selected color" at bounding box center [209, 415] width 271 height 712
click at [75, 25] on div at bounding box center [74, 27] width 23 height 23
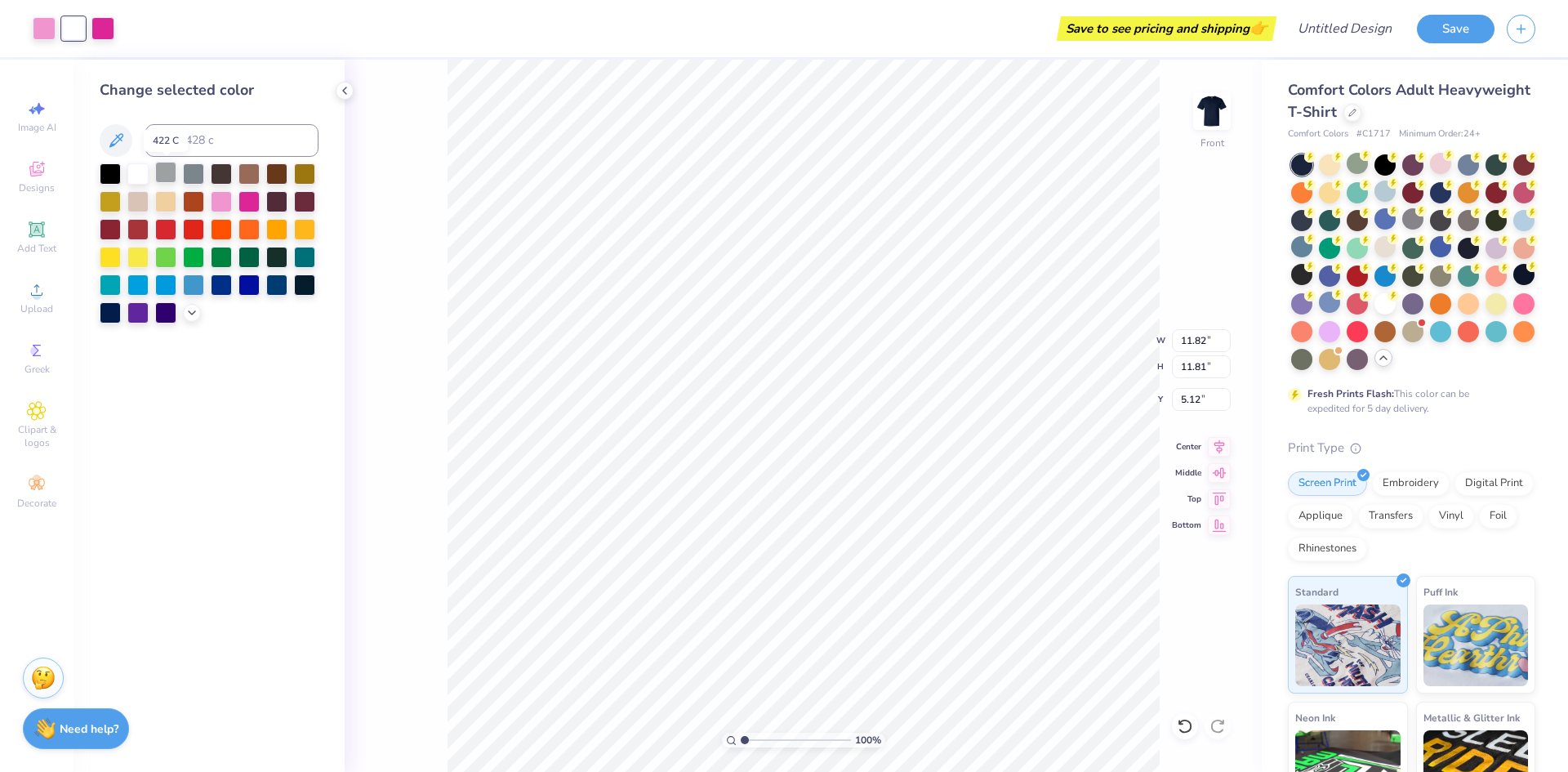
click at [163, 168] on div at bounding box center [166, 172] width 21 height 21
click at [135, 172] on div at bounding box center [138, 172] width 21 height 21
click at [356, 114] on div "100 % Front W 11.82 11.82 " H 11.81 11.81 " Y 5.12 5.12 " Center Middle Top Bot…" at bounding box center [803, 415] width 917 height 712
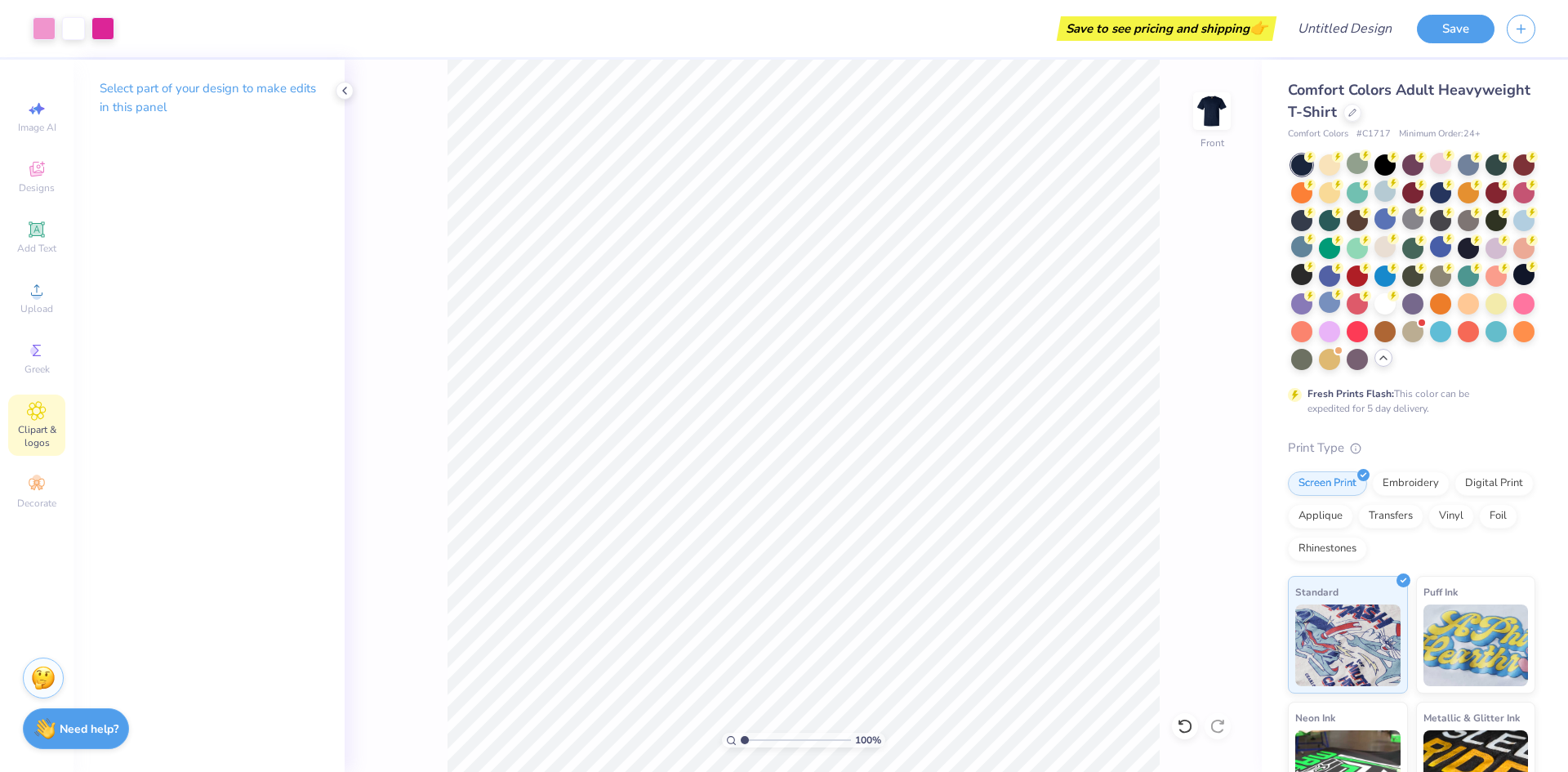
click at [46, 402] on icon at bounding box center [36, 411] width 19 height 20
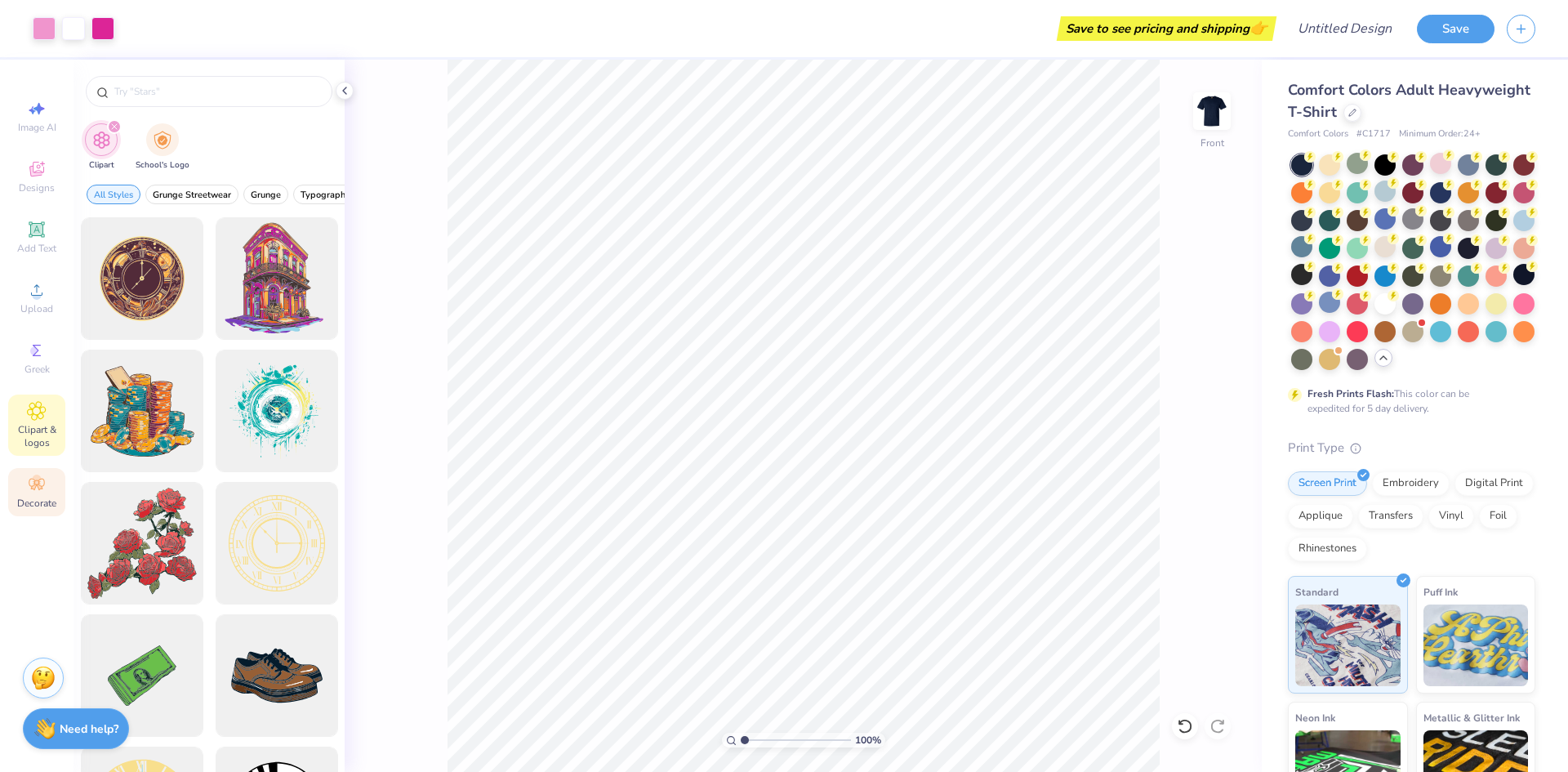
click at [61, 493] on div "Decorate" at bounding box center [36, 492] width 57 height 48
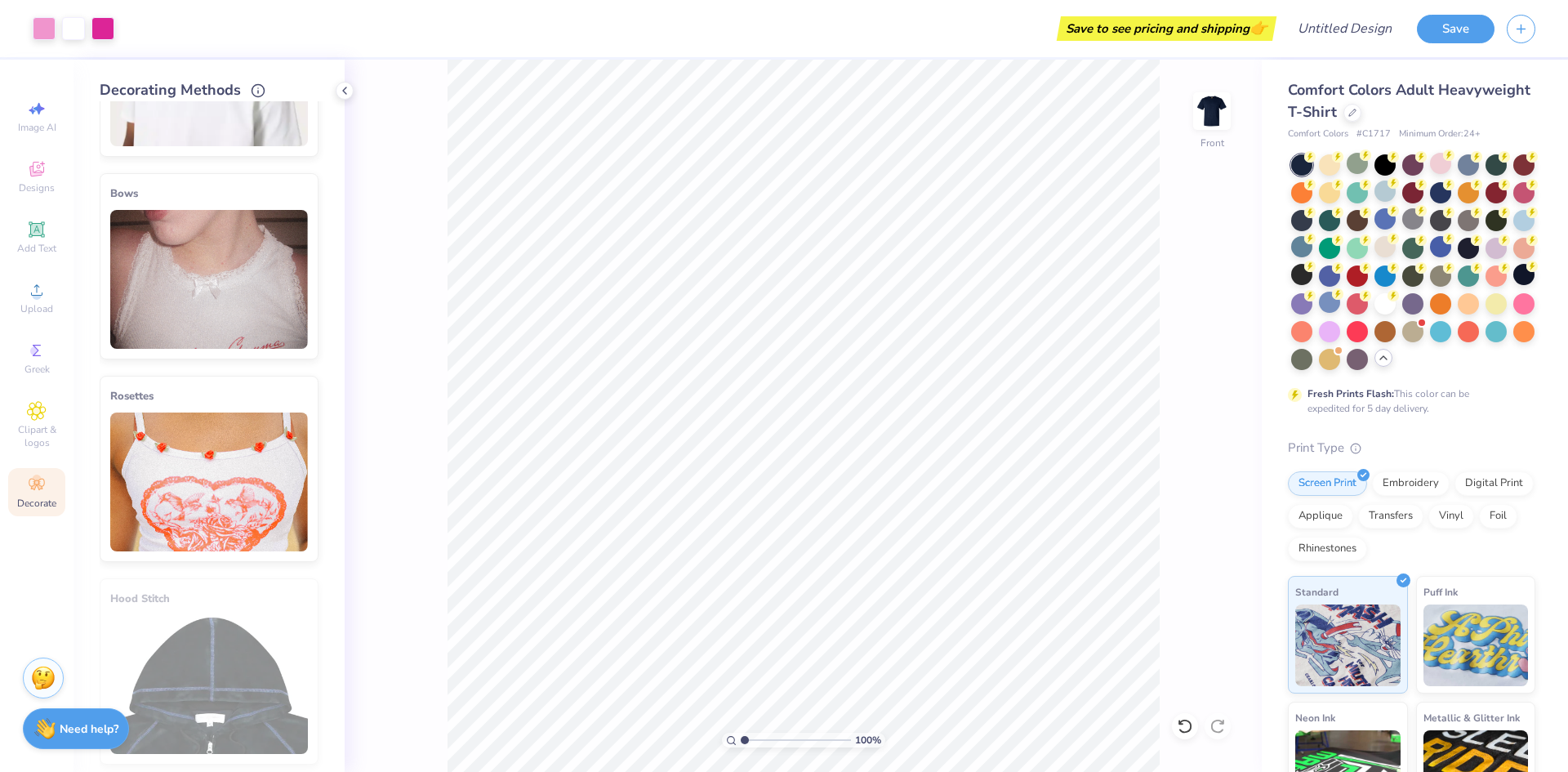
scroll to position [572, 0]
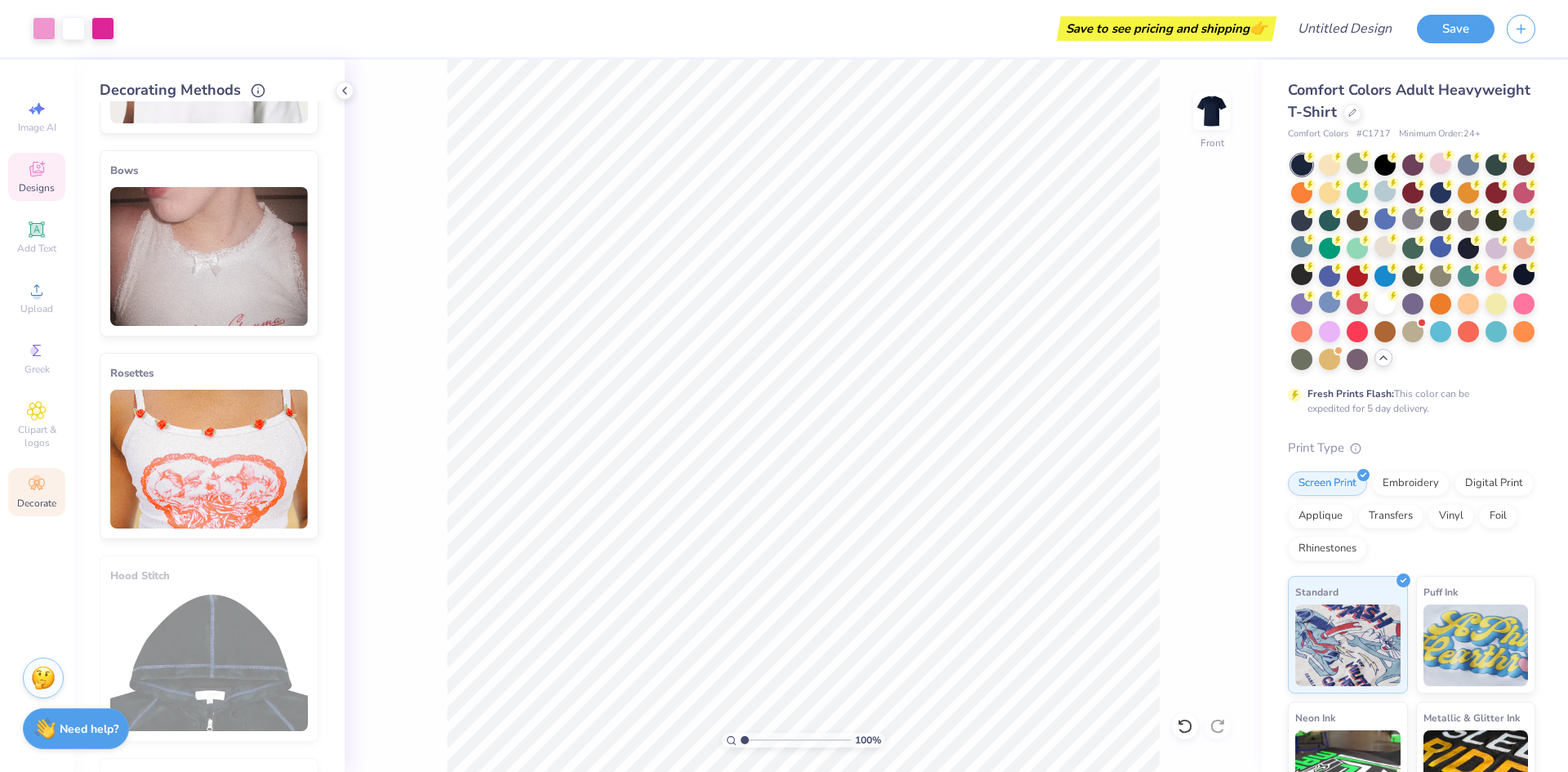
click at [33, 163] on icon at bounding box center [36, 169] width 20 height 20
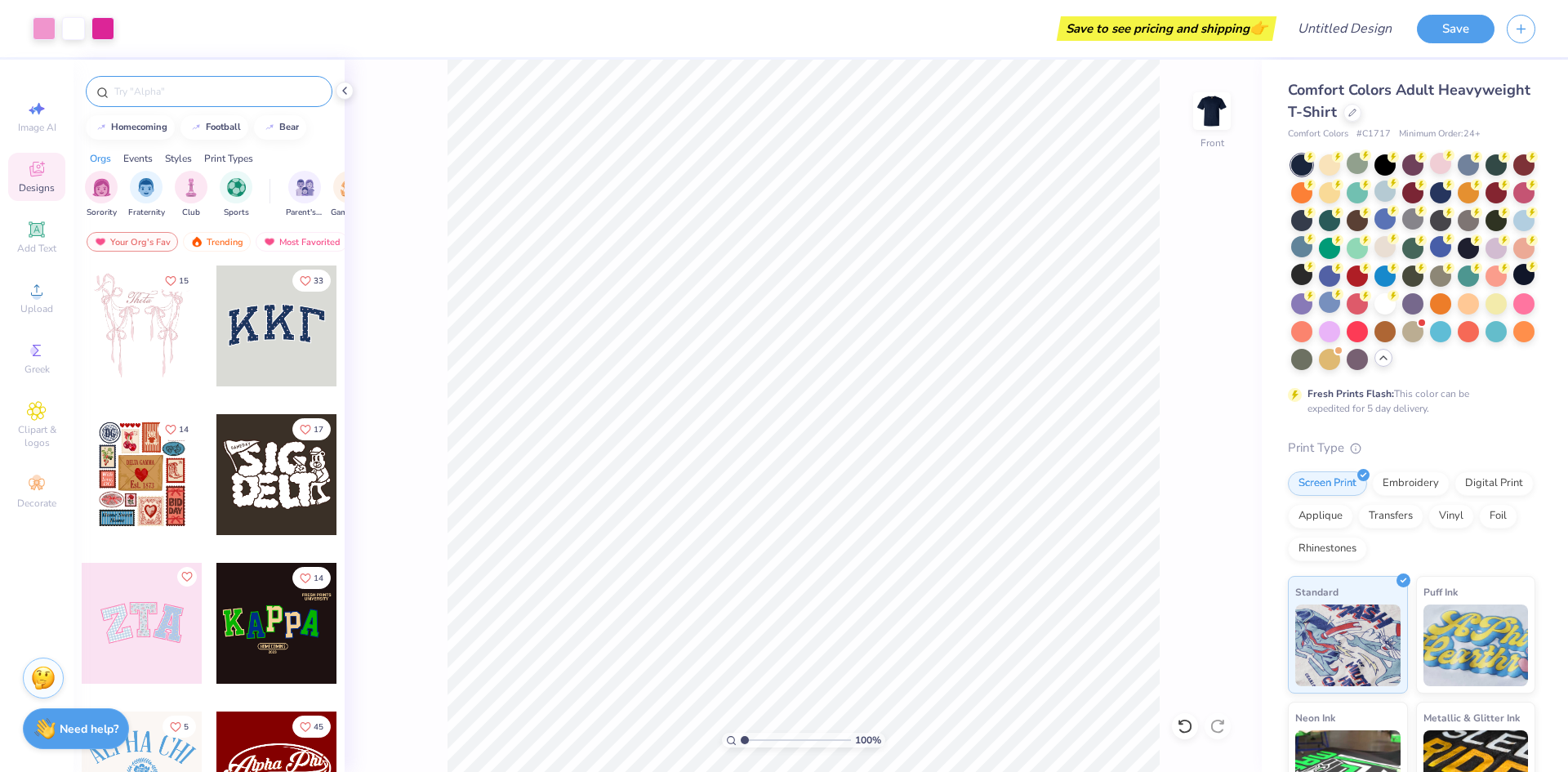
click at [189, 99] on input "text" at bounding box center [217, 91] width 210 height 17
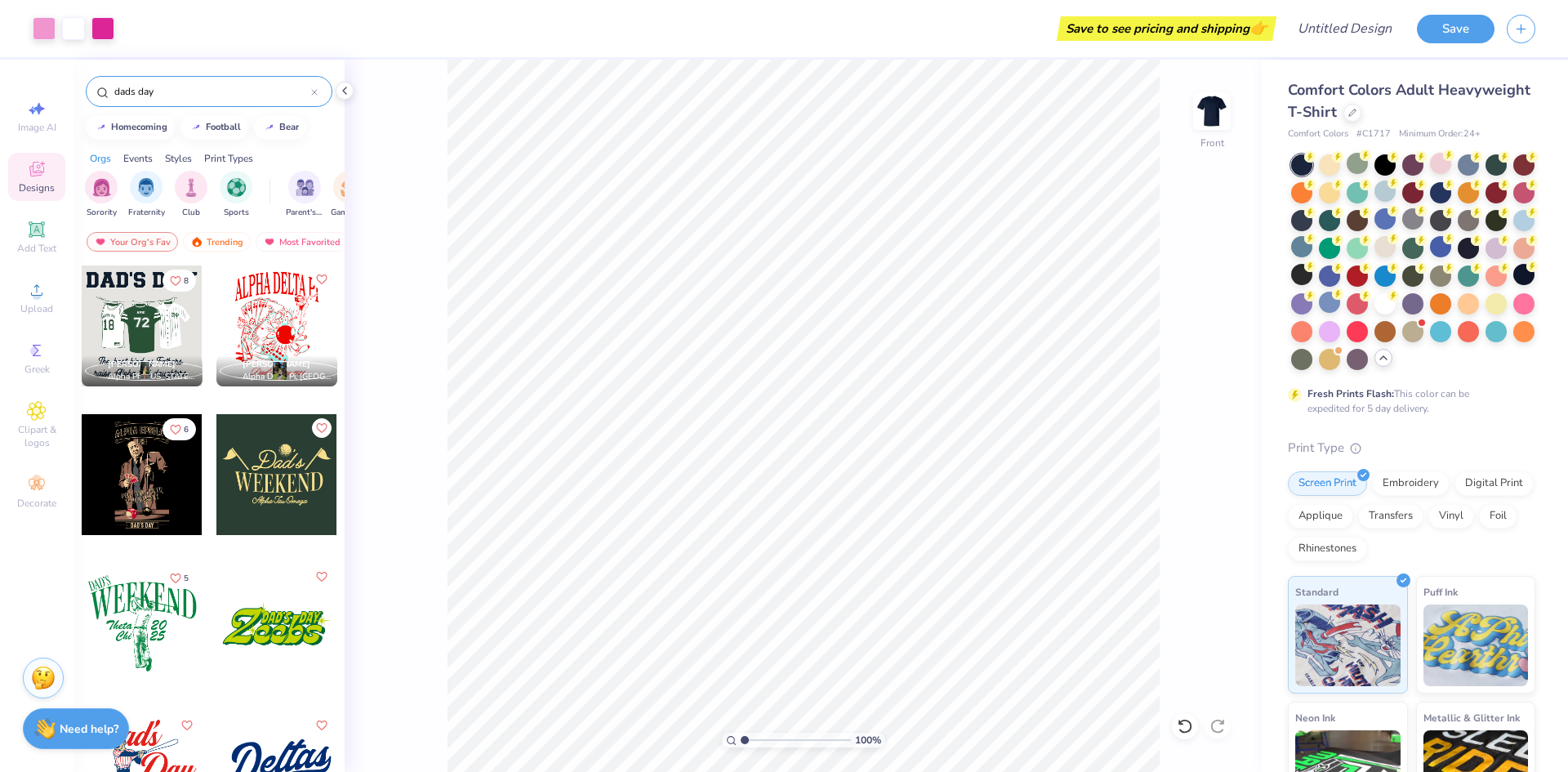
type input "dads day"
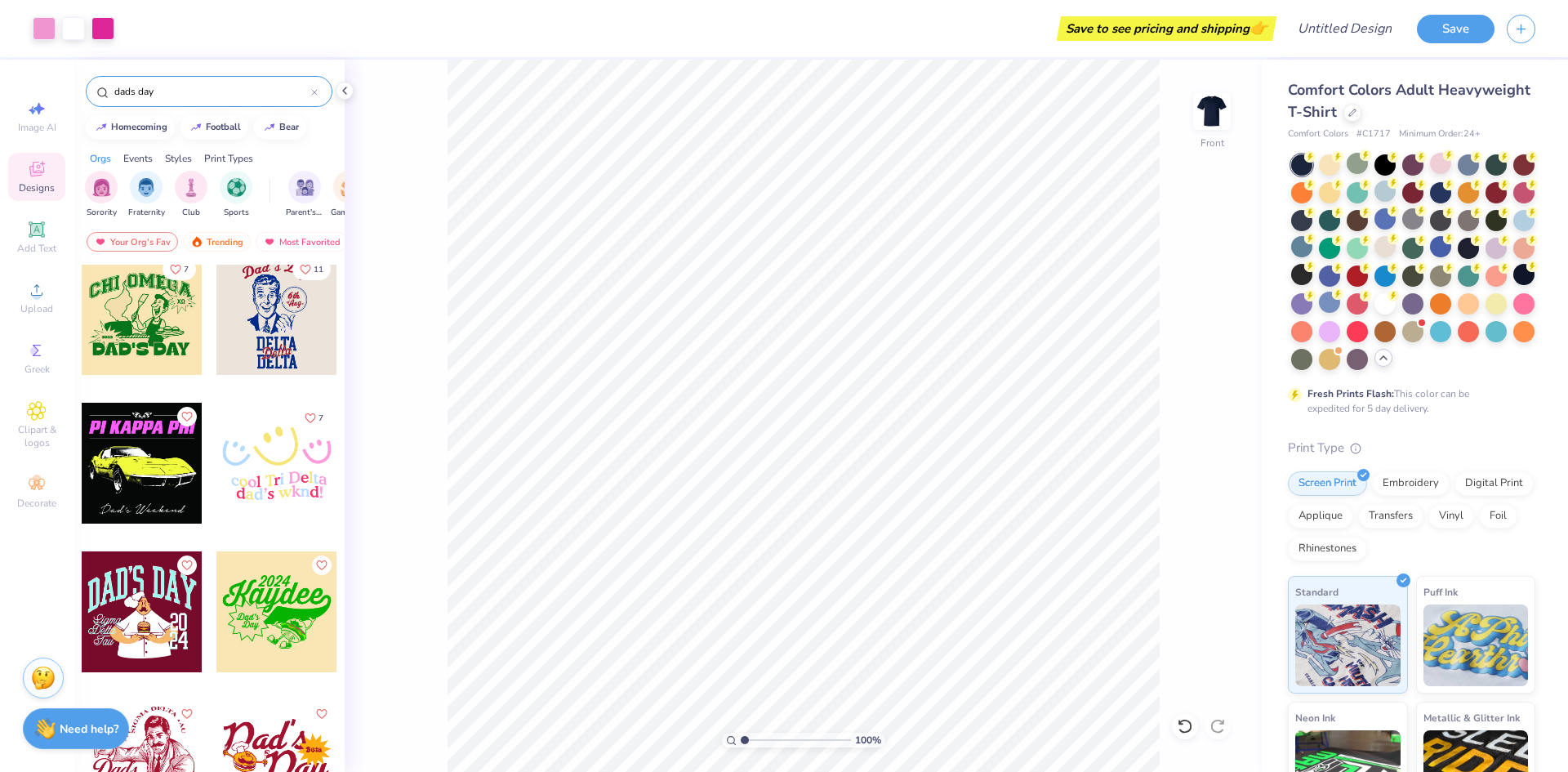
scroll to position [1261, 0]
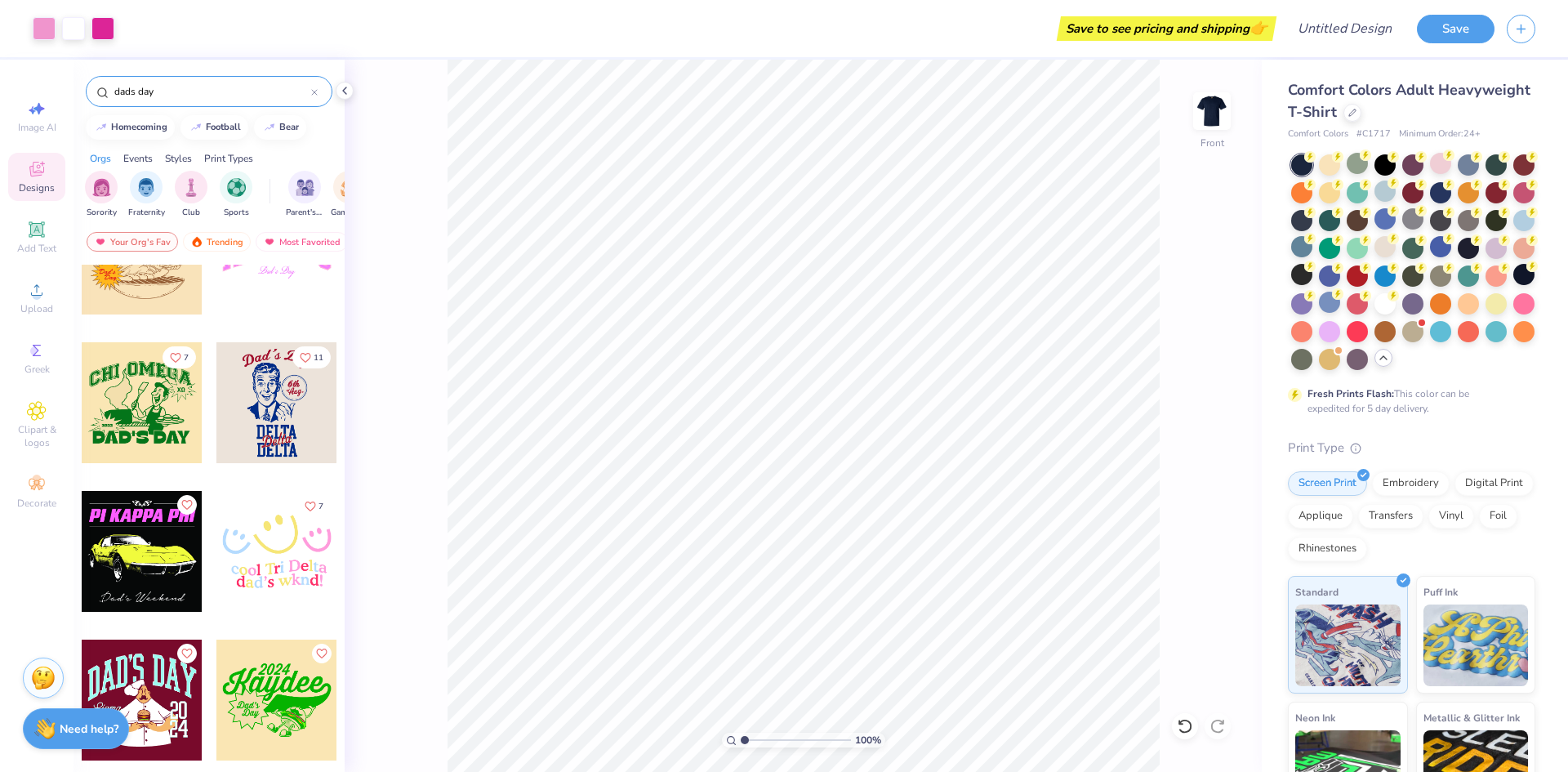
click at [125, 584] on div at bounding box center [142, 551] width 121 height 121
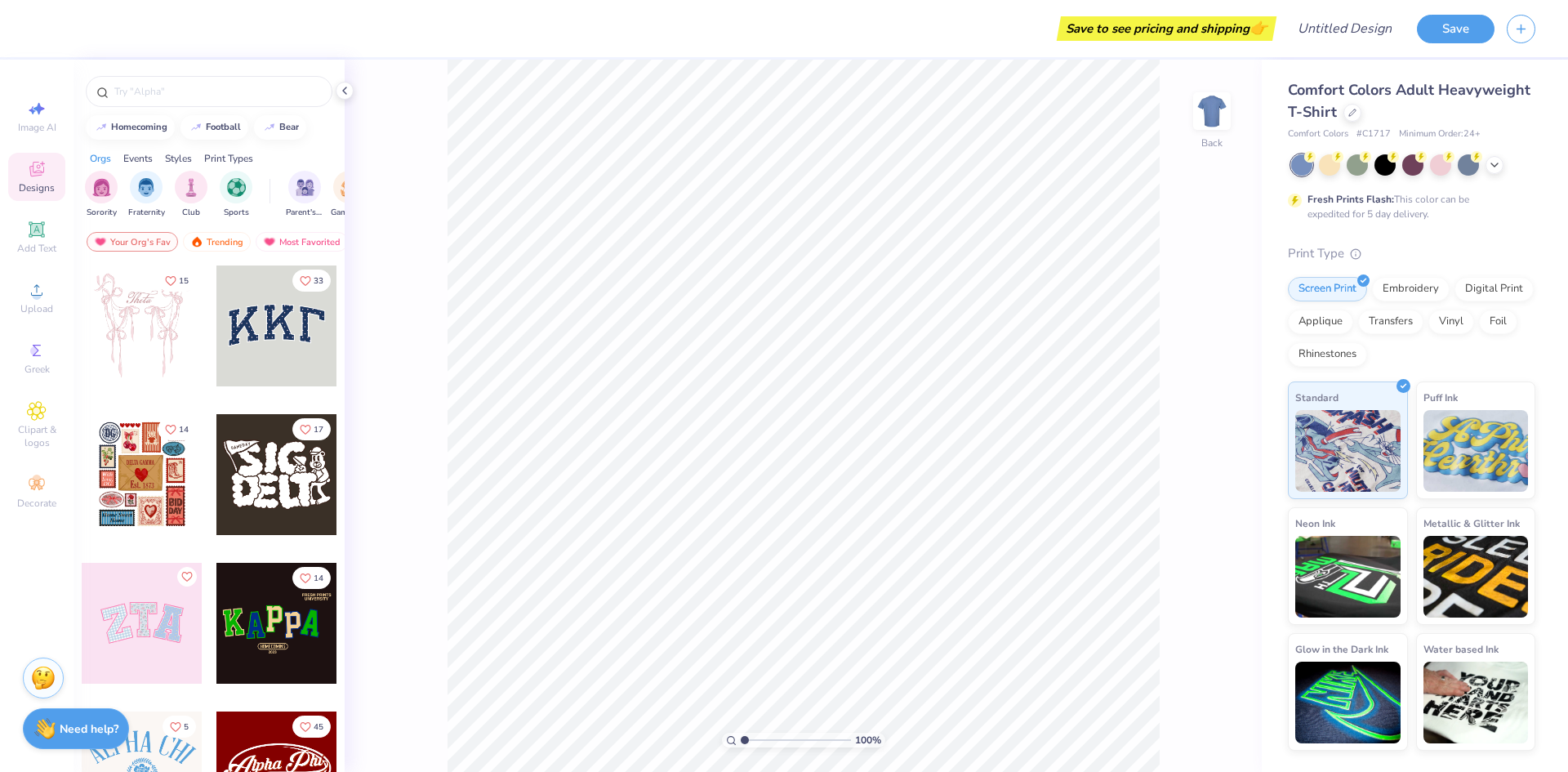
click at [170, 599] on div at bounding box center [142, 623] width 121 height 121
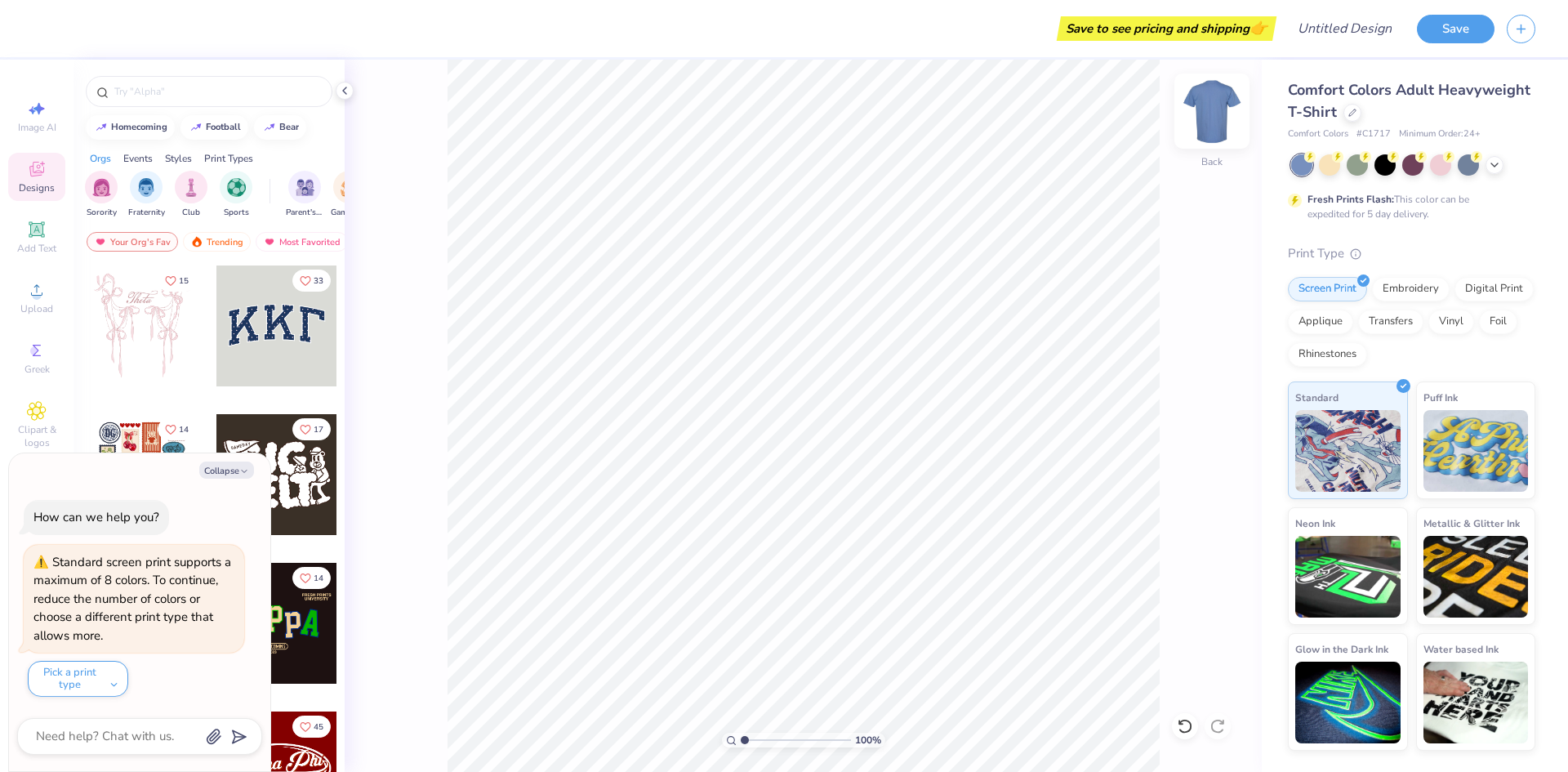
click at [1226, 123] on img at bounding box center [1211, 111] width 65 height 65
click at [236, 463] on button "Collapse" at bounding box center [226, 469] width 55 height 17
type textarea "x"
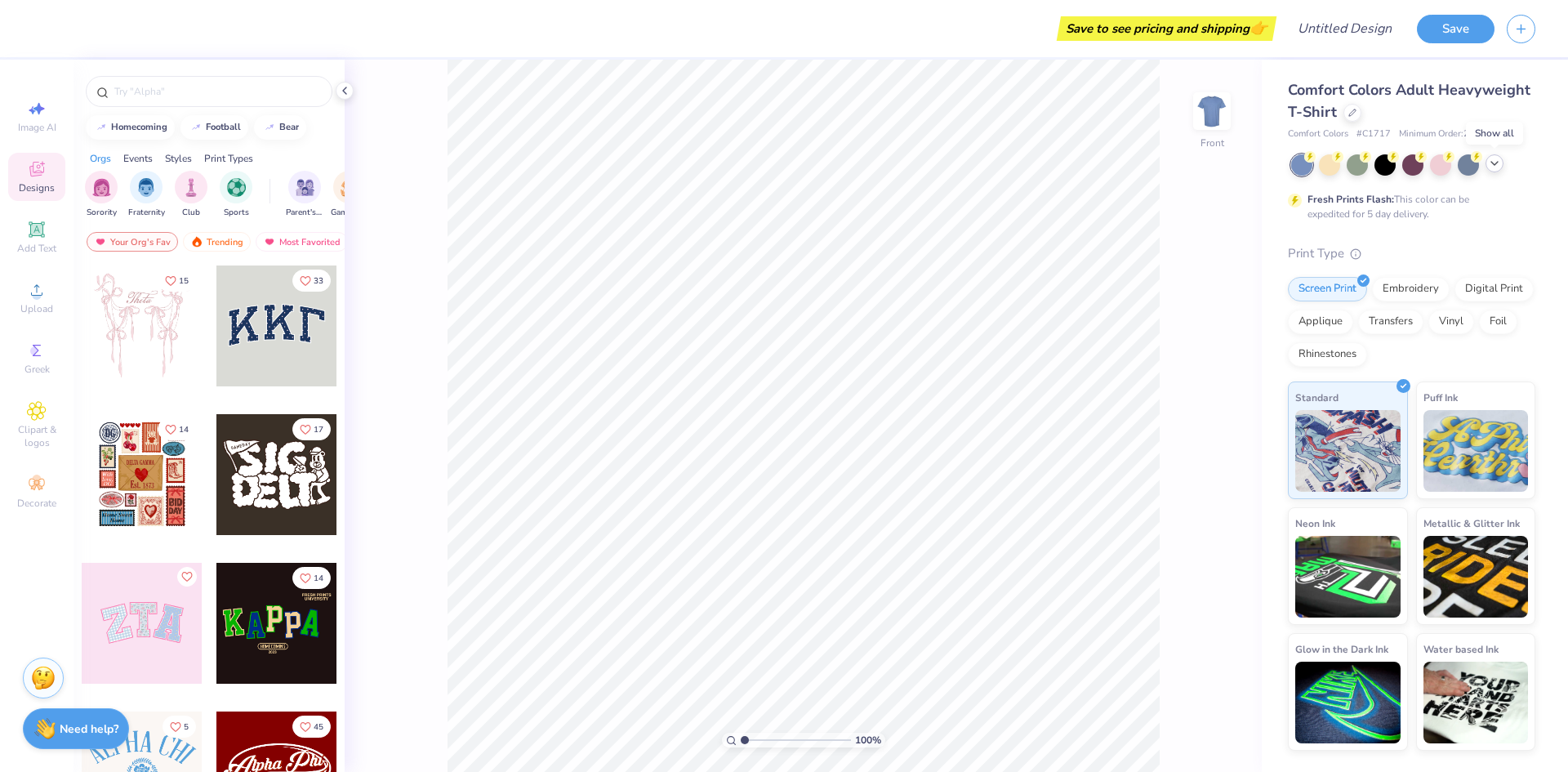
click at [1499, 161] on icon at bounding box center [1494, 163] width 13 height 13
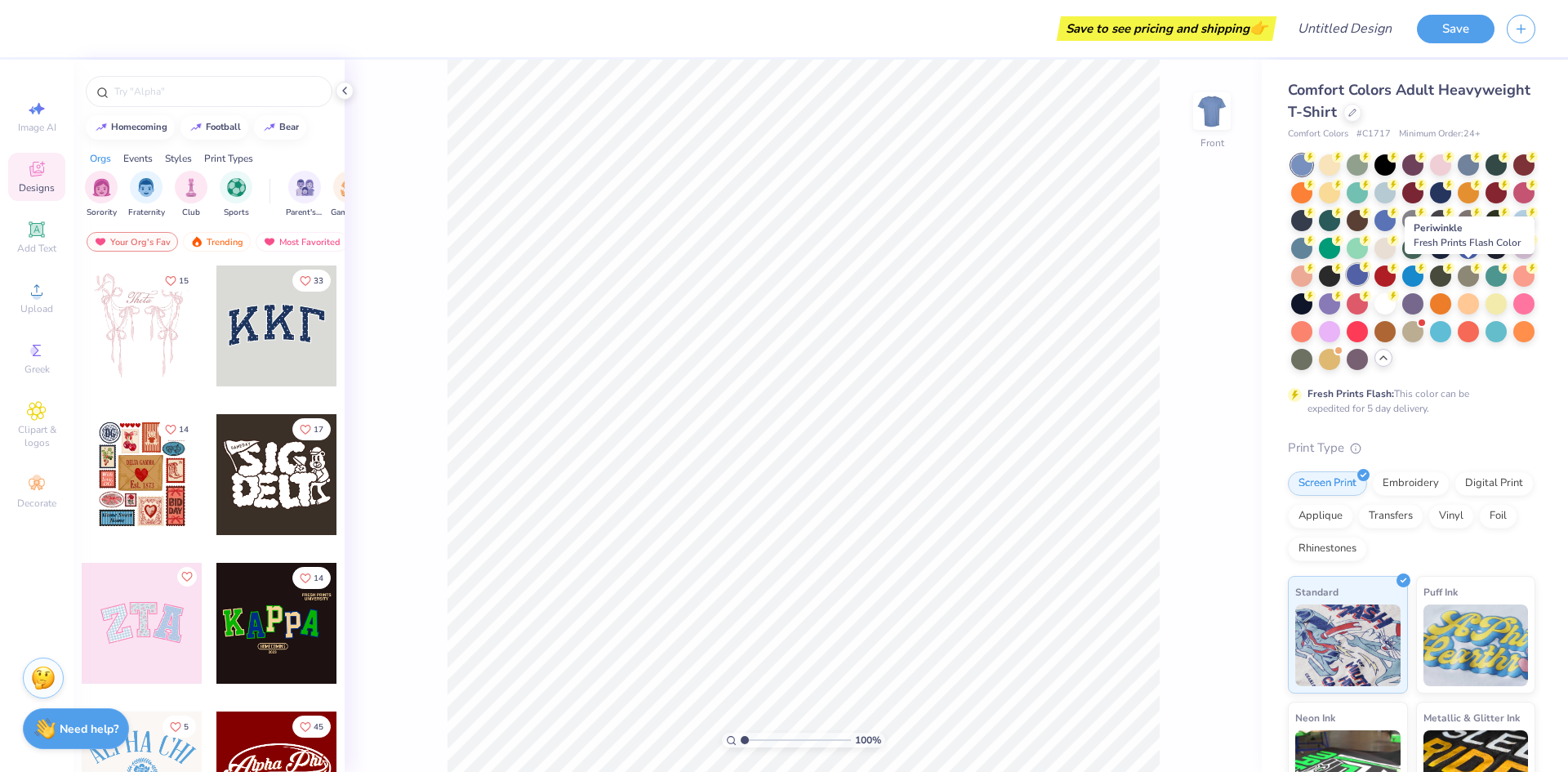
click at [1368, 266] on div at bounding box center [1357, 274] width 21 height 21
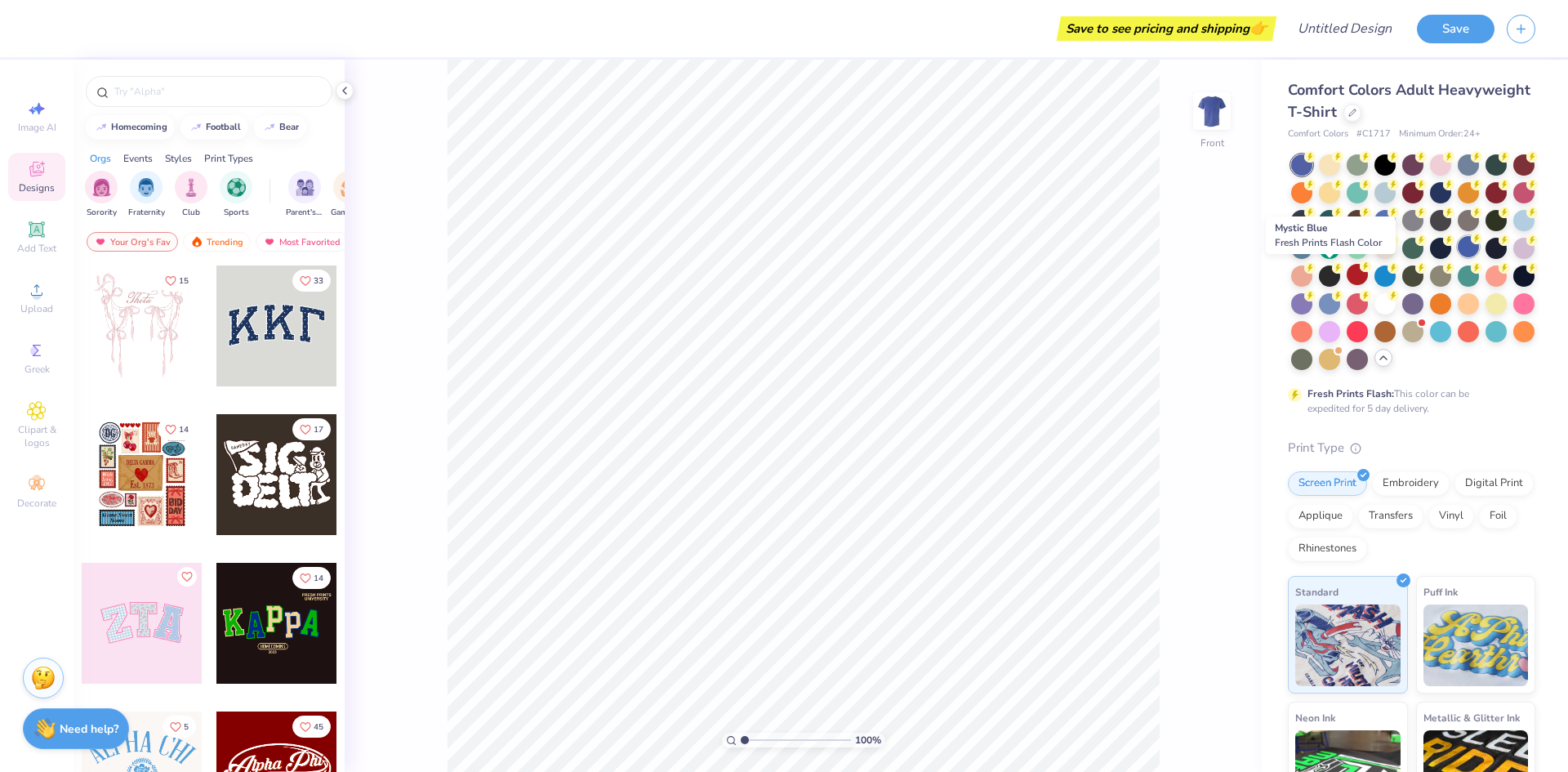
click at [1457, 257] on div at bounding box center [1467, 246] width 21 height 21
click at [1217, 118] on img at bounding box center [1211, 111] width 65 height 65
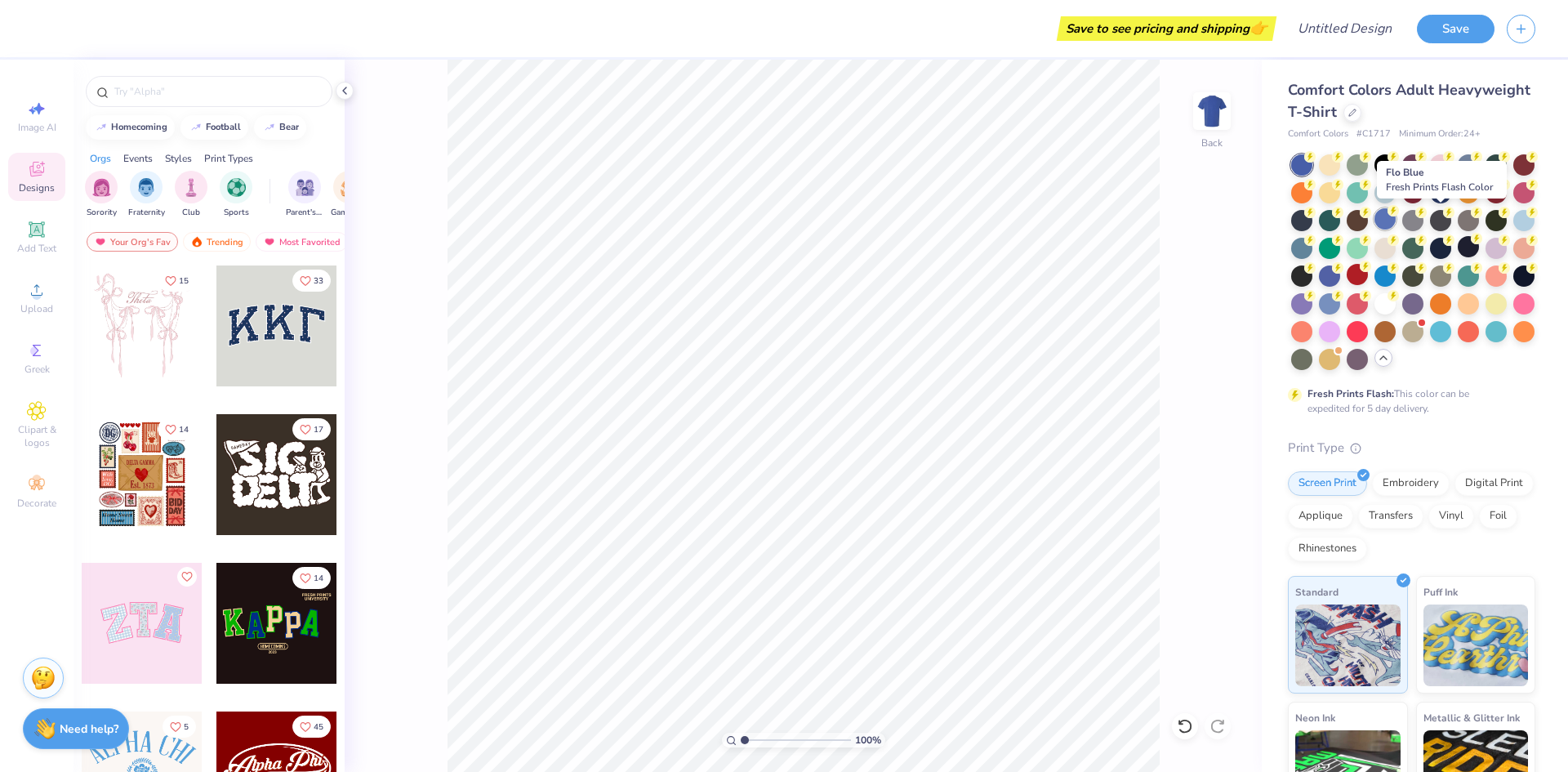
click at [1396, 219] on div at bounding box center [1385, 219] width 21 height 21
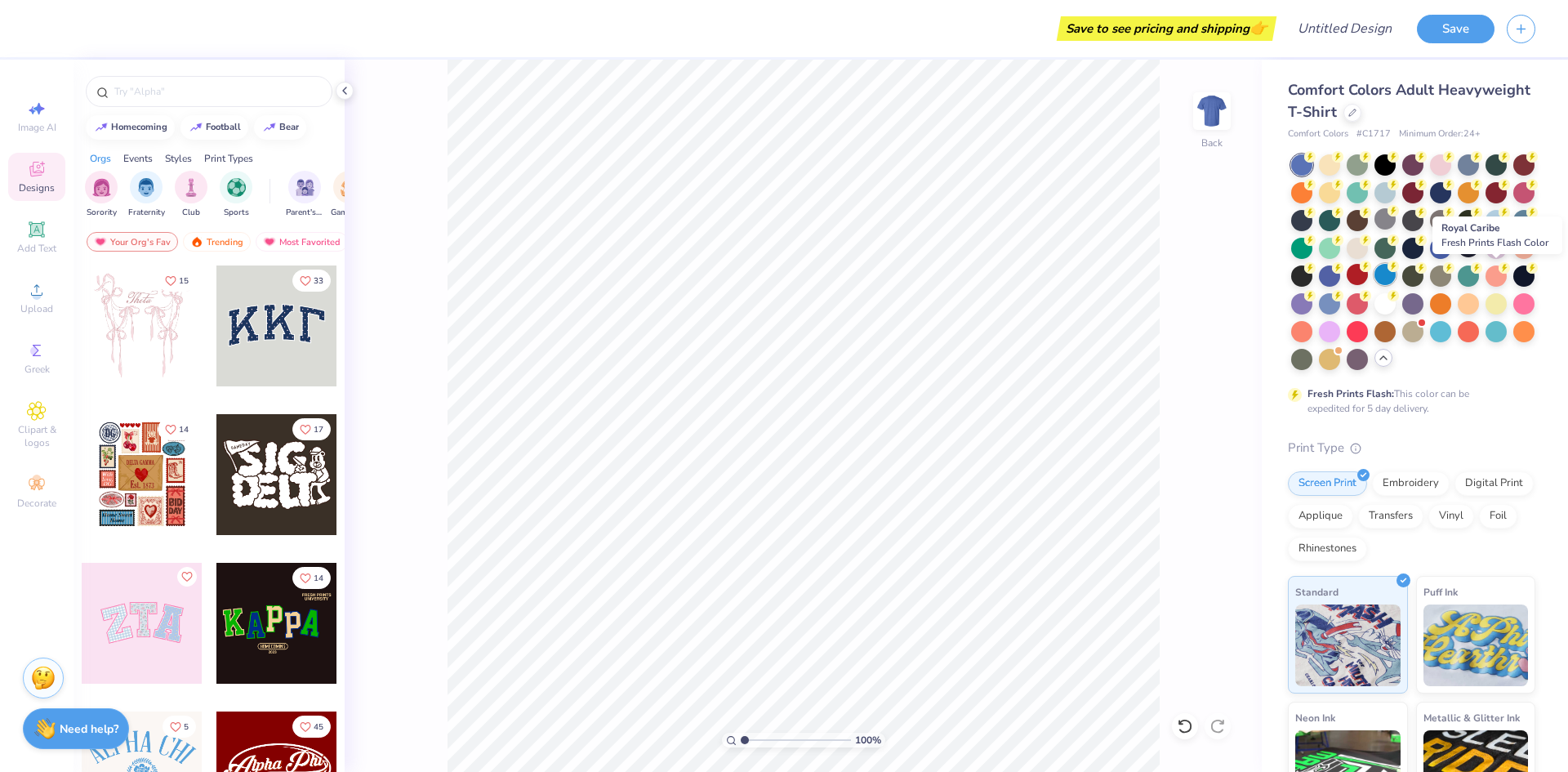
click at [1396, 274] on div at bounding box center [1385, 274] width 21 height 21
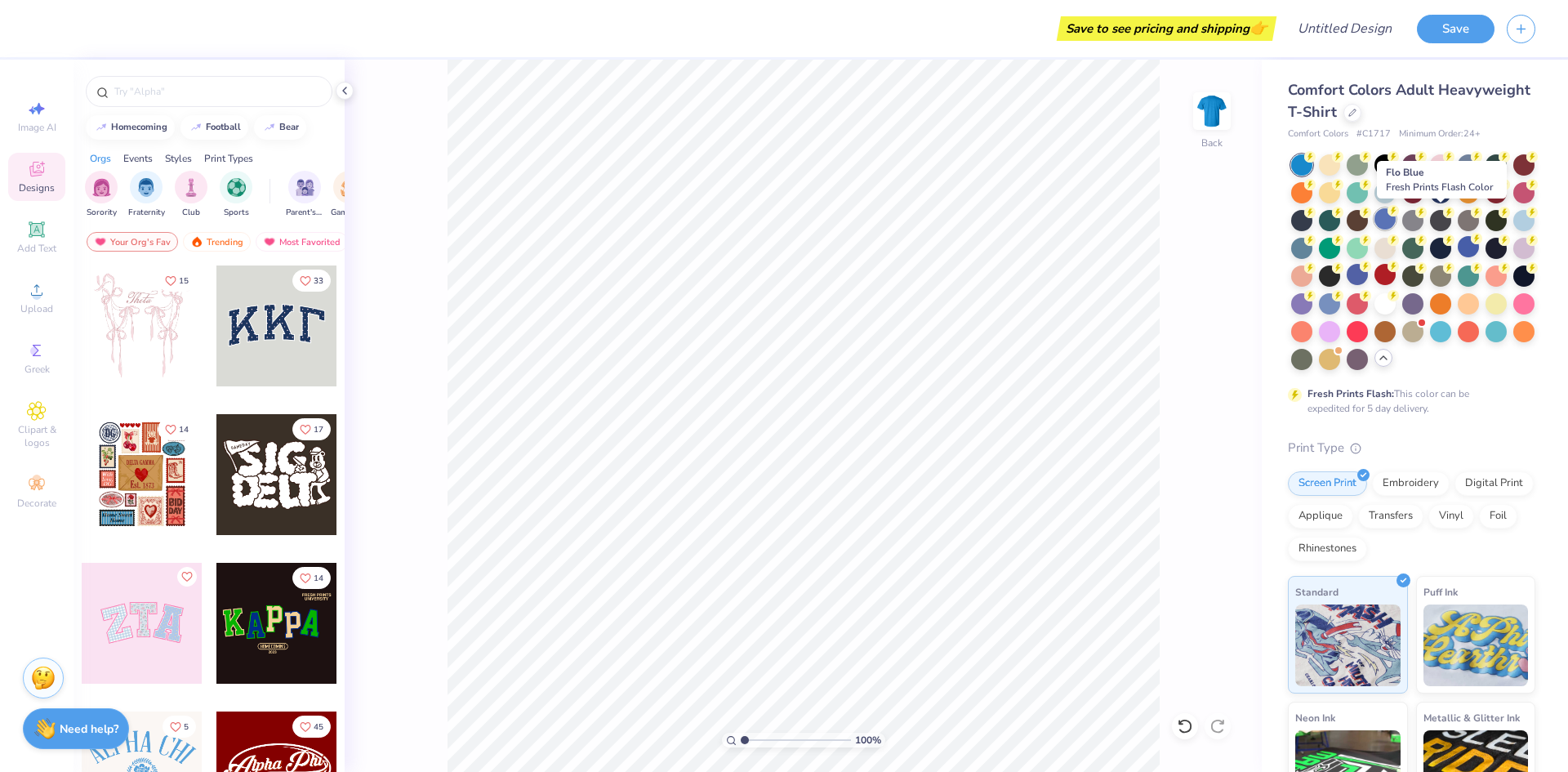
click at [1396, 217] on div at bounding box center [1385, 219] width 21 height 21
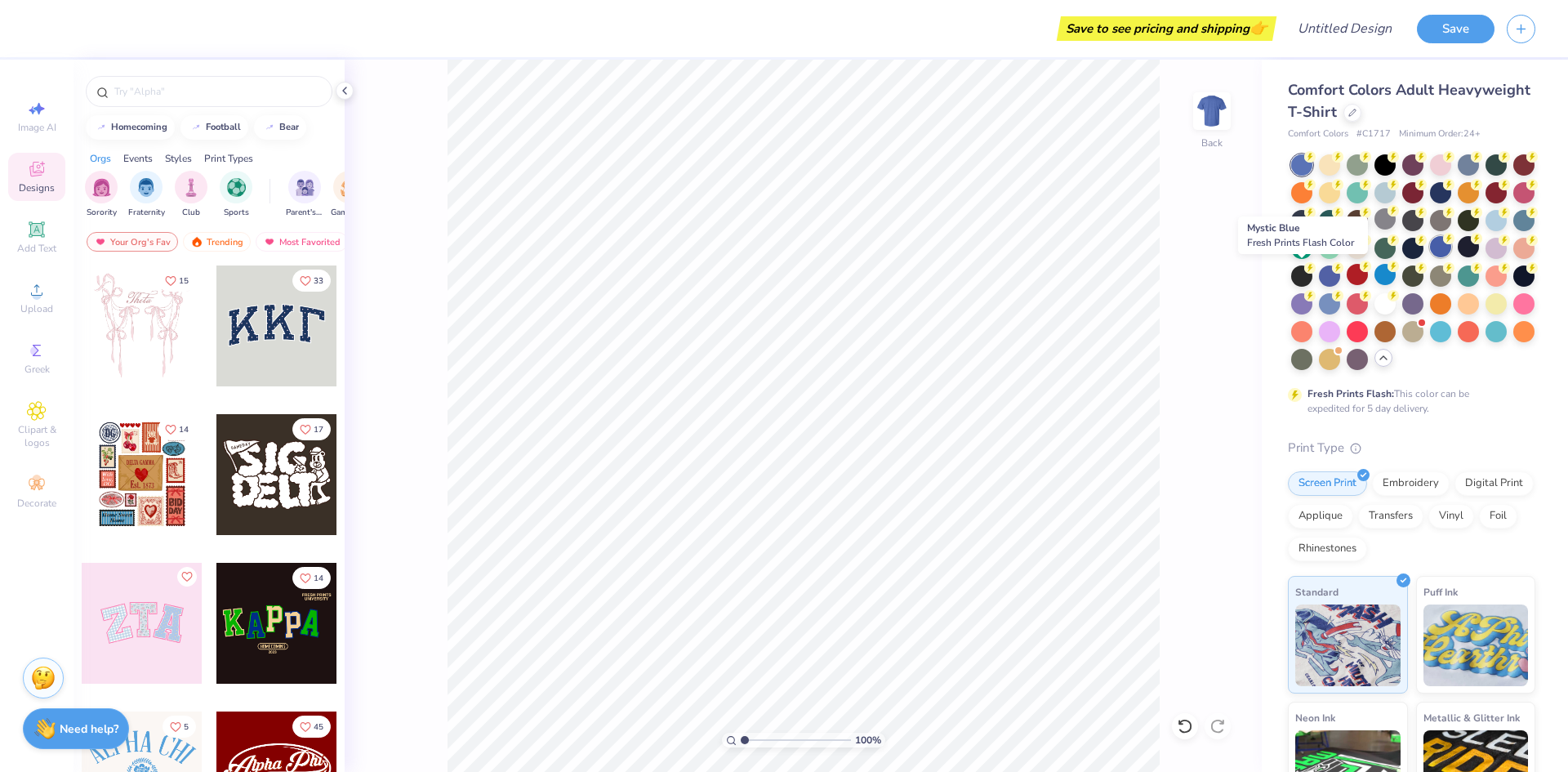
click at [1430, 257] on div at bounding box center [1440, 246] width 21 height 21
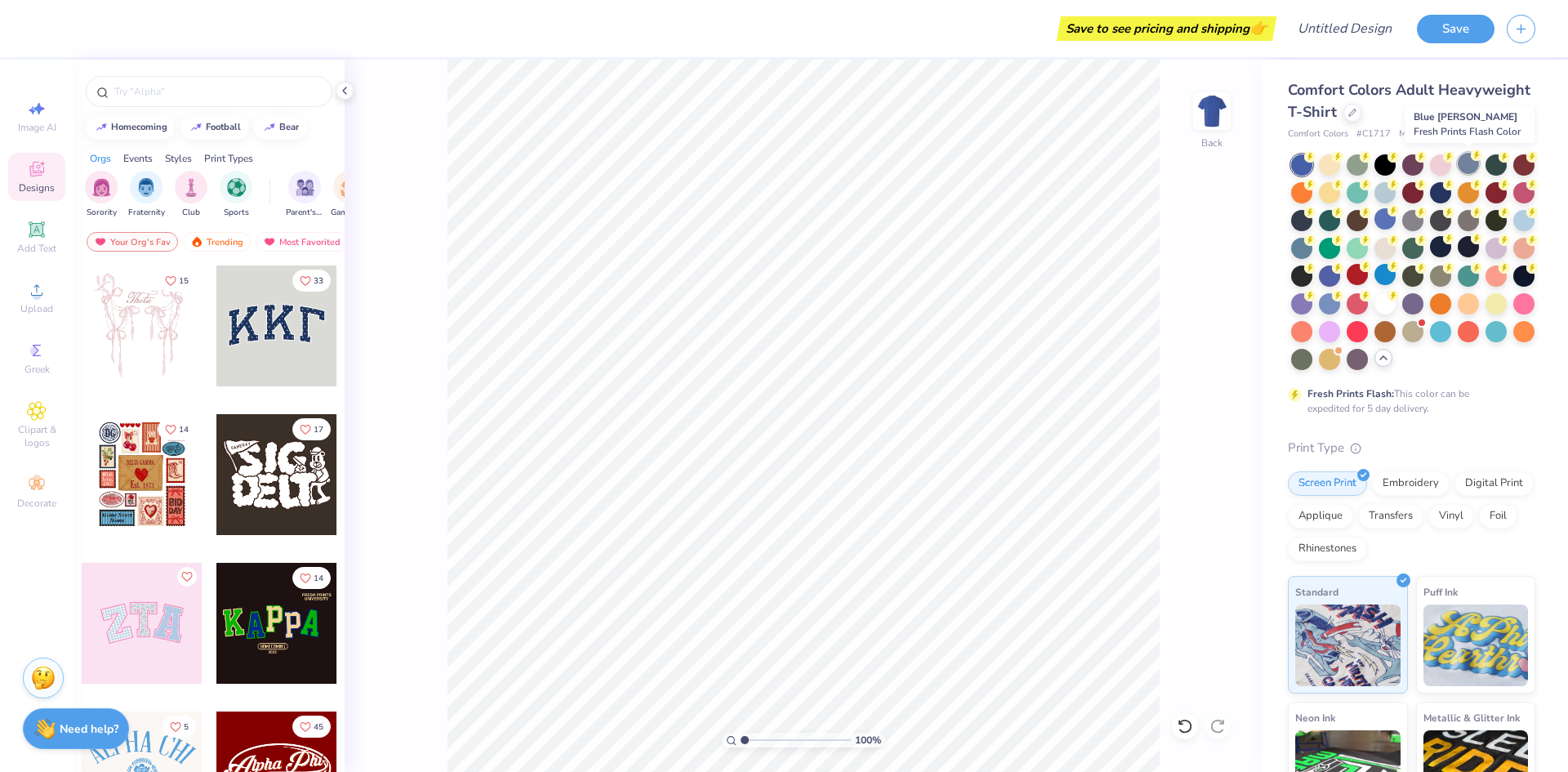
click at [1467, 163] on div at bounding box center [1467, 163] width 21 height 21
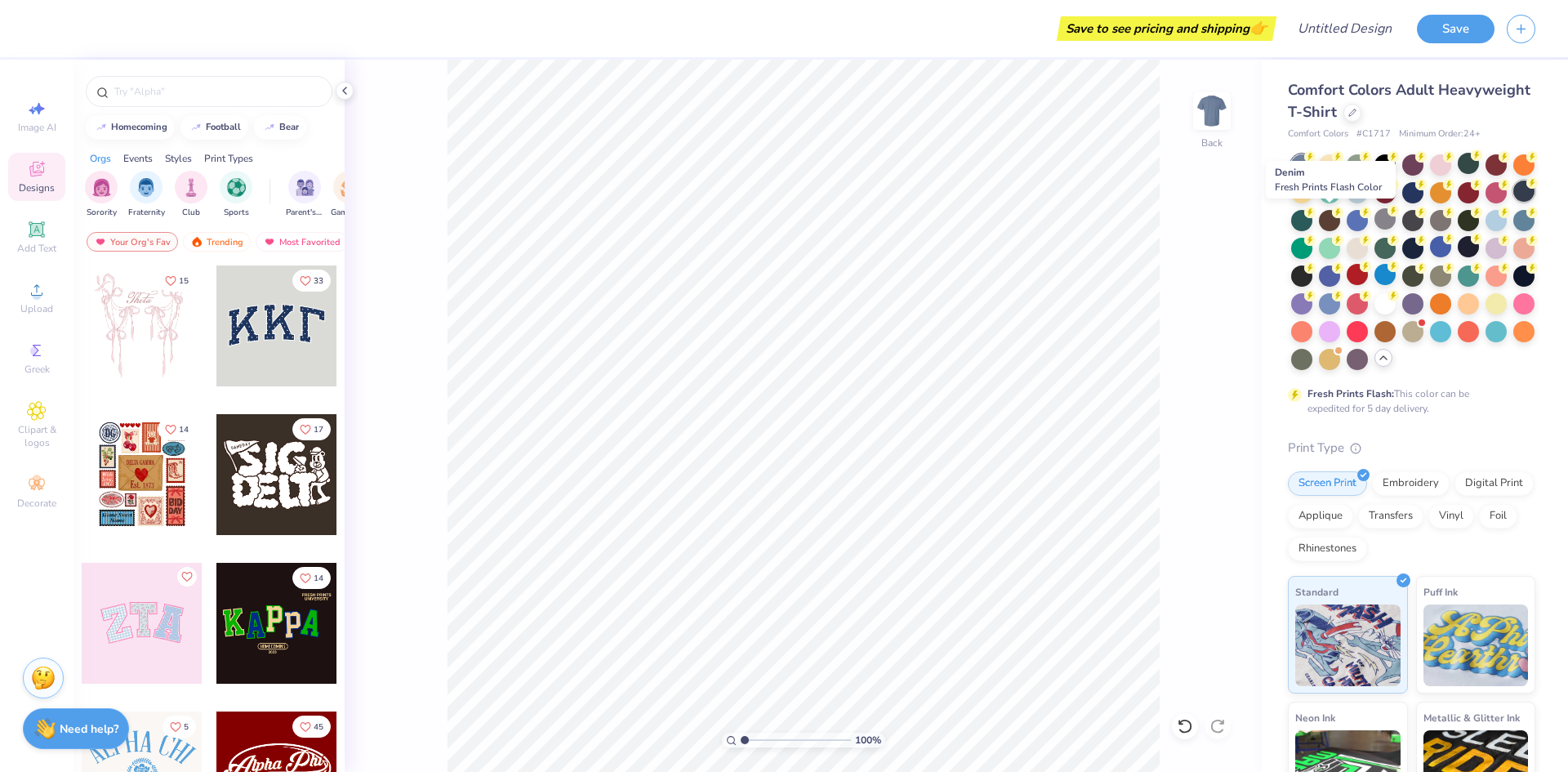
click at [1513, 202] on div at bounding box center [1523, 191] width 21 height 21
click at [1396, 220] on div at bounding box center [1385, 219] width 21 height 21
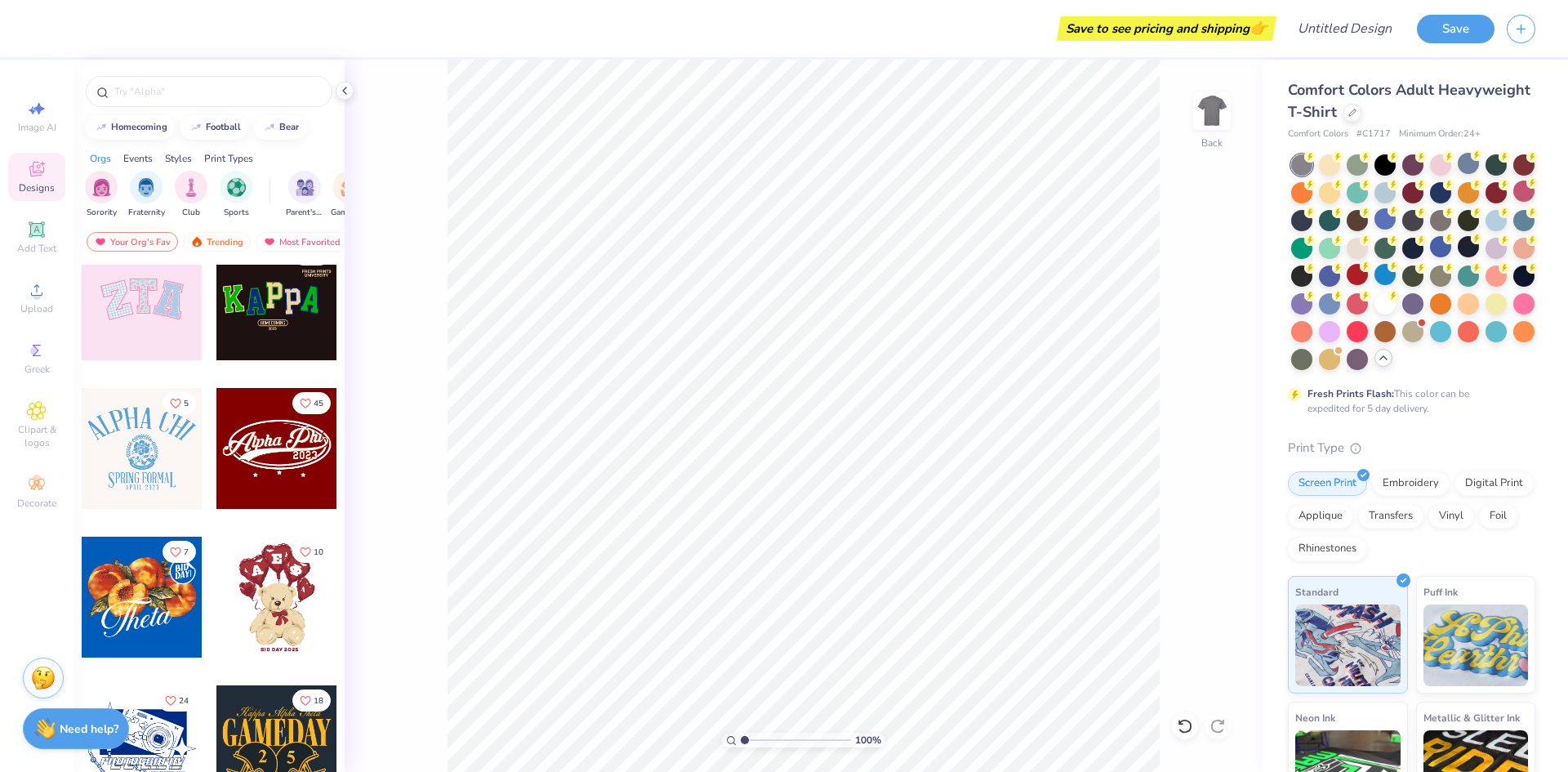
scroll to position [327, 0]
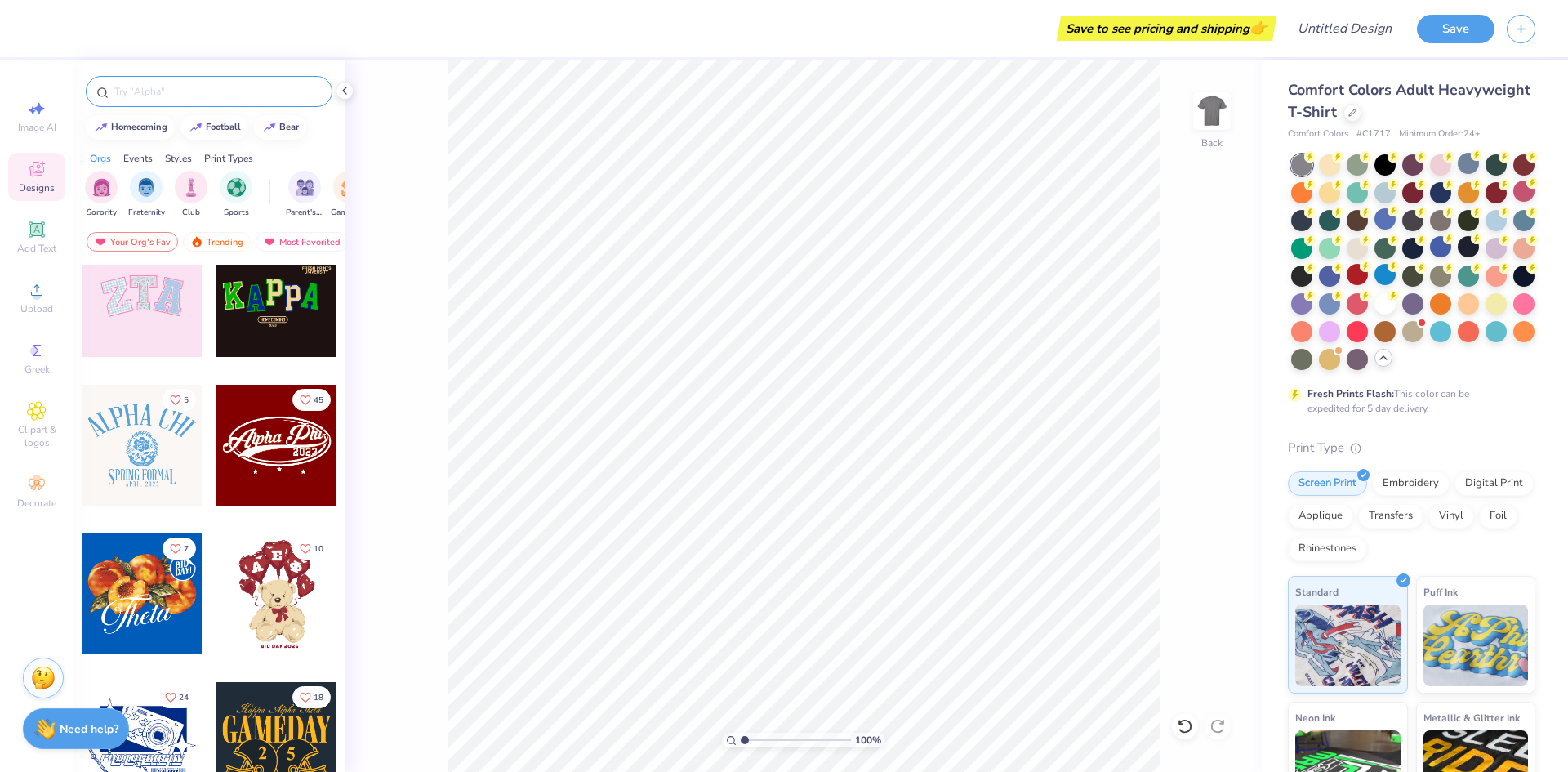
click at [191, 88] on input "text" at bounding box center [217, 91] width 210 height 17
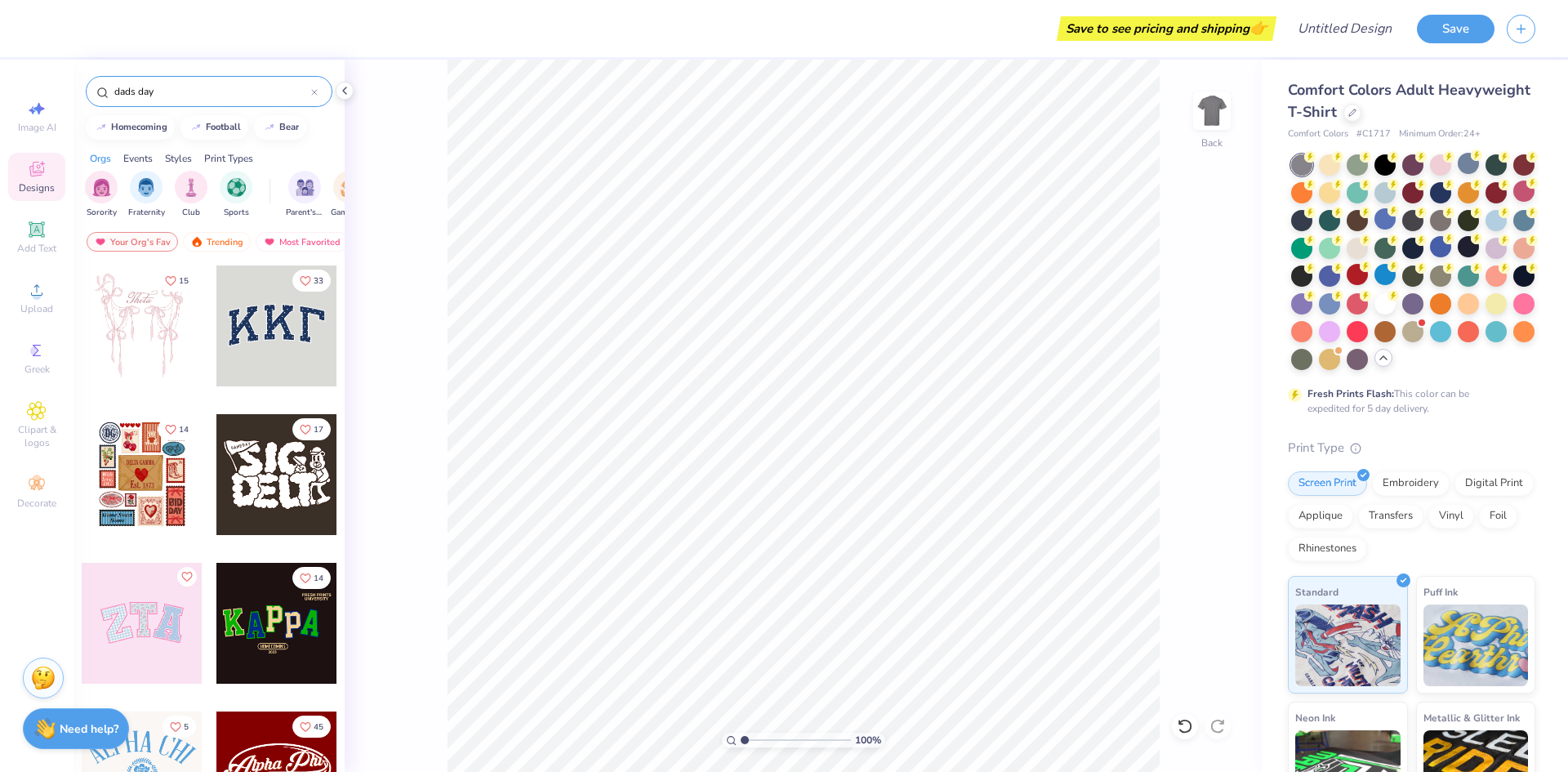
type input "dads day"
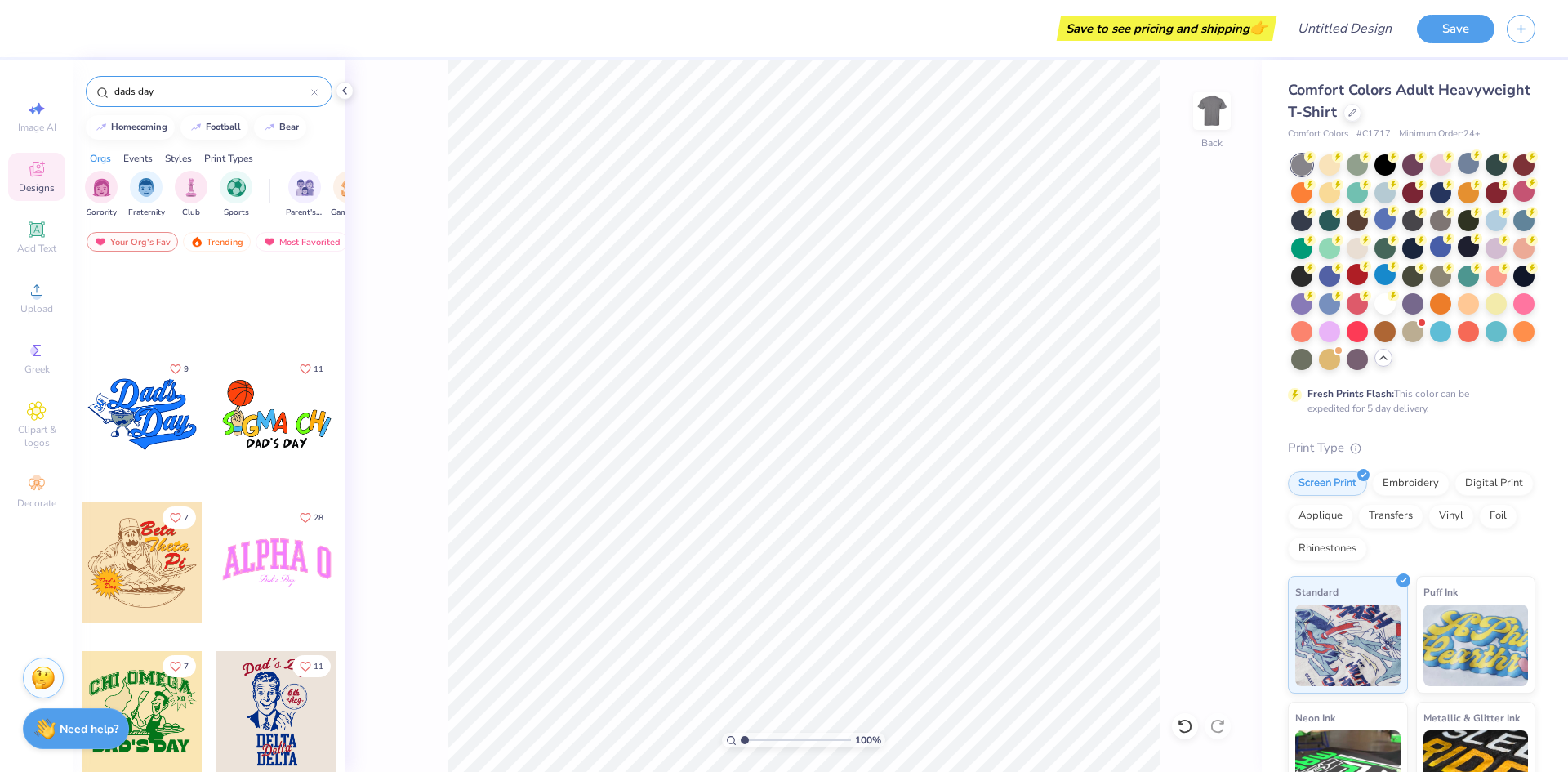
scroll to position [1225, 0]
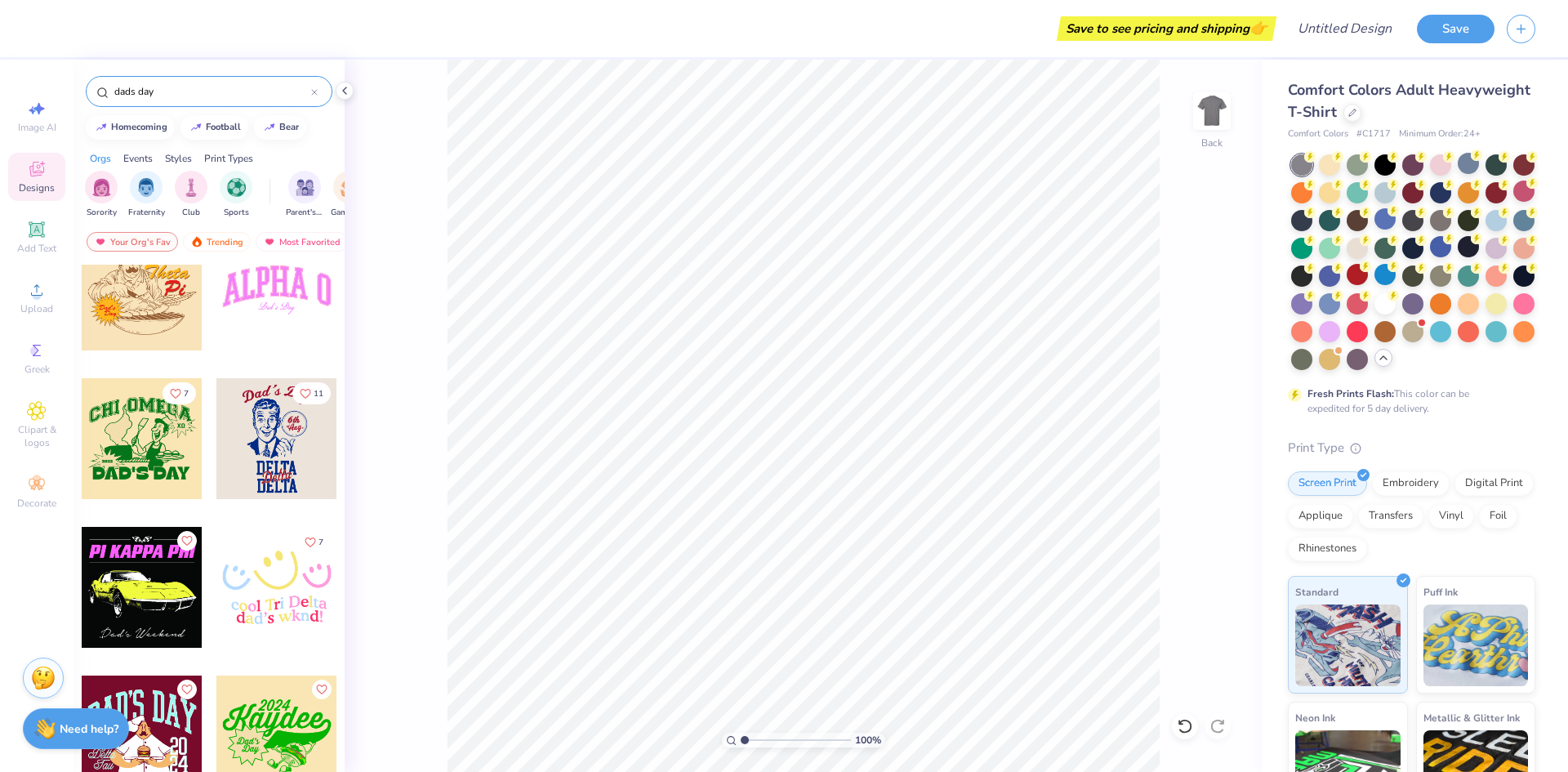
click at [102, 568] on div at bounding box center [142, 588] width 121 height 121
click at [1223, 119] on img at bounding box center [1211, 111] width 65 height 65
click at [1208, 115] on img at bounding box center [1211, 111] width 65 height 65
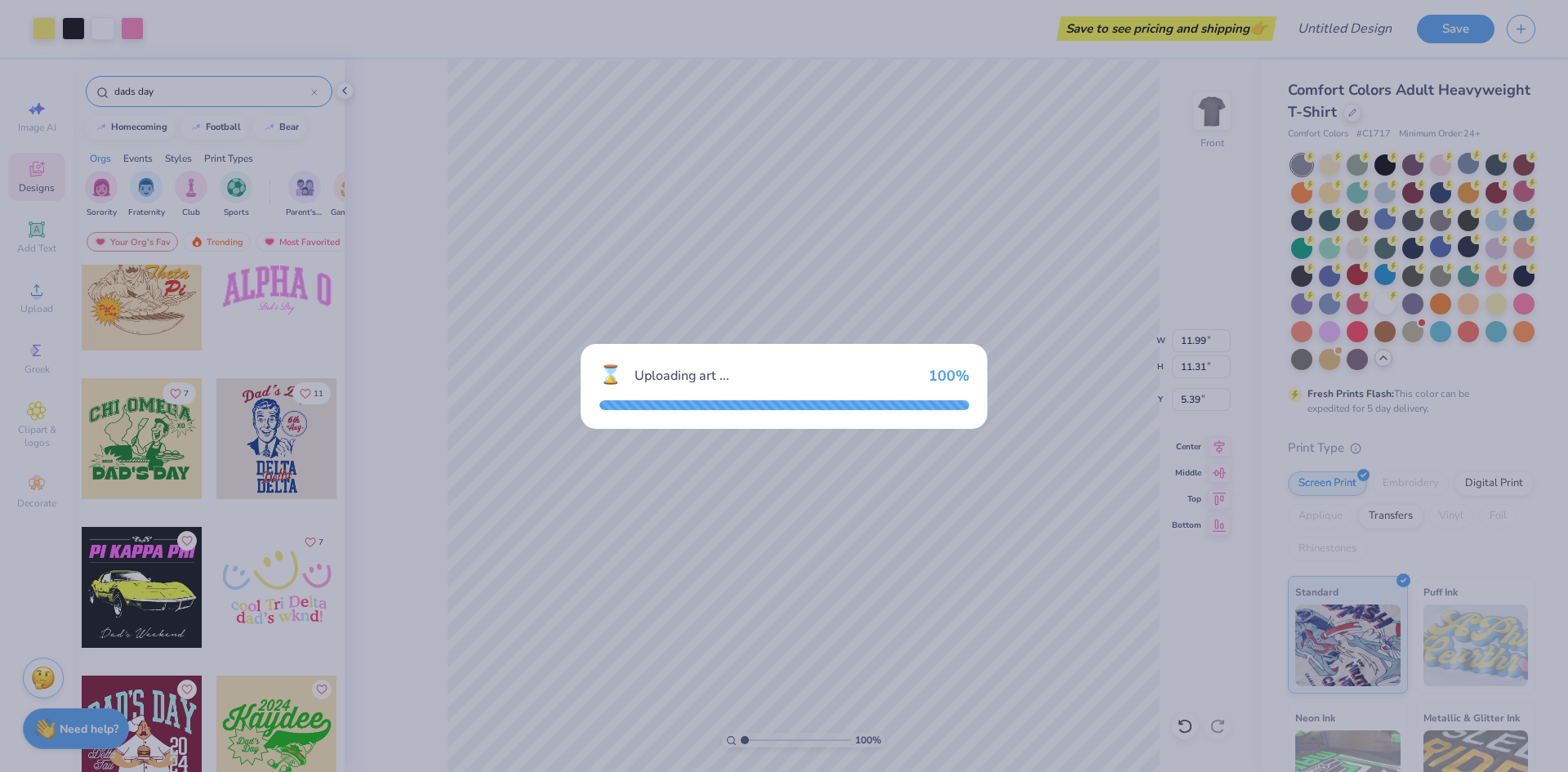
type input "11.28"
type input "10.65"
type input "3.00"
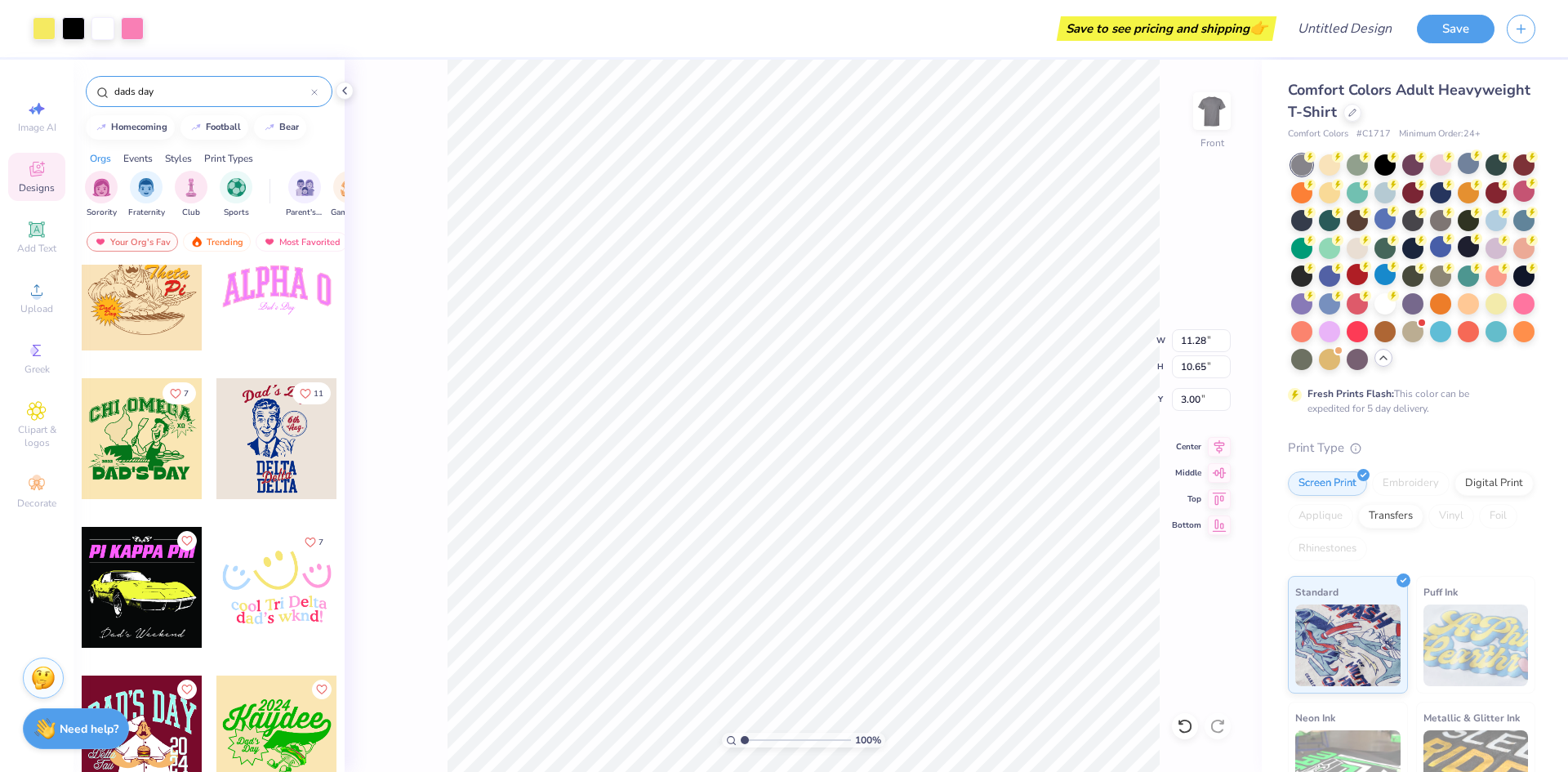
type input "11.99"
type input "11.31"
type input "5.39"
type input "5.80"
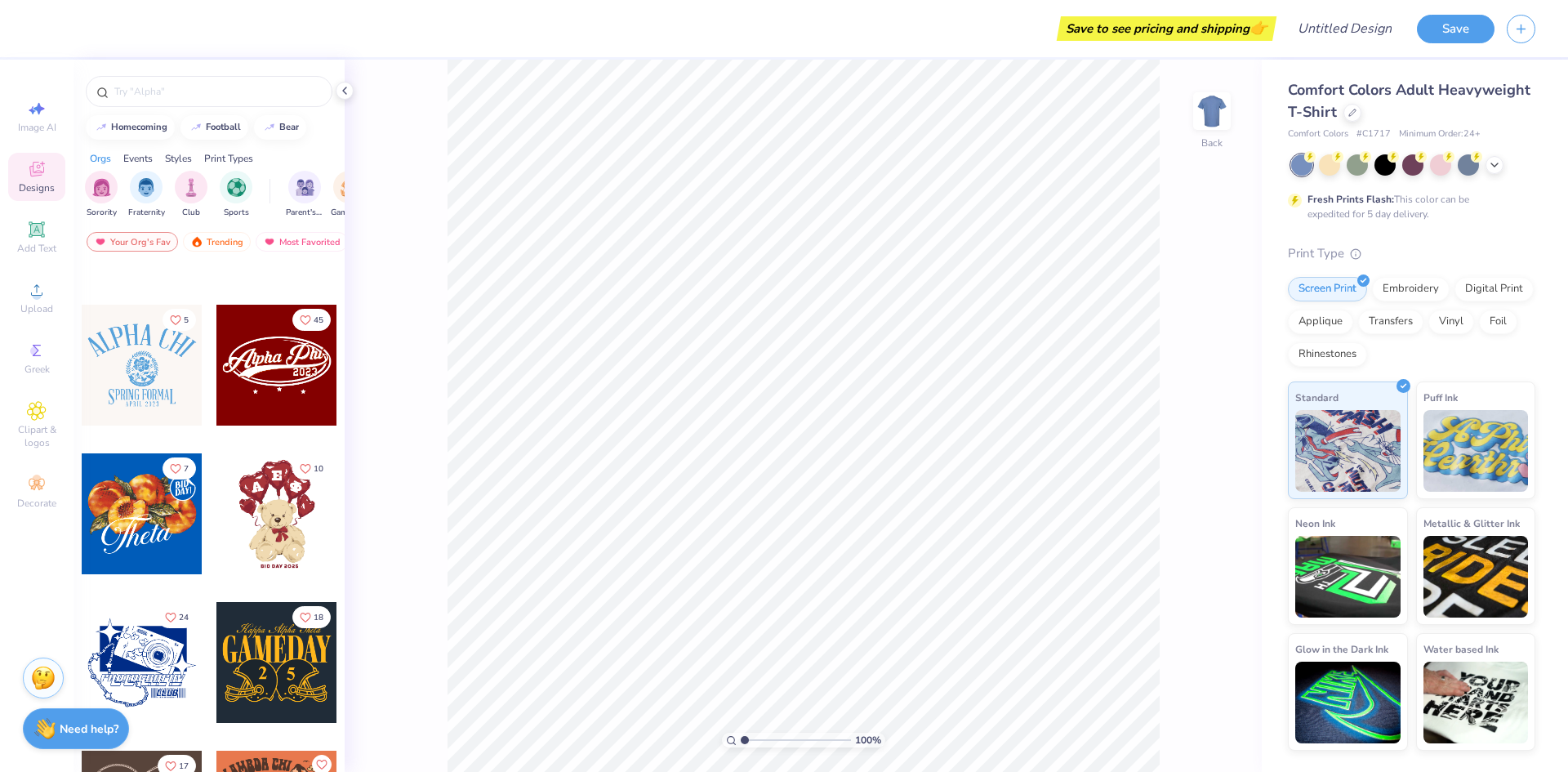
scroll to position [654, 0]
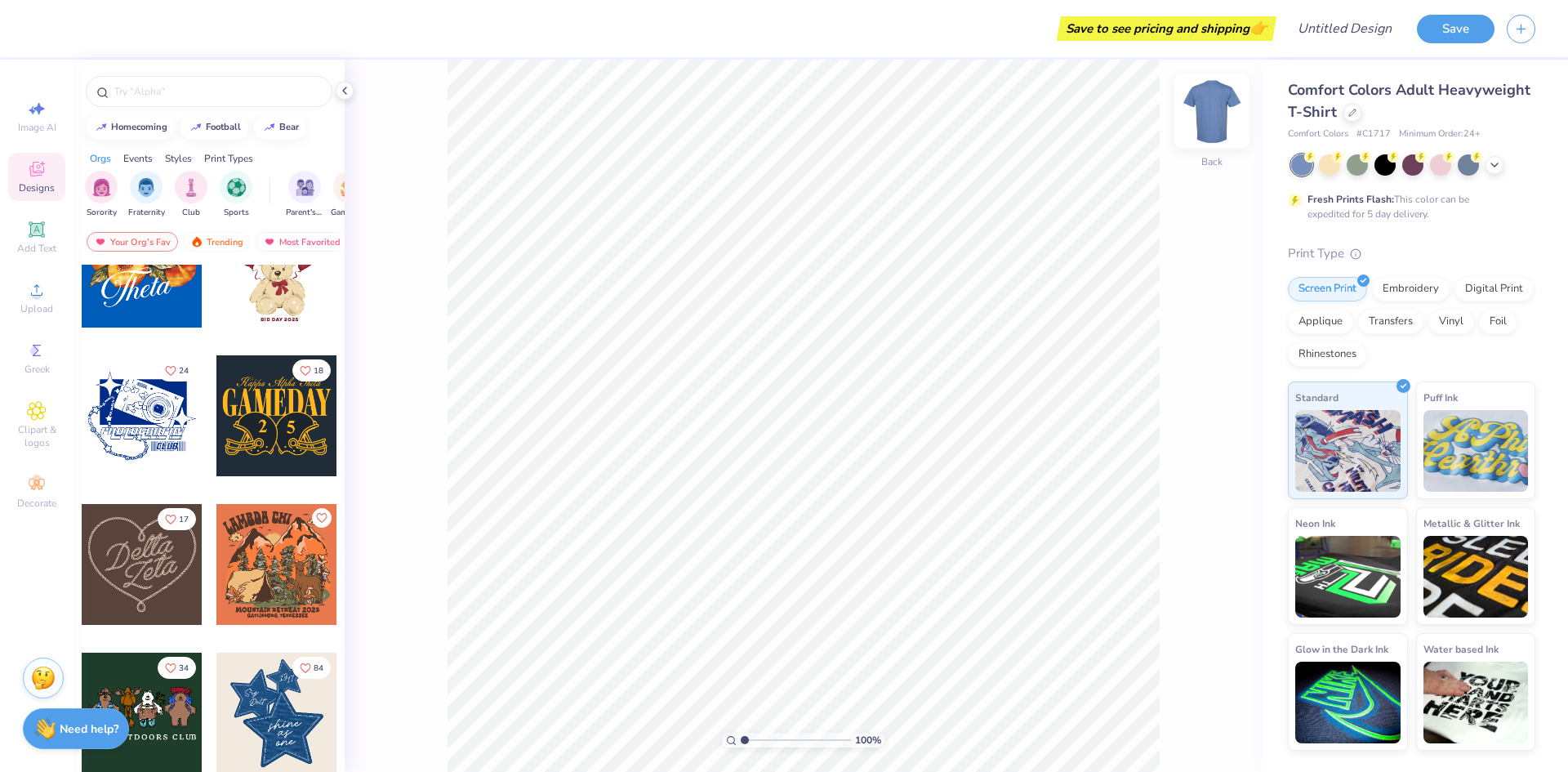
click at [1212, 102] on img at bounding box center [1211, 111] width 65 height 65
click at [1494, 164] on polyline at bounding box center [1494, 164] width 7 height 4
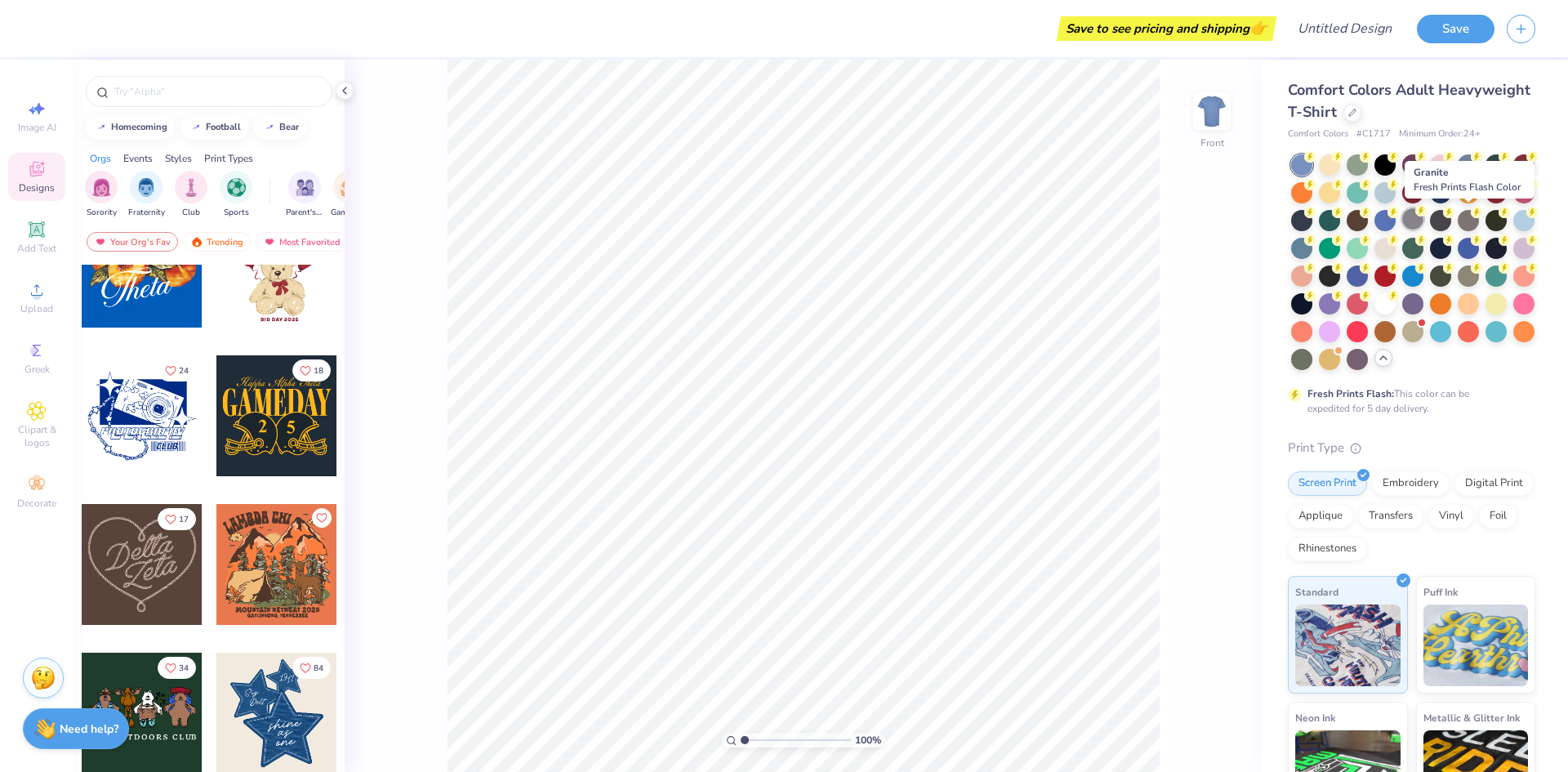
click at [1424, 216] on div at bounding box center [1413, 219] width 21 height 21
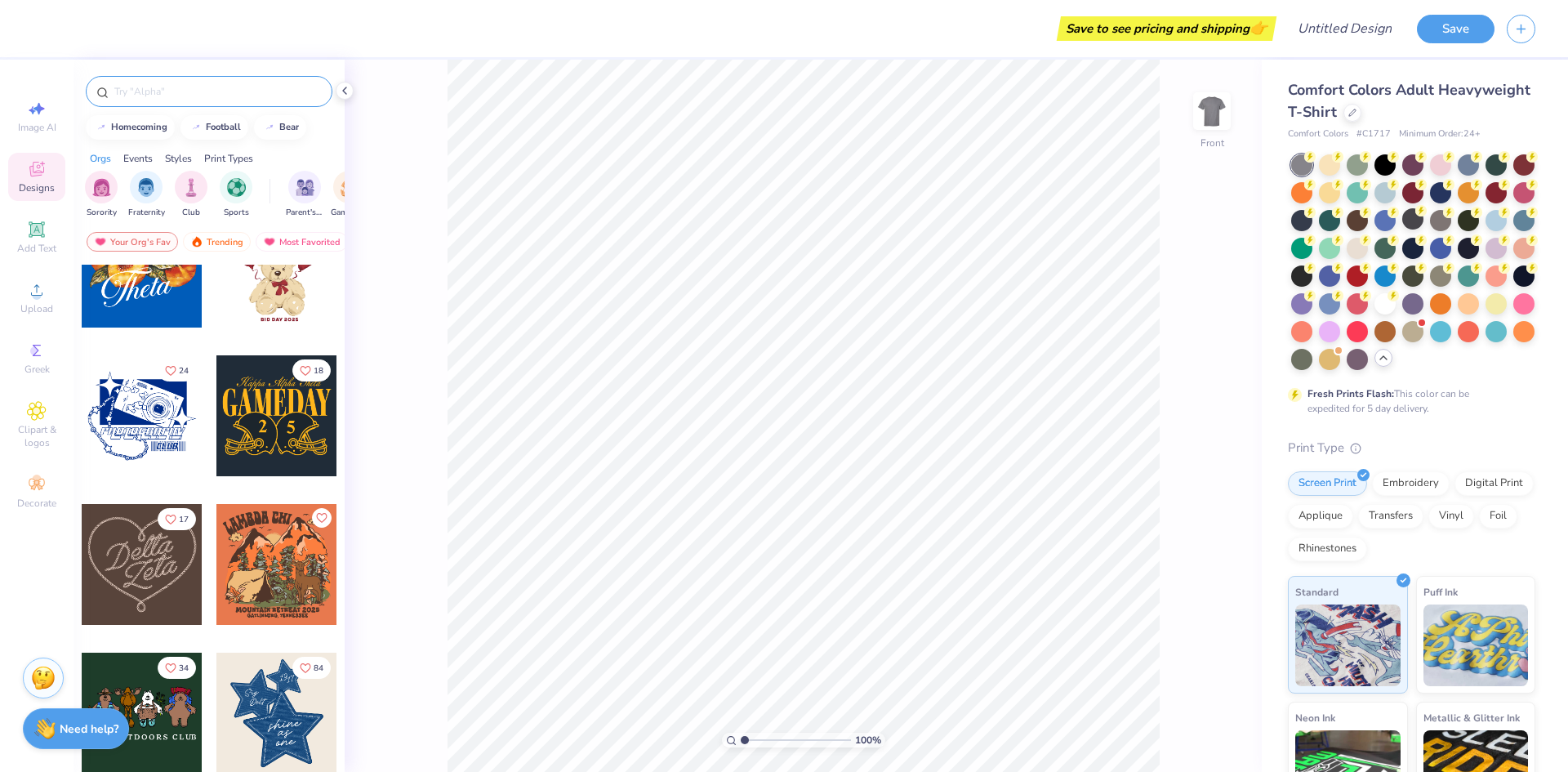
click at [142, 97] on input "text" at bounding box center [217, 91] width 210 height 17
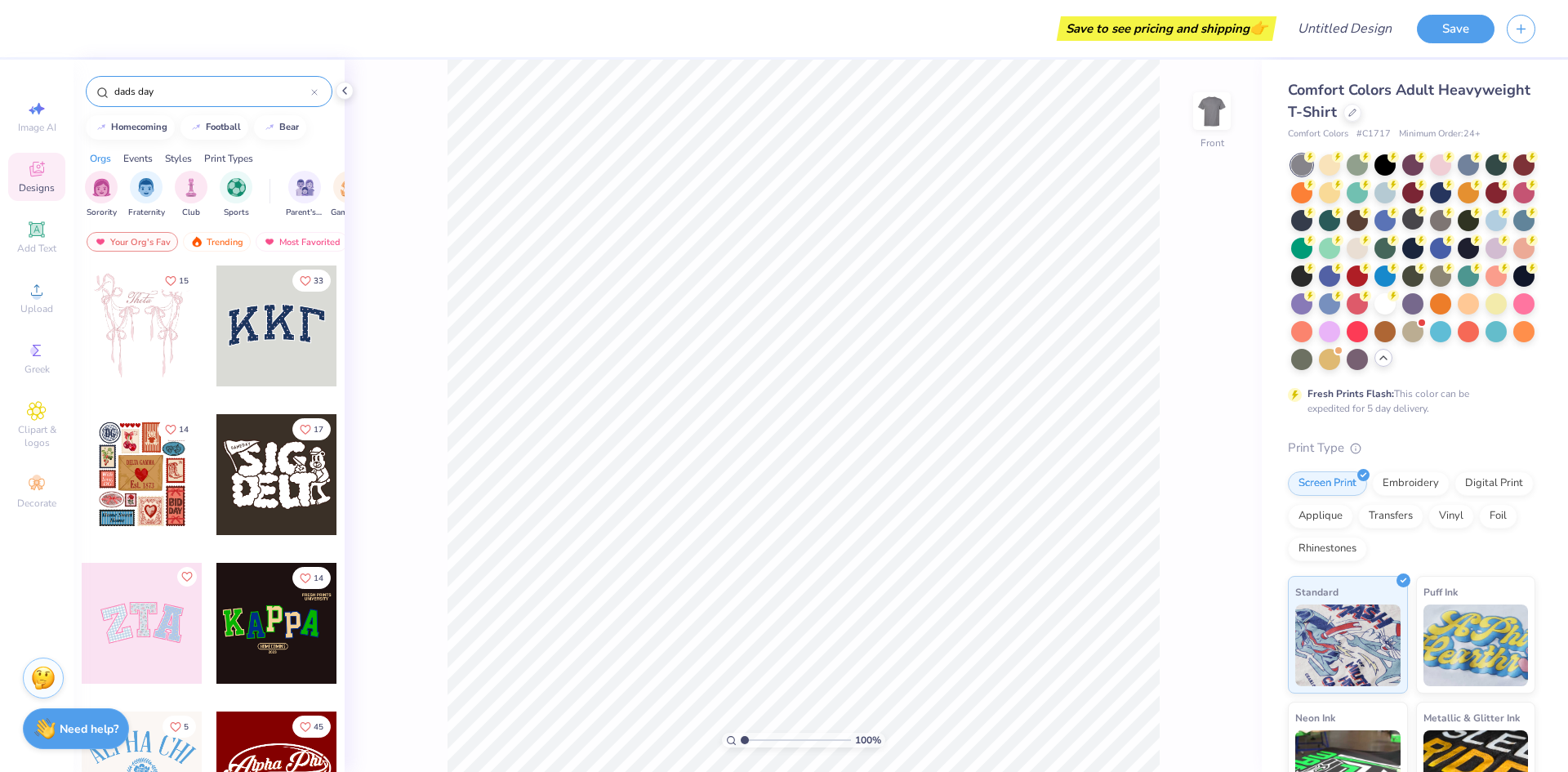
type input "dads day"
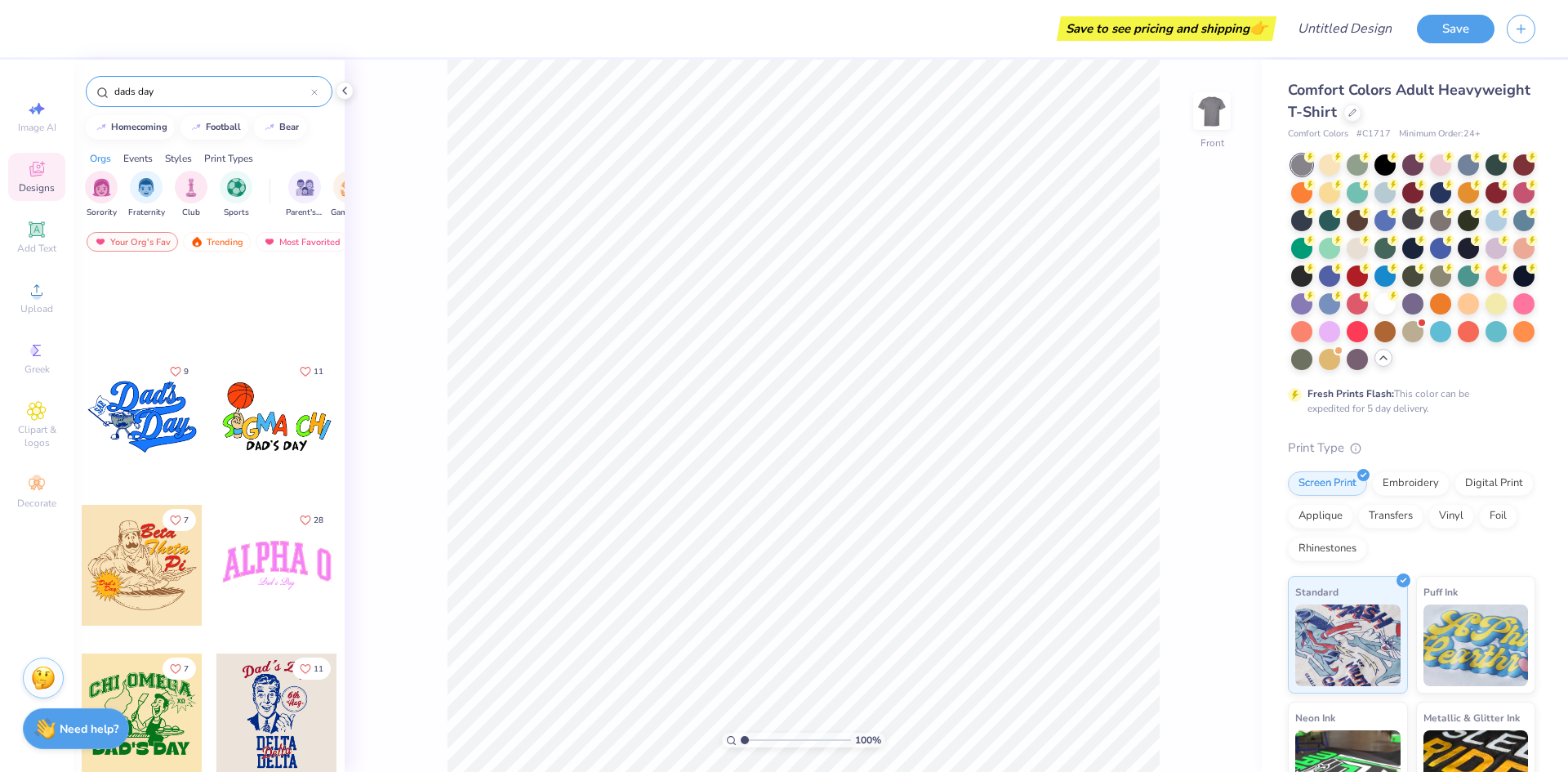
scroll to position [1225, 0]
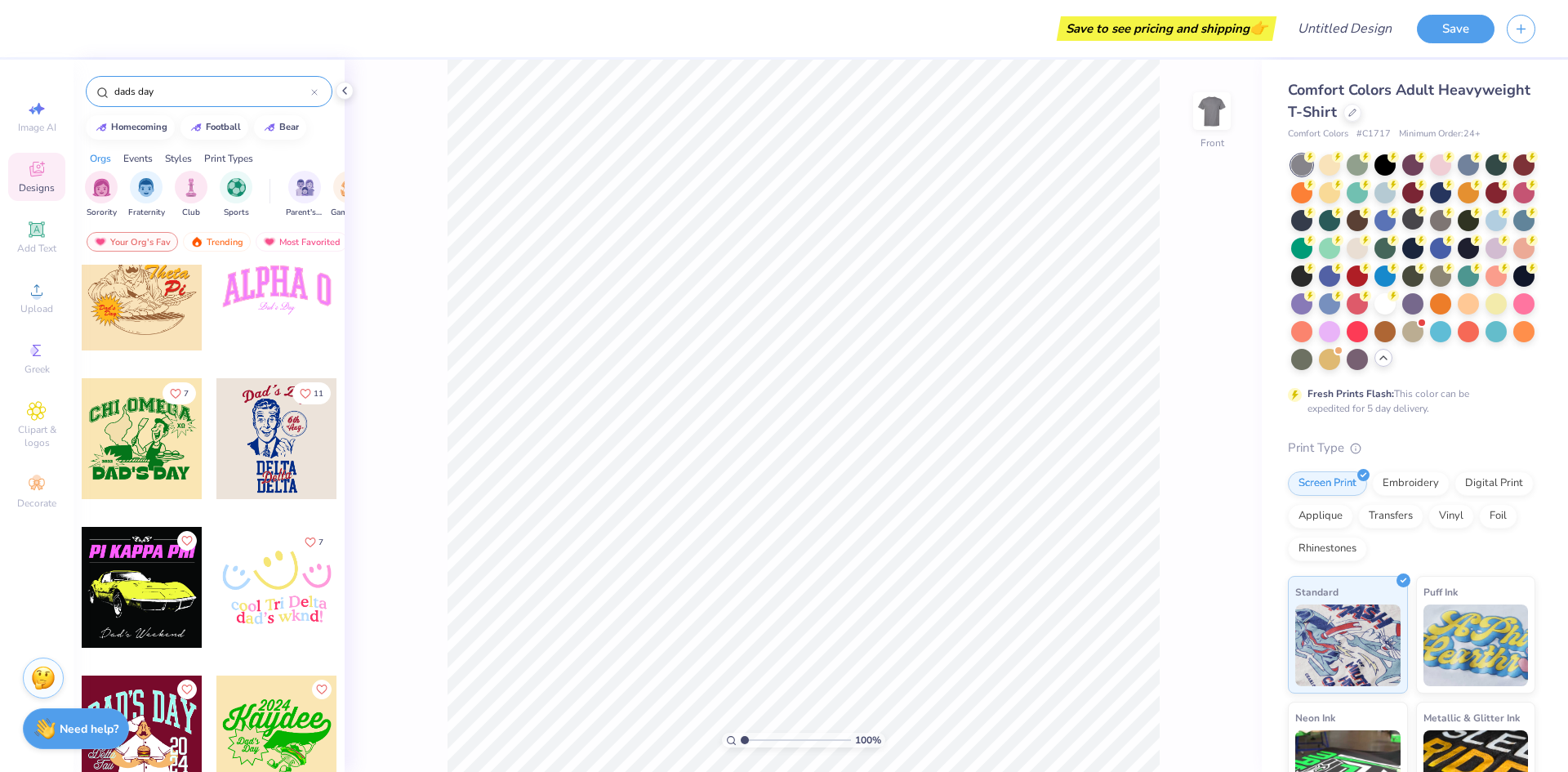
click at [155, 577] on div at bounding box center [142, 588] width 121 height 121
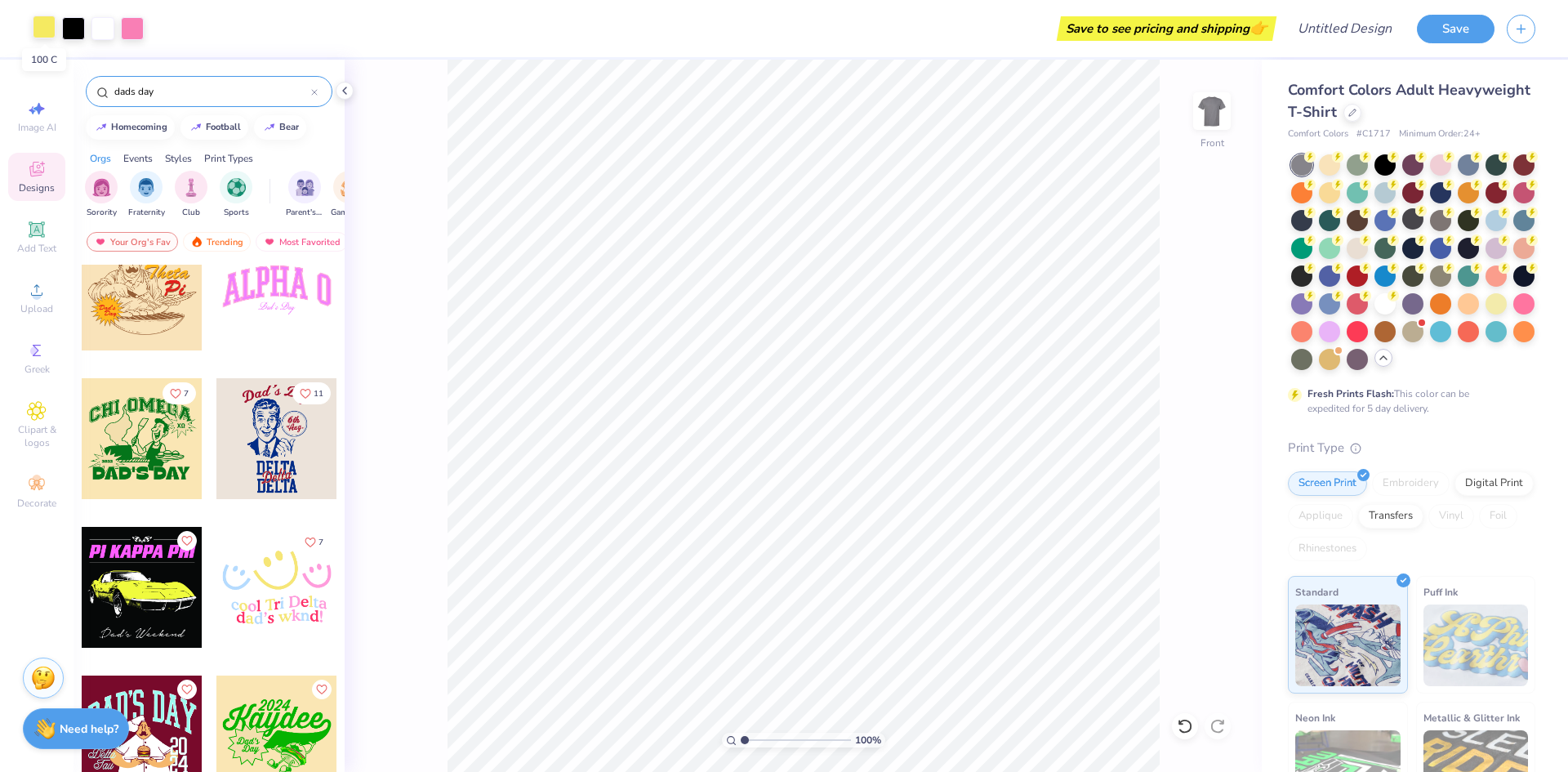
click at [38, 30] on div at bounding box center [44, 27] width 23 height 23
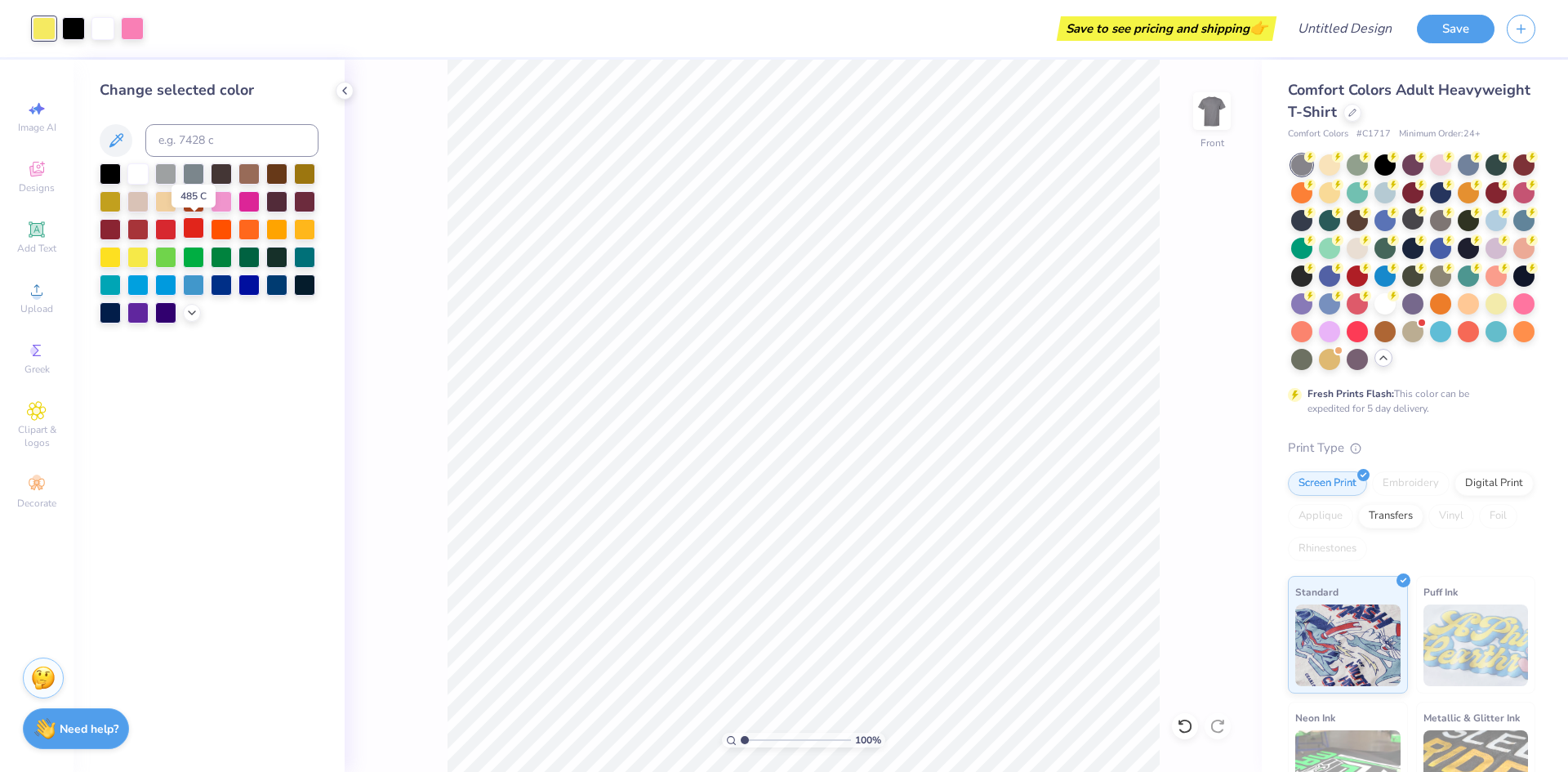
click at [192, 228] on div at bounding box center [193, 227] width 21 height 21
